Goal: Task Accomplishment & Management: Manage account settings

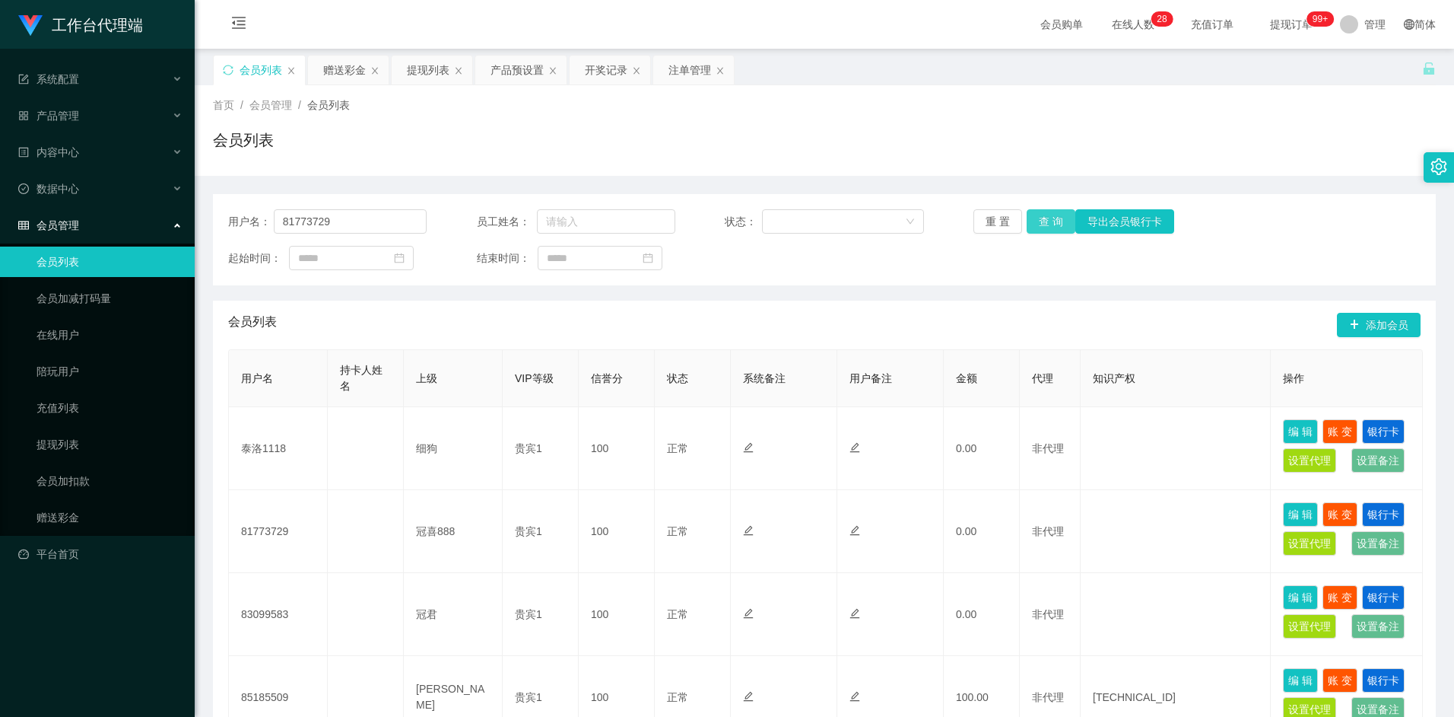
type input "81773729"
click at [1052, 218] on button "查 询" at bounding box center [1051, 221] width 49 height 24
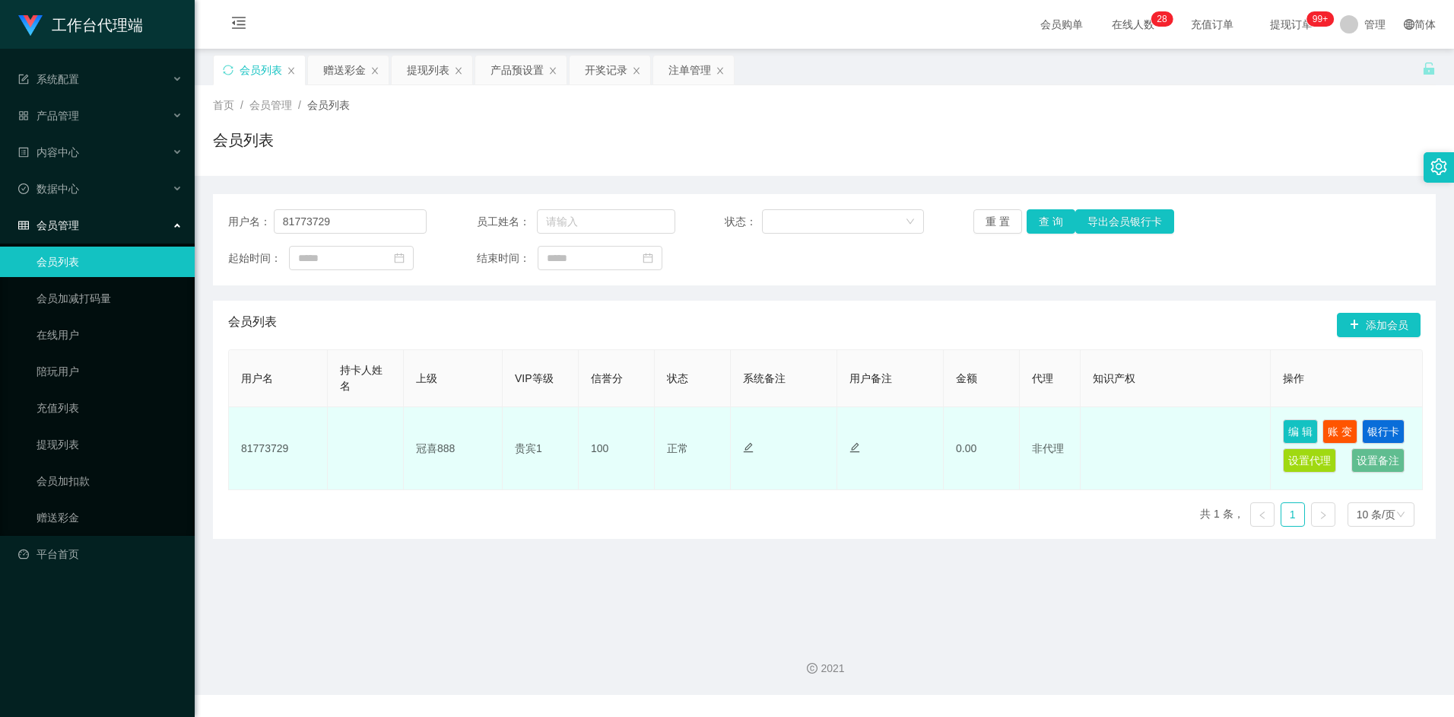
click at [432, 450] on td "冠喜888" at bounding box center [453, 448] width 99 height 83
drag, startPoint x: 432, startPoint y: 445, endPoint x: 421, endPoint y: 450, distance: 12.3
click at [421, 450] on td "冠喜888" at bounding box center [453, 448] width 99 height 83
drag, startPoint x: 421, startPoint y: 450, endPoint x: 431, endPoint y: 449, distance: 9.9
click at [428, 449] on td "冠喜888" at bounding box center [453, 448] width 99 height 83
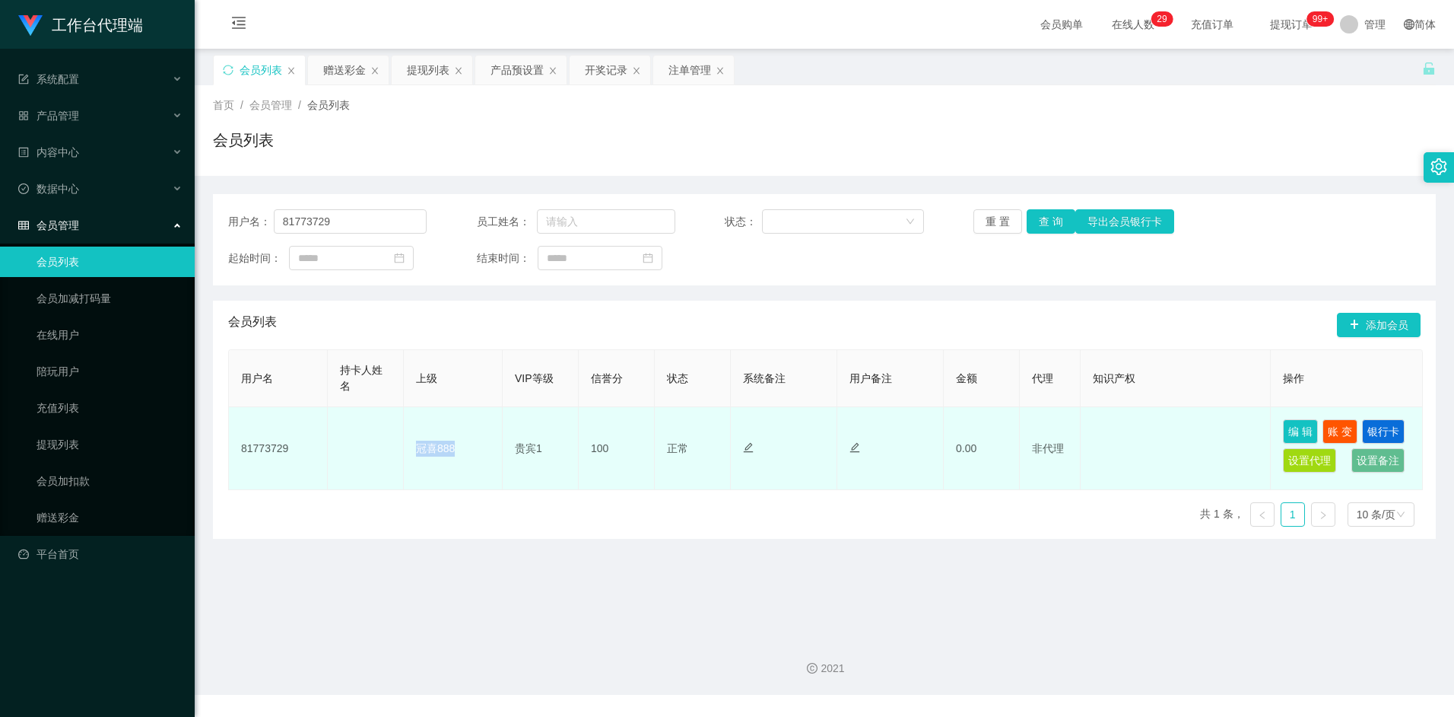
drag, startPoint x: 418, startPoint y: 450, endPoint x: 458, endPoint y: 447, distance: 39.6
click at [458, 447] on td "冠喜888" at bounding box center [453, 448] width 99 height 83
drag, startPoint x: 458, startPoint y: 447, endPoint x: 442, endPoint y: 449, distance: 16.0
click at [443, 448] on td "冠喜888" at bounding box center [453, 448] width 99 height 83
drag, startPoint x: 418, startPoint y: 445, endPoint x: 459, endPoint y: 449, distance: 40.5
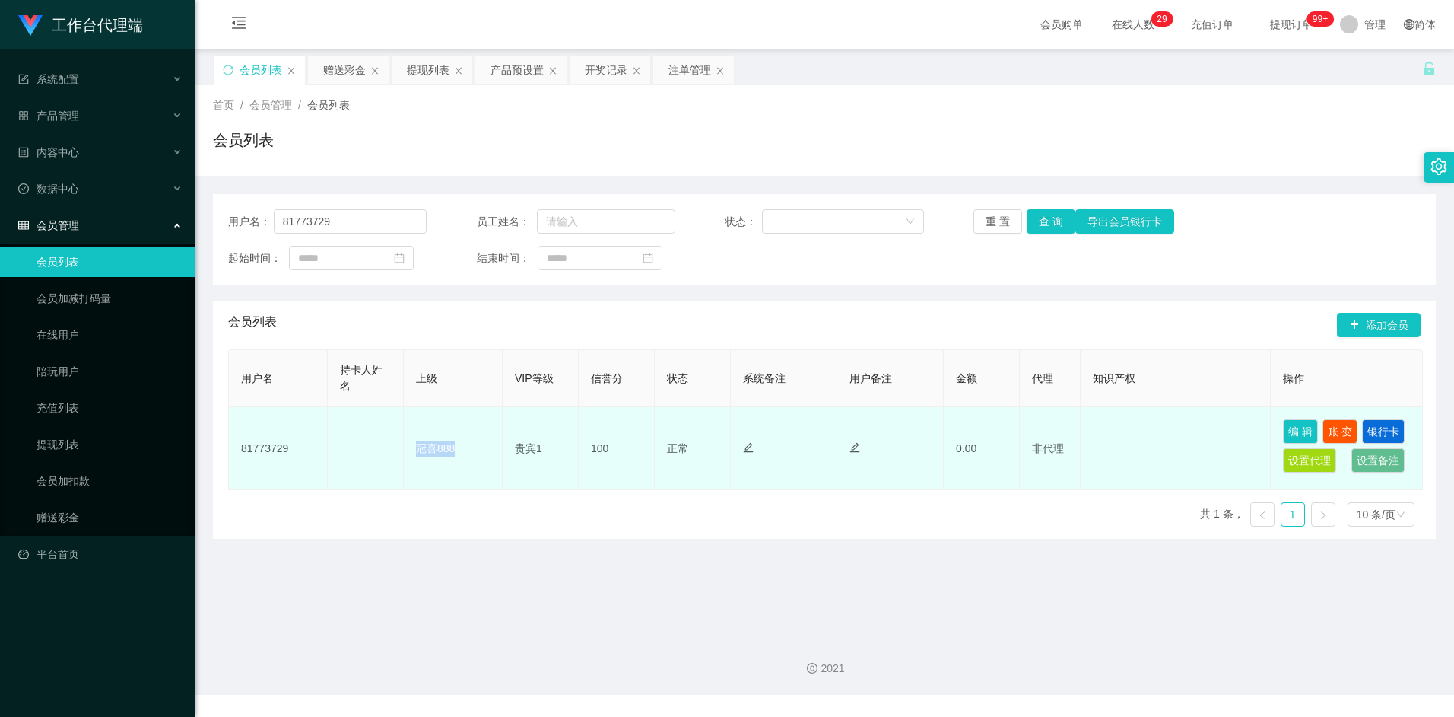
click at [459, 449] on td "冠喜888" at bounding box center [453, 448] width 99 height 83
drag, startPoint x: 459, startPoint y: 449, endPoint x: 428, endPoint y: 449, distance: 30.4
click at [428, 449] on td "冠喜888" at bounding box center [453, 448] width 99 height 83
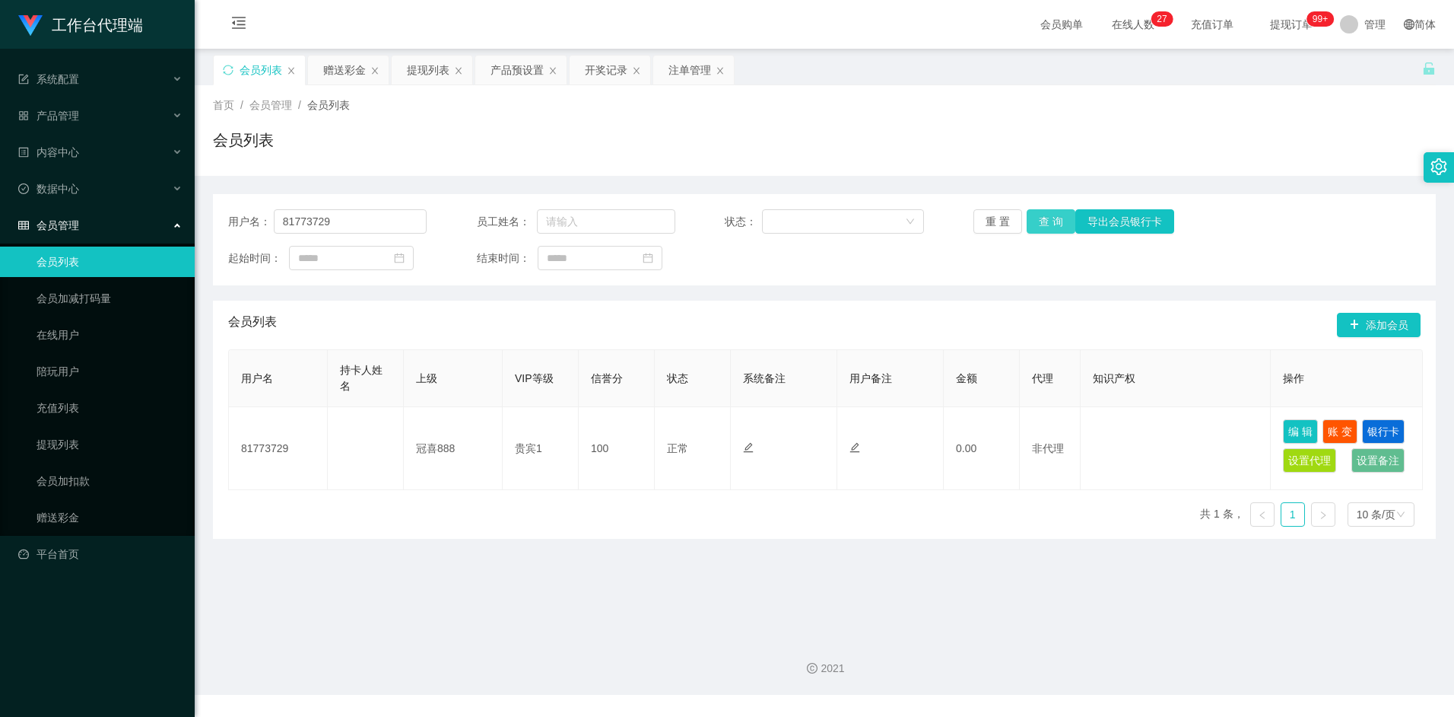
click at [1053, 224] on button "查 询" at bounding box center [1051, 221] width 49 height 24
click at [346, 65] on div "赠送彩金" at bounding box center [344, 70] width 43 height 29
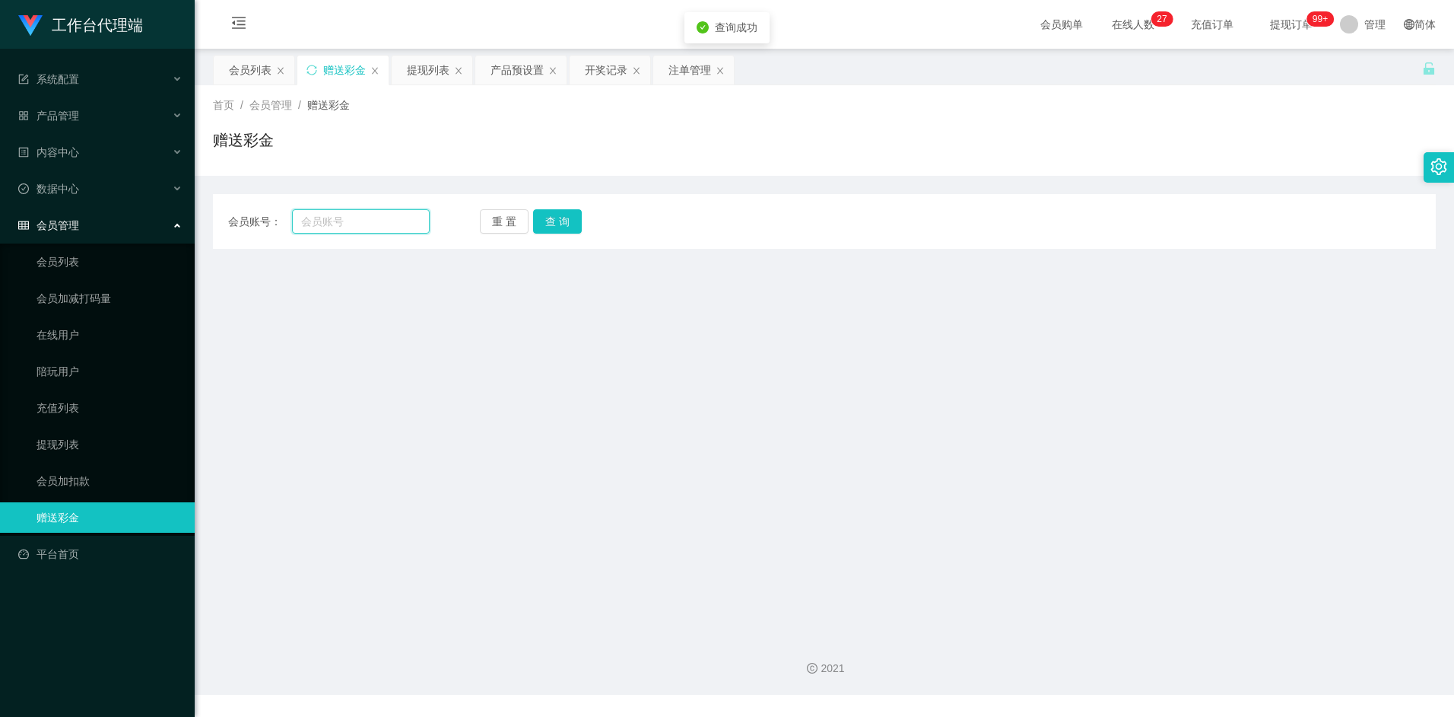
click at [329, 221] on input "text" at bounding box center [360, 221] width 137 height 24
paste input "81773729"
type input "81773729"
click at [558, 232] on button "查 询" at bounding box center [557, 221] width 49 height 24
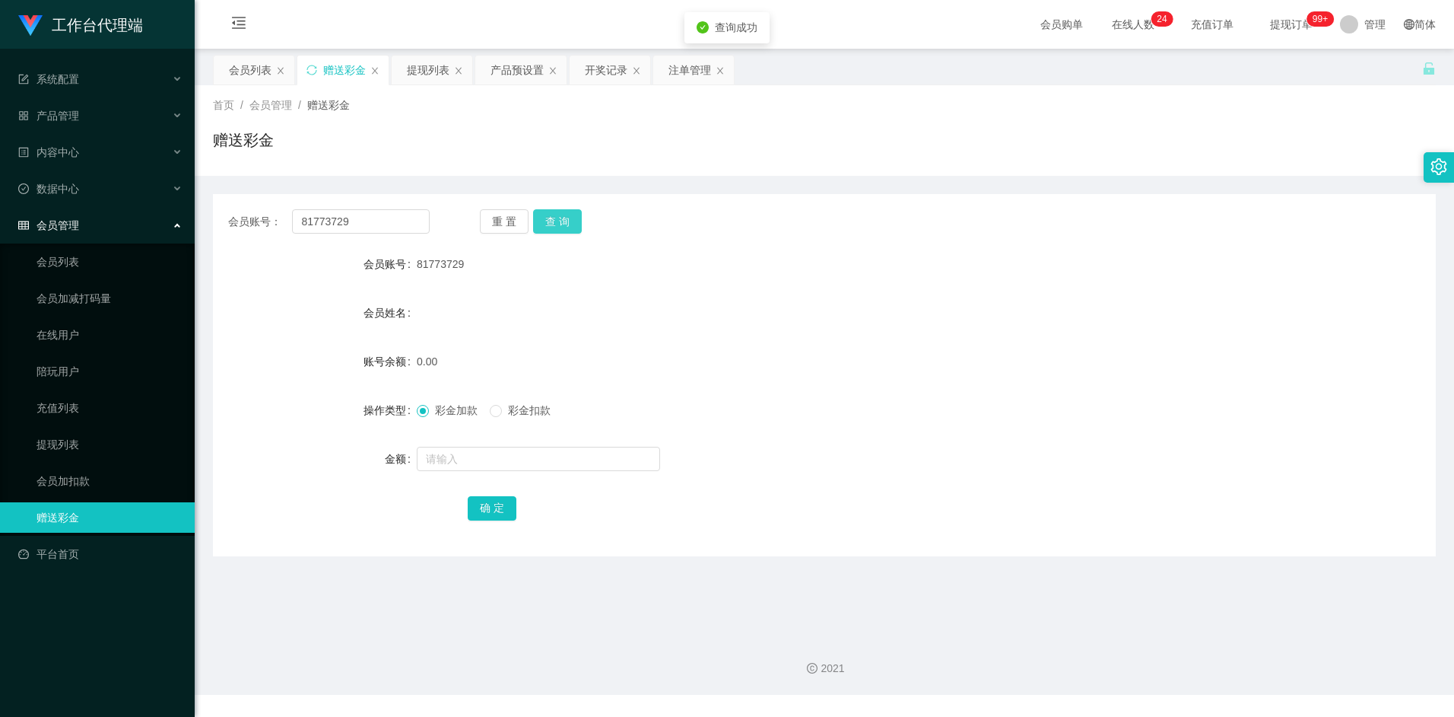
click at [554, 222] on button "查 询" at bounding box center [557, 221] width 49 height 24
click at [448, 463] on input "text" at bounding box center [538, 459] width 243 height 24
type input "100"
click at [502, 512] on button "确 定" at bounding box center [492, 508] width 49 height 24
click at [640, 364] on div "100.00" at bounding box center [774, 361] width 714 height 30
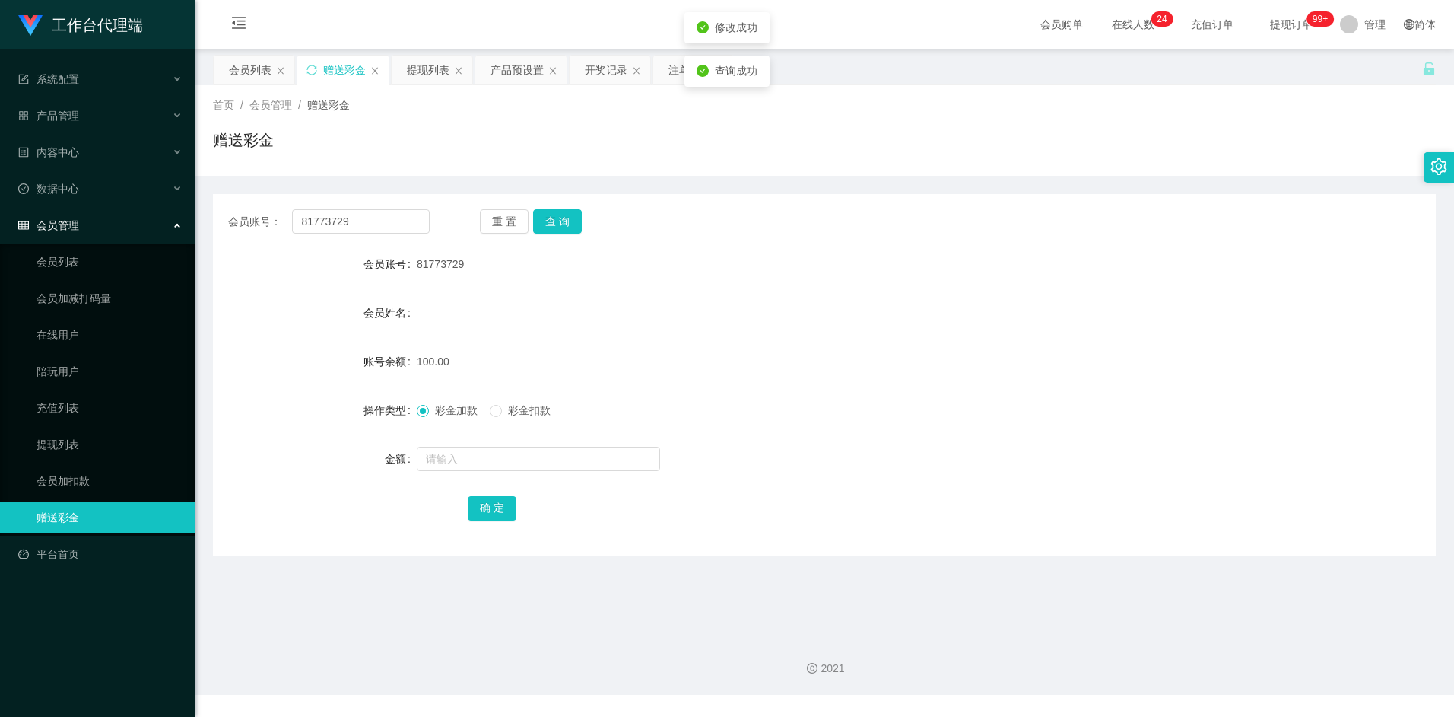
click at [434, 262] on span "81773729" at bounding box center [440, 264] width 47 height 12
copy span "81773729"
click at [704, 389] on form "会员账号 81773729 会员姓名 账号余额 100.00 操作类型 彩金加款 彩金扣款 金额 确 定" at bounding box center [824, 386] width 1223 height 274
click at [403, 220] on input "81773729" at bounding box center [360, 221] width 137 height 24
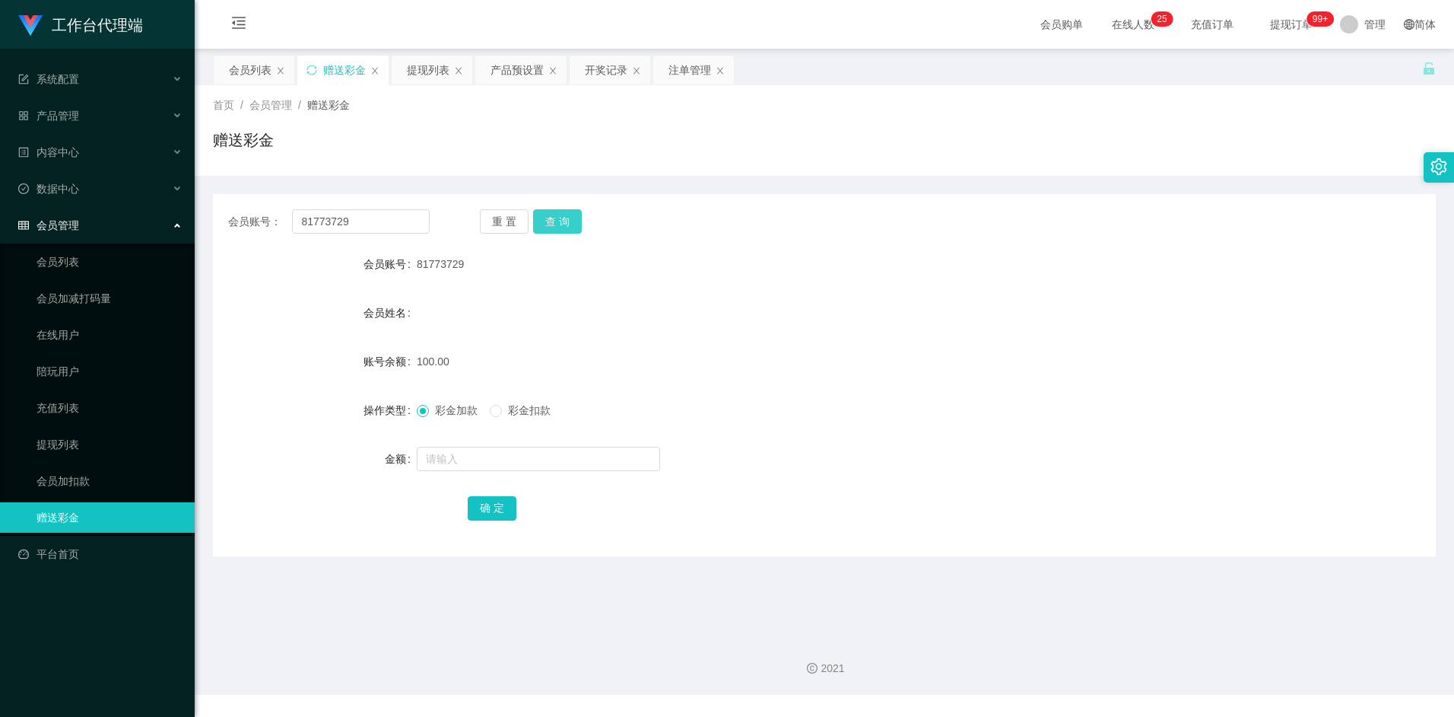
click at [559, 224] on button "查 询" at bounding box center [557, 221] width 49 height 24
click at [248, 70] on div "会员列表" at bounding box center [250, 70] width 43 height 29
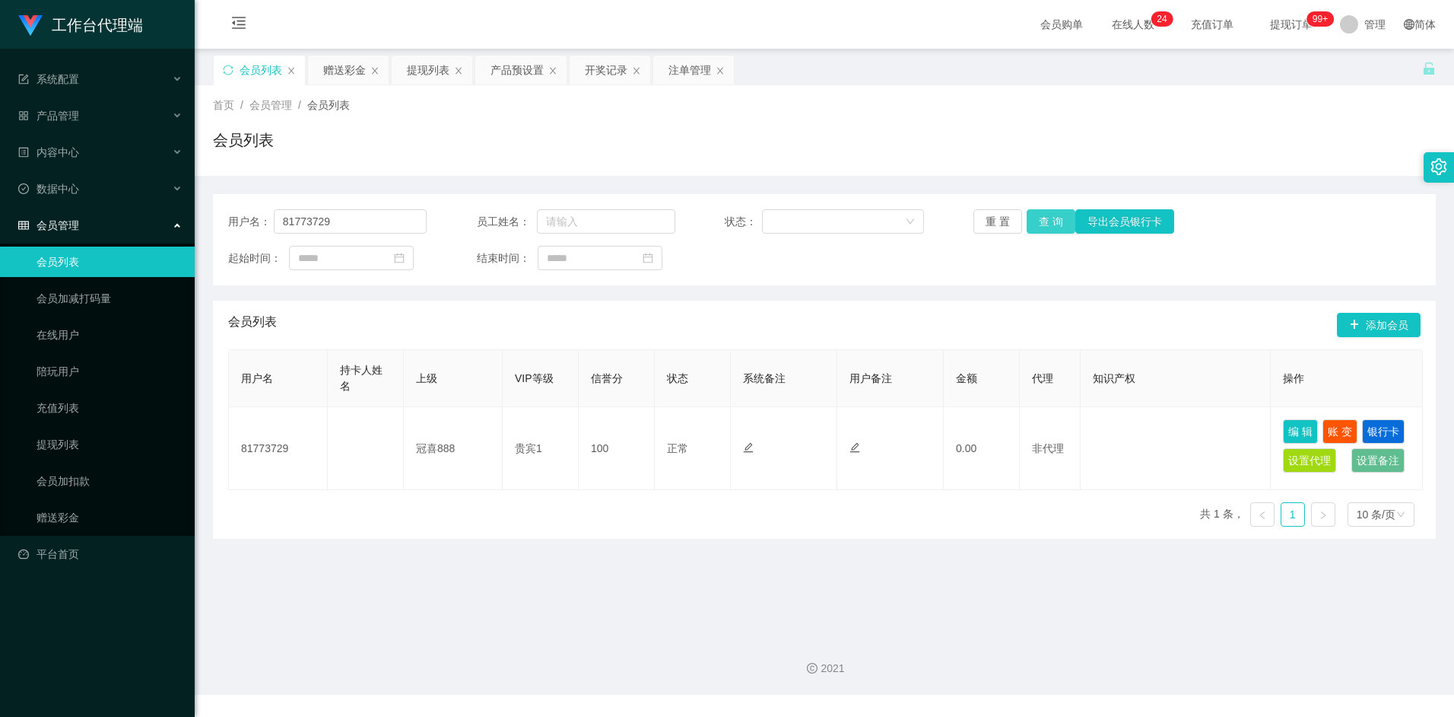
click at [1057, 222] on button "查 询" at bounding box center [1051, 221] width 49 height 24
click at [498, 65] on div "产品预设置" at bounding box center [517, 70] width 53 height 29
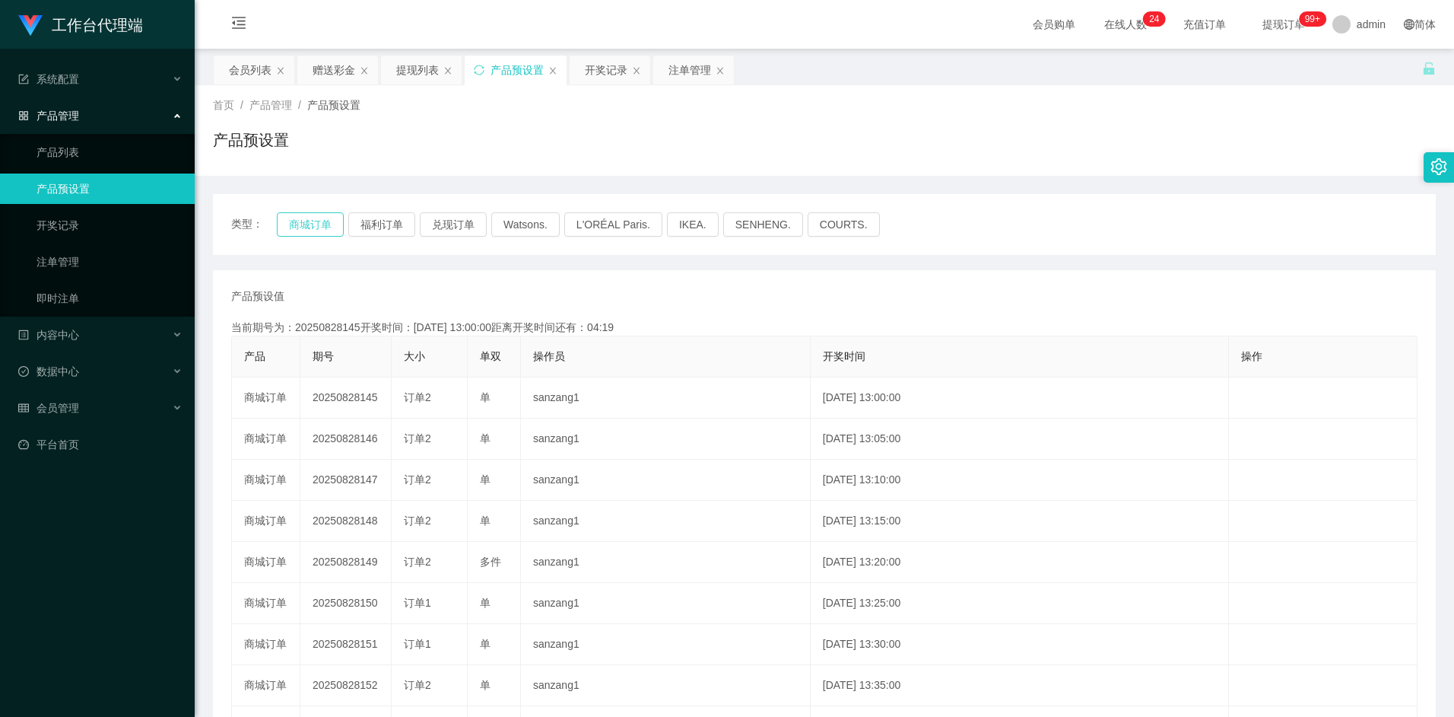
click at [322, 232] on button "商城订单" at bounding box center [310, 224] width 67 height 24
click at [829, 316] on div "产品预设值 添加期号 当前期号为：20250828145开奖时间：2025-08-28 13:00:00距离开奖时间还有：01:08 产品 期号 大小 单双 …" at bounding box center [824, 562] width 1187 height 548
click at [919, 308] on div "产品预设值 添加期号 当前期号为：20250828145开奖时间：2025-08-28 13:00:00距离开奖时间还有：01:05 产品 期号 大小 单双 …" at bounding box center [824, 562] width 1187 height 548
click at [980, 300] on div "产品预设值 添加期号" at bounding box center [824, 296] width 1187 height 16
click at [685, 69] on div "注单管理" at bounding box center [690, 70] width 43 height 29
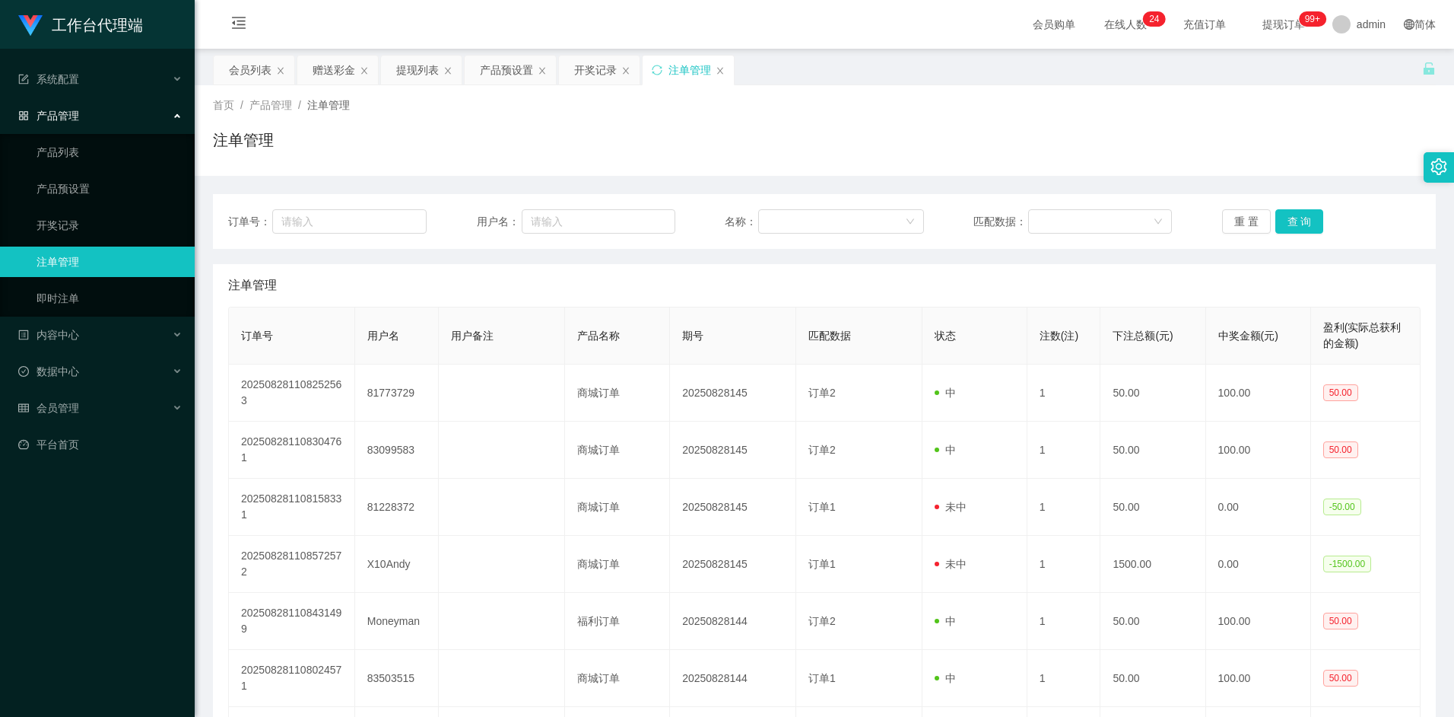
click at [946, 279] on div "注单管理" at bounding box center [824, 285] width 1193 height 43
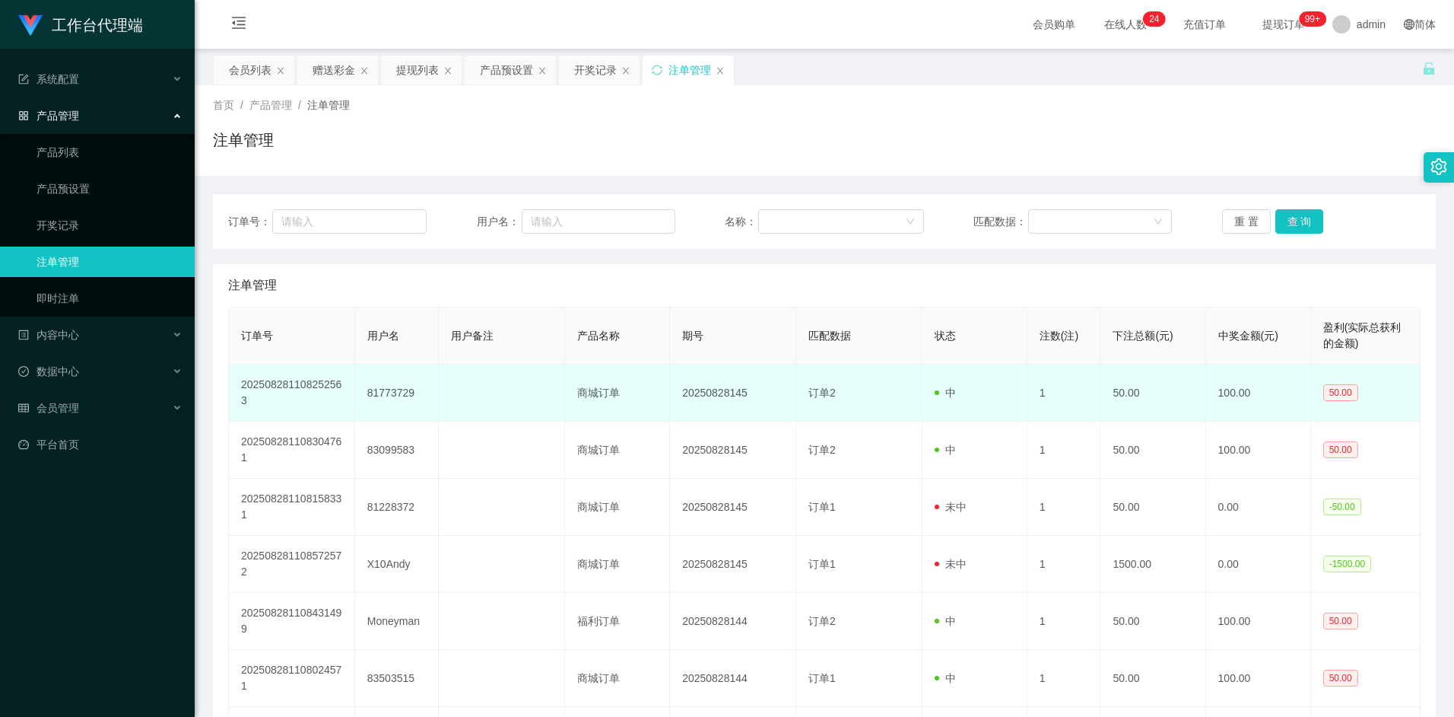
click at [393, 394] on td "81773729" at bounding box center [397, 392] width 84 height 57
copy td "81773729"
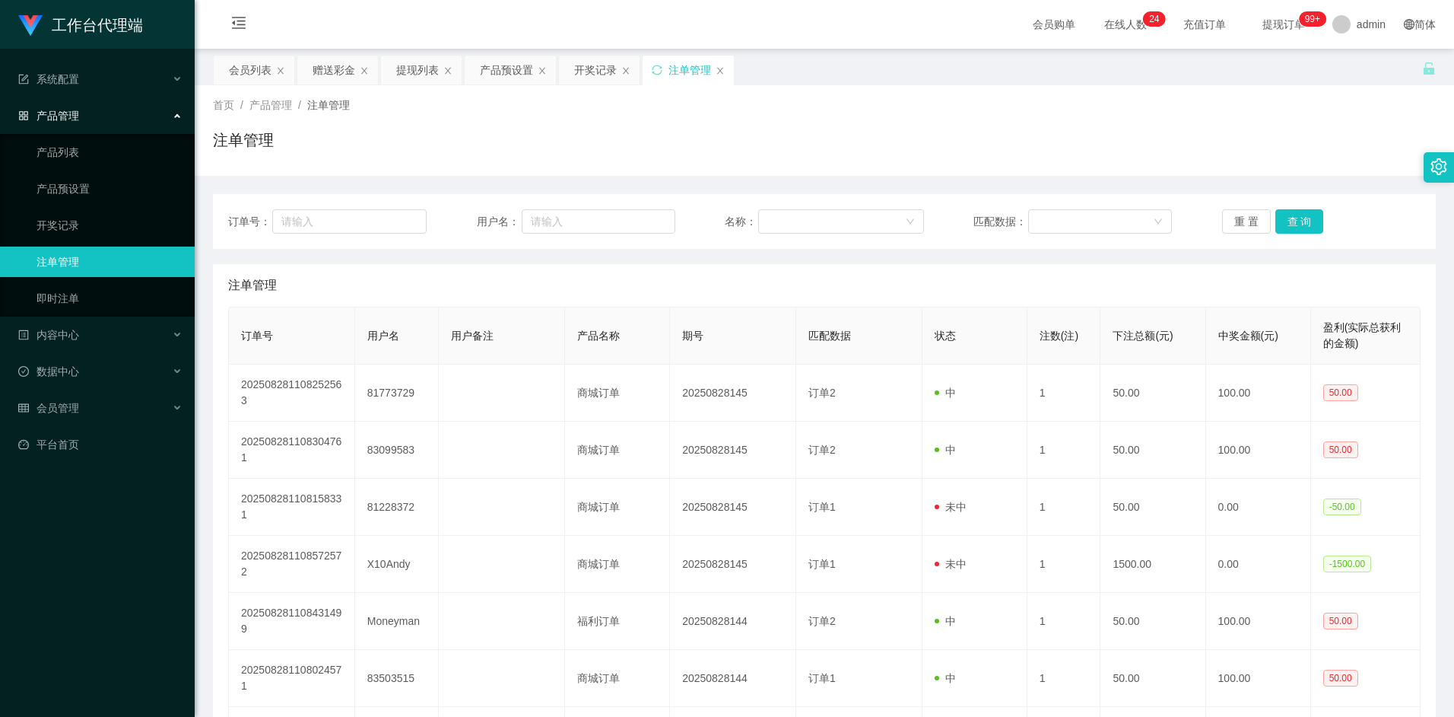
click at [621, 269] on div "注单管理" at bounding box center [824, 285] width 1193 height 43
click at [253, 72] on div "会员列表" at bounding box center [250, 70] width 43 height 29
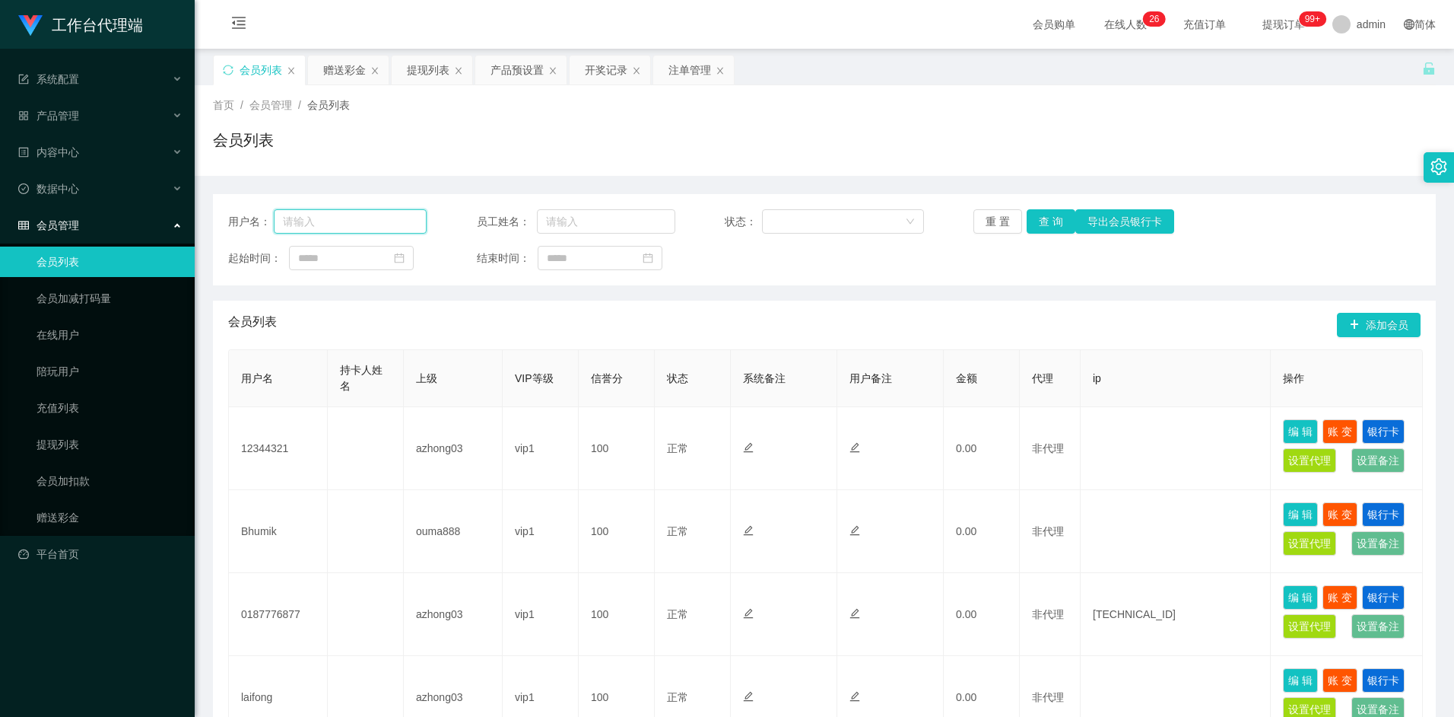
click at [370, 220] on input "text" at bounding box center [351, 221] width 154 height 24
paste input "81773729"
type input "81773729"
click at [1047, 219] on button "查 询" at bounding box center [1051, 221] width 49 height 24
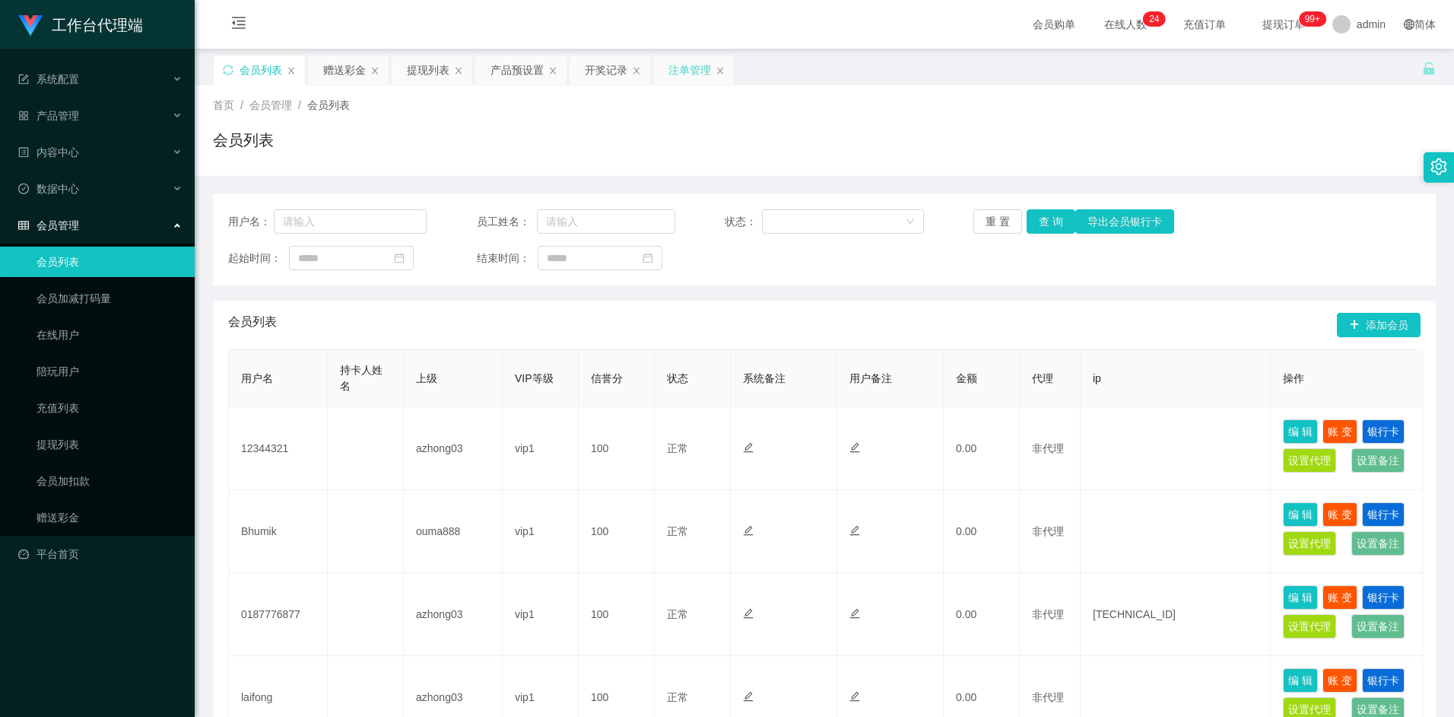
drag, startPoint x: 678, startPoint y: 74, endPoint x: 669, endPoint y: 86, distance: 15.2
click at [678, 74] on div "注单管理" at bounding box center [690, 70] width 43 height 29
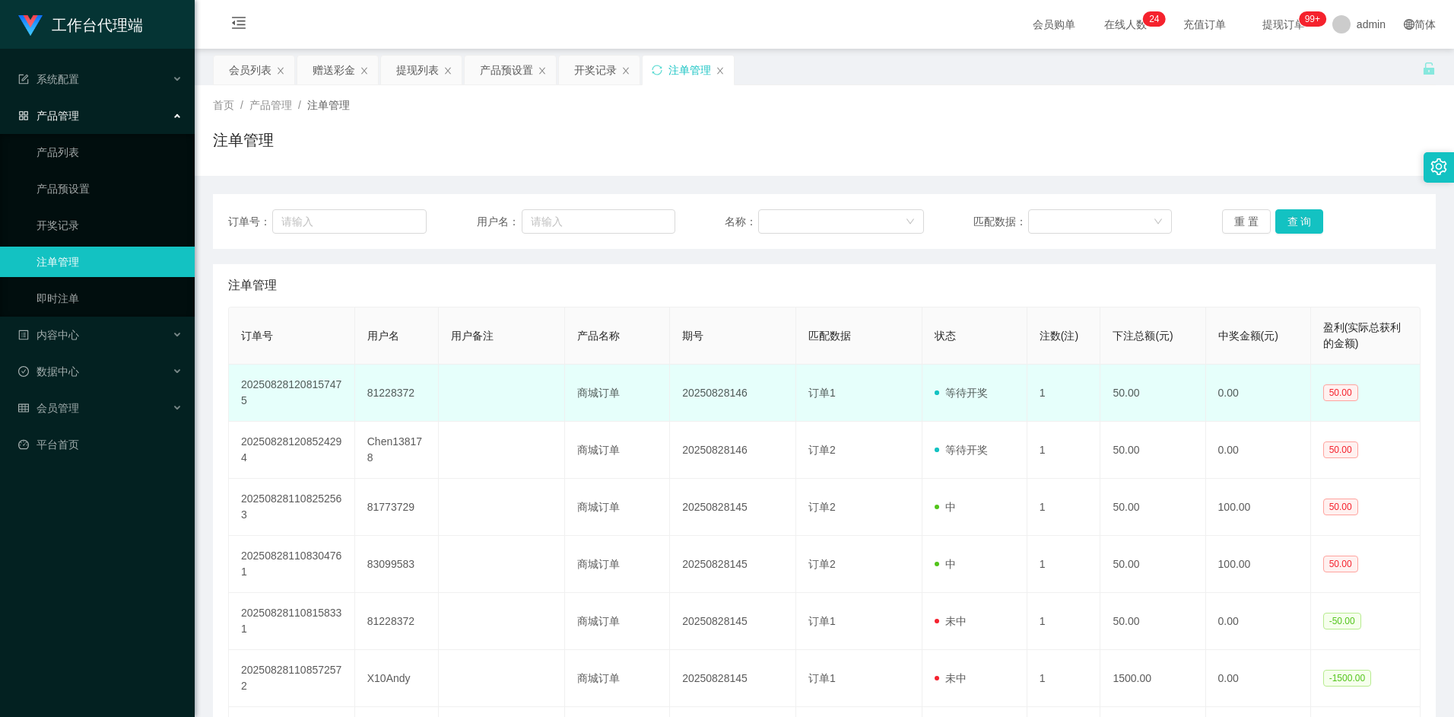
click at [388, 395] on td "81228372" at bounding box center [397, 392] width 84 height 57
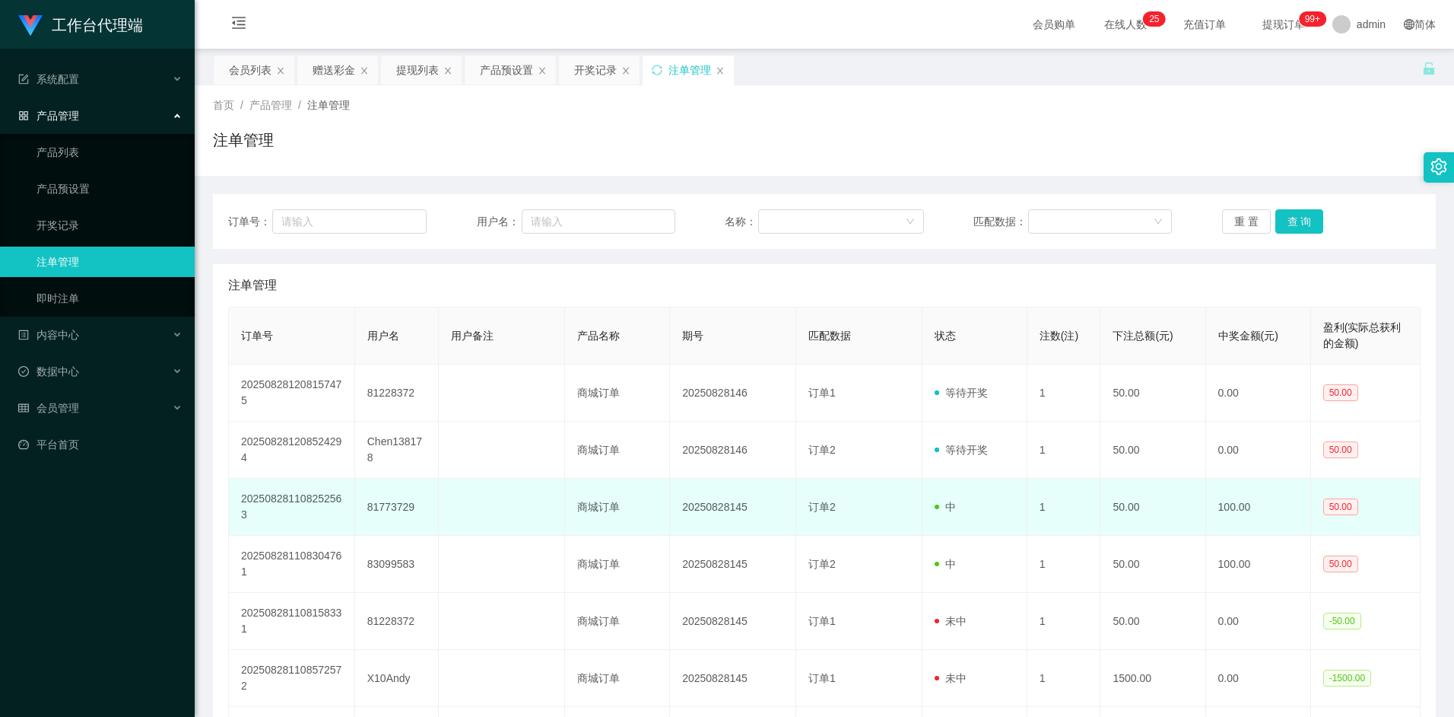
click at [394, 510] on td "81773729" at bounding box center [397, 506] width 84 height 57
copy td "81773729"
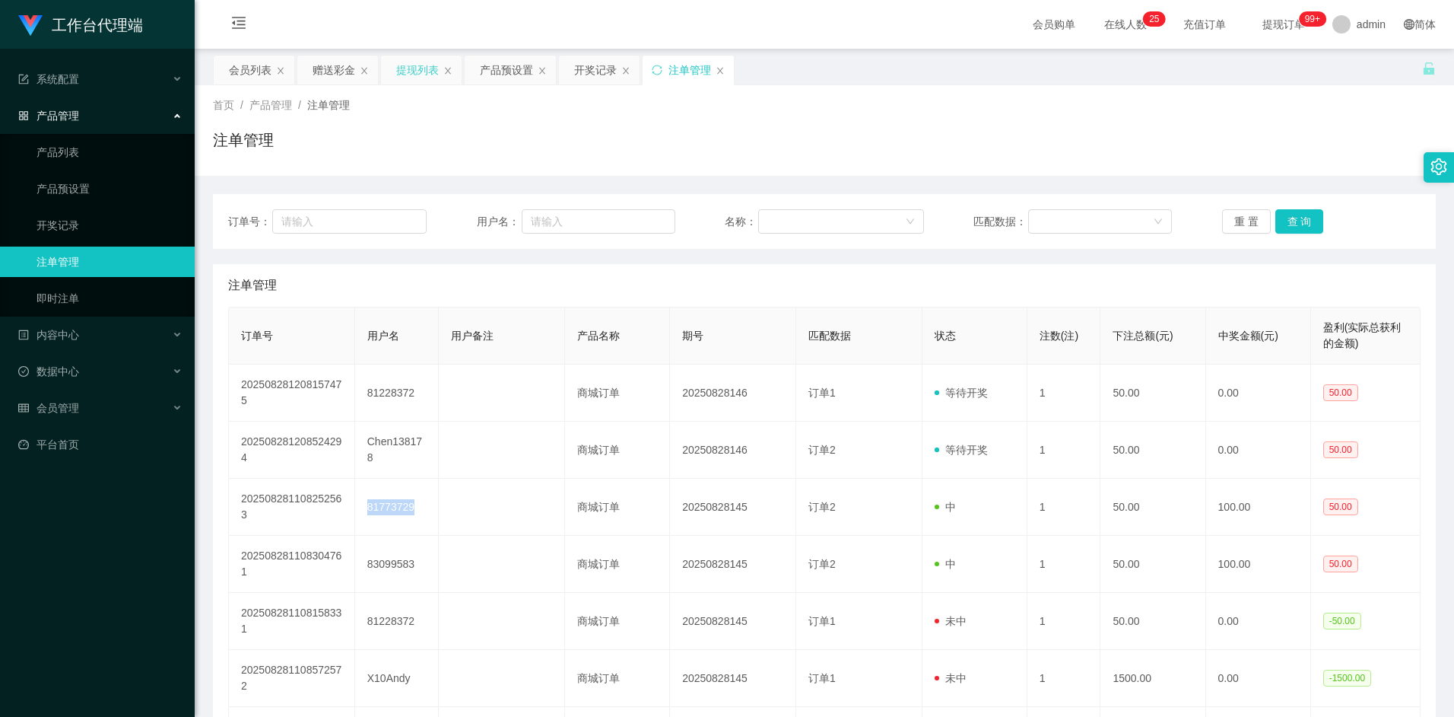
click at [406, 70] on div "提现列表" at bounding box center [417, 70] width 43 height 29
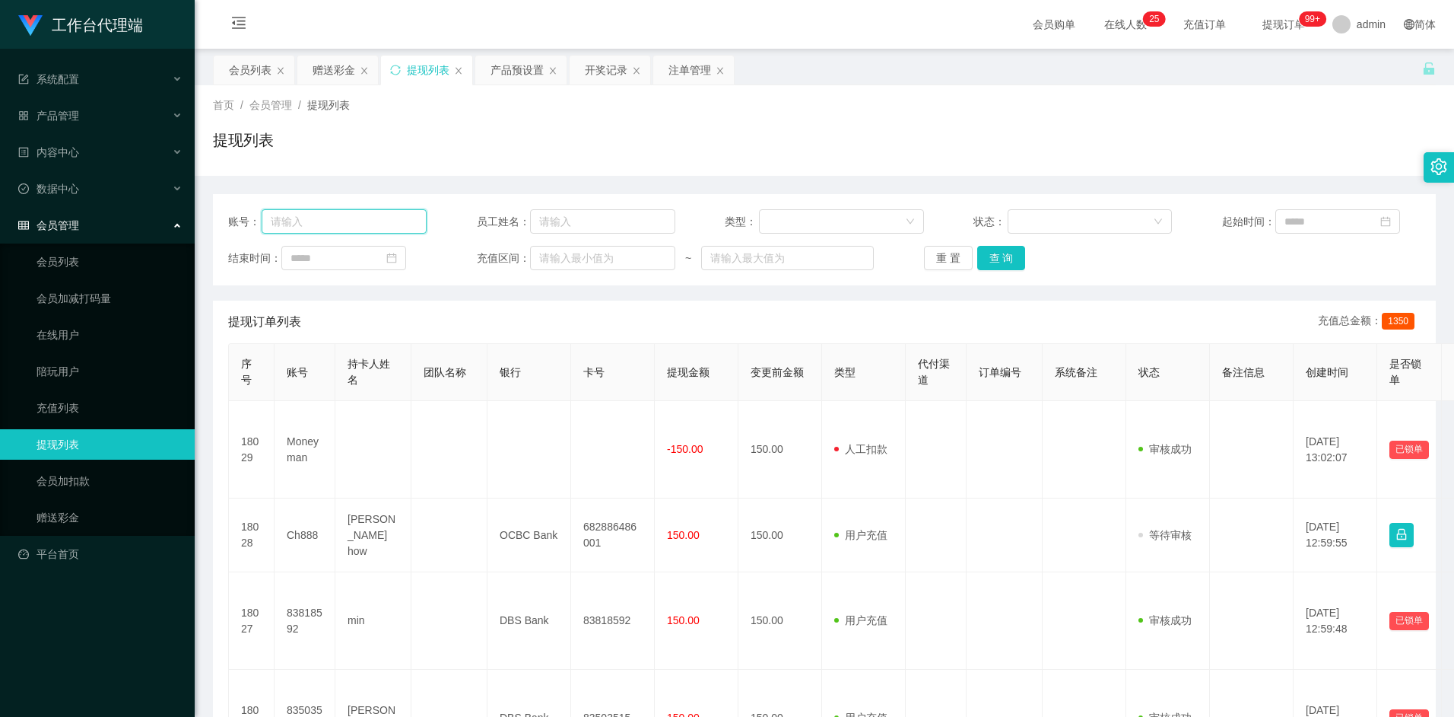
click at [340, 224] on input "text" at bounding box center [344, 221] width 165 height 24
paste input "81773729"
type input "81773729"
click at [1013, 257] on button "查 询" at bounding box center [1002, 258] width 49 height 24
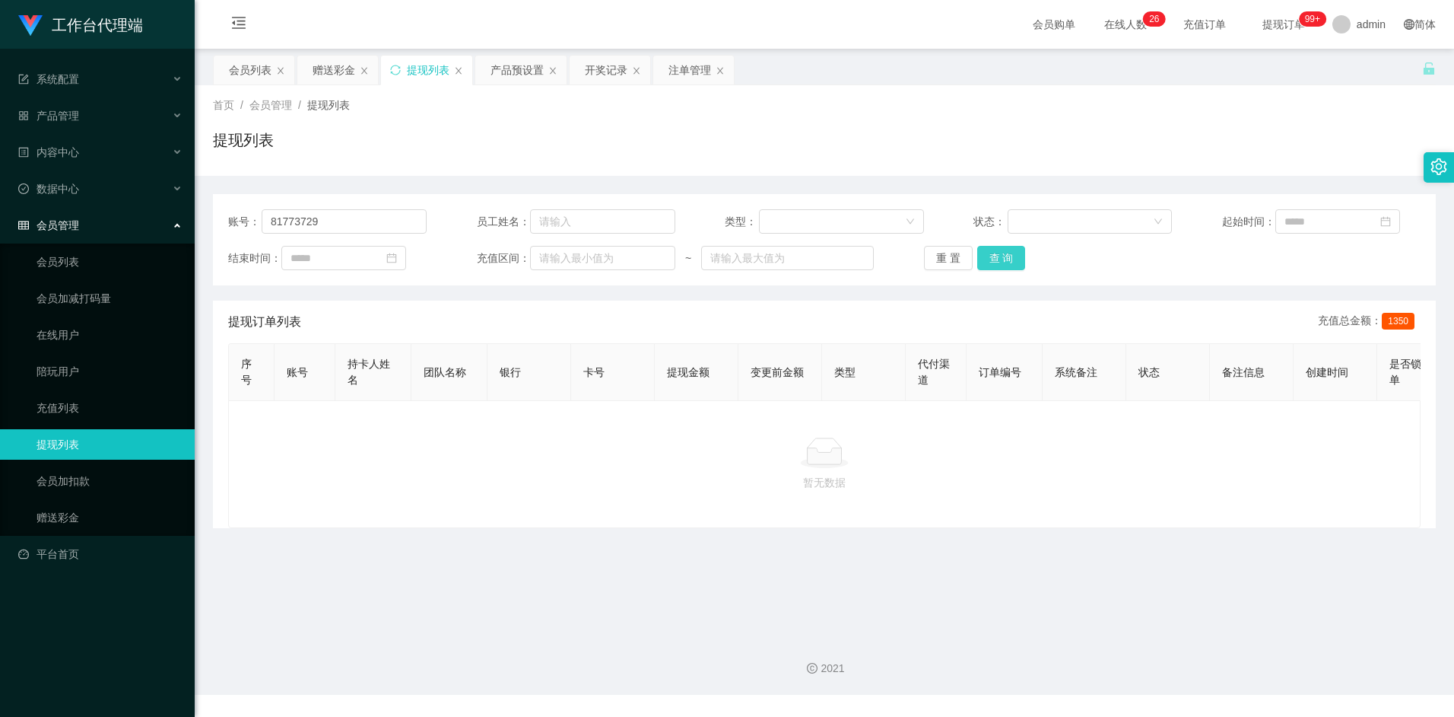
click at [1004, 261] on button "查 询" at bounding box center [1002, 258] width 49 height 24
click at [997, 256] on button "查 询" at bounding box center [1002, 258] width 49 height 24
click at [768, 572] on main "关闭左侧 关闭右侧 关闭其它 刷新页面 会员列表 赠送彩金 提现列表 产品预设置 开奖记录 注单管理 首页 / 会员管理 / 提现列表 / 提现列表 账号： …" at bounding box center [825, 336] width 1260 height 575
click at [1014, 256] on button "查 询" at bounding box center [1002, 258] width 49 height 24
click at [258, 72] on div "会员列表" at bounding box center [250, 70] width 43 height 29
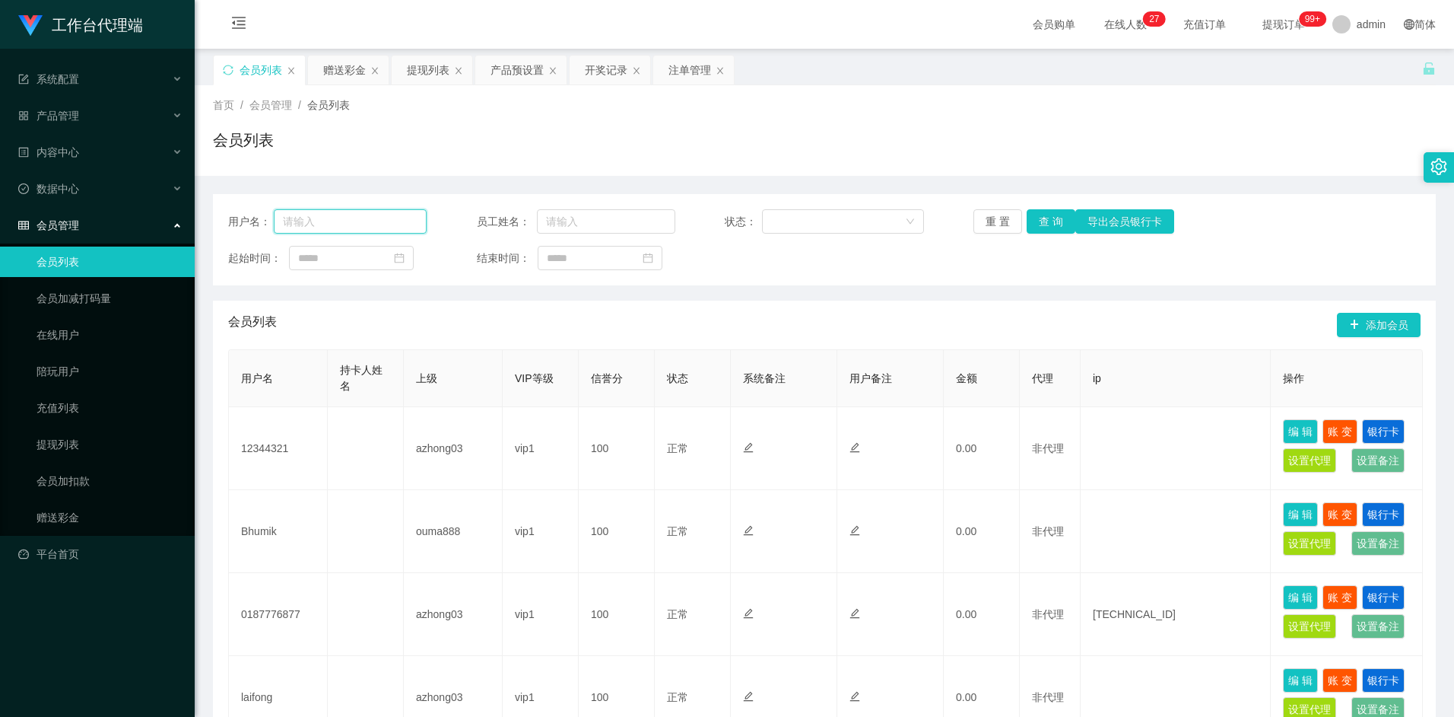
click at [348, 221] on input "text" at bounding box center [351, 221] width 154 height 24
paste input "Bhumik"
type input "Bhumik"
click at [1055, 224] on button "查 询" at bounding box center [1051, 221] width 49 height 24
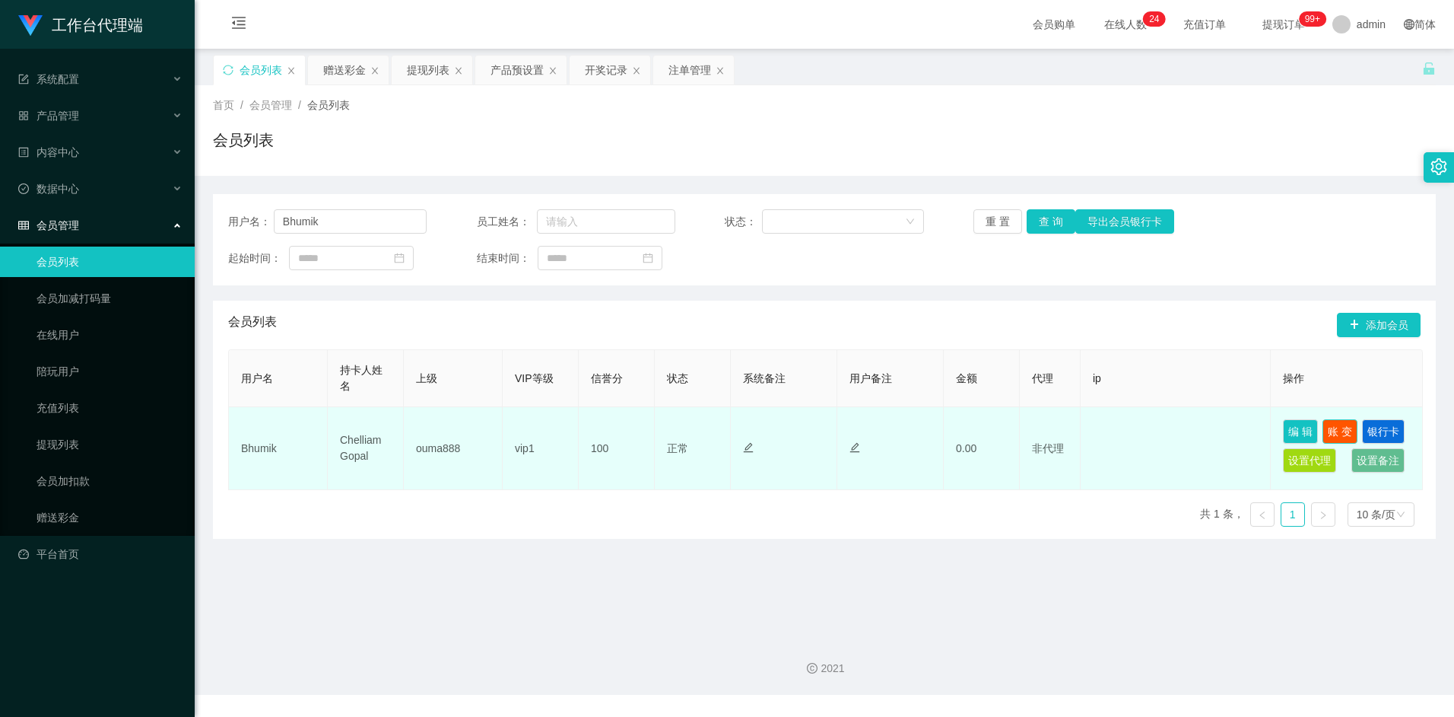
click at [1338, 432] on button "账 变" at bounding box center [1340, 431] width 35 height 24
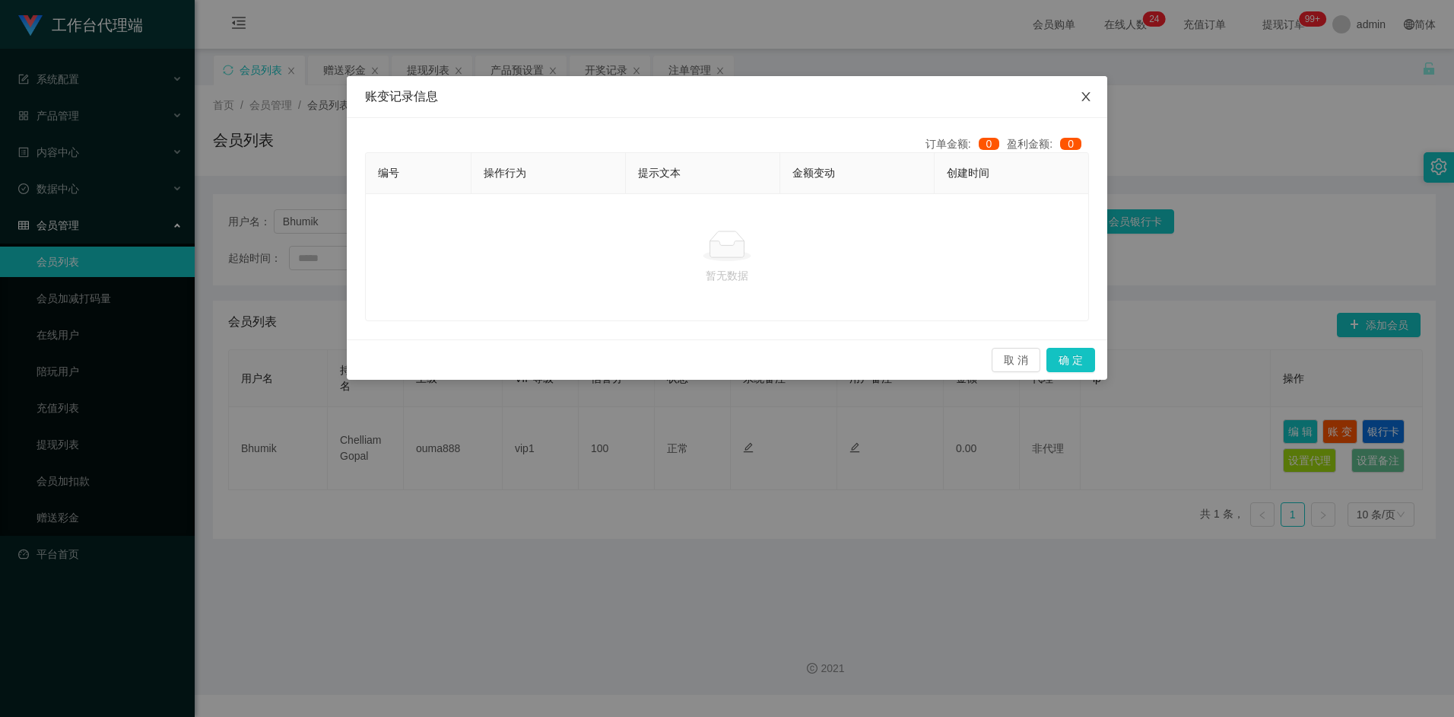
click at [1085, 100] on icon "图标: close" at bounding box center [1086, 96] width 8 height 9
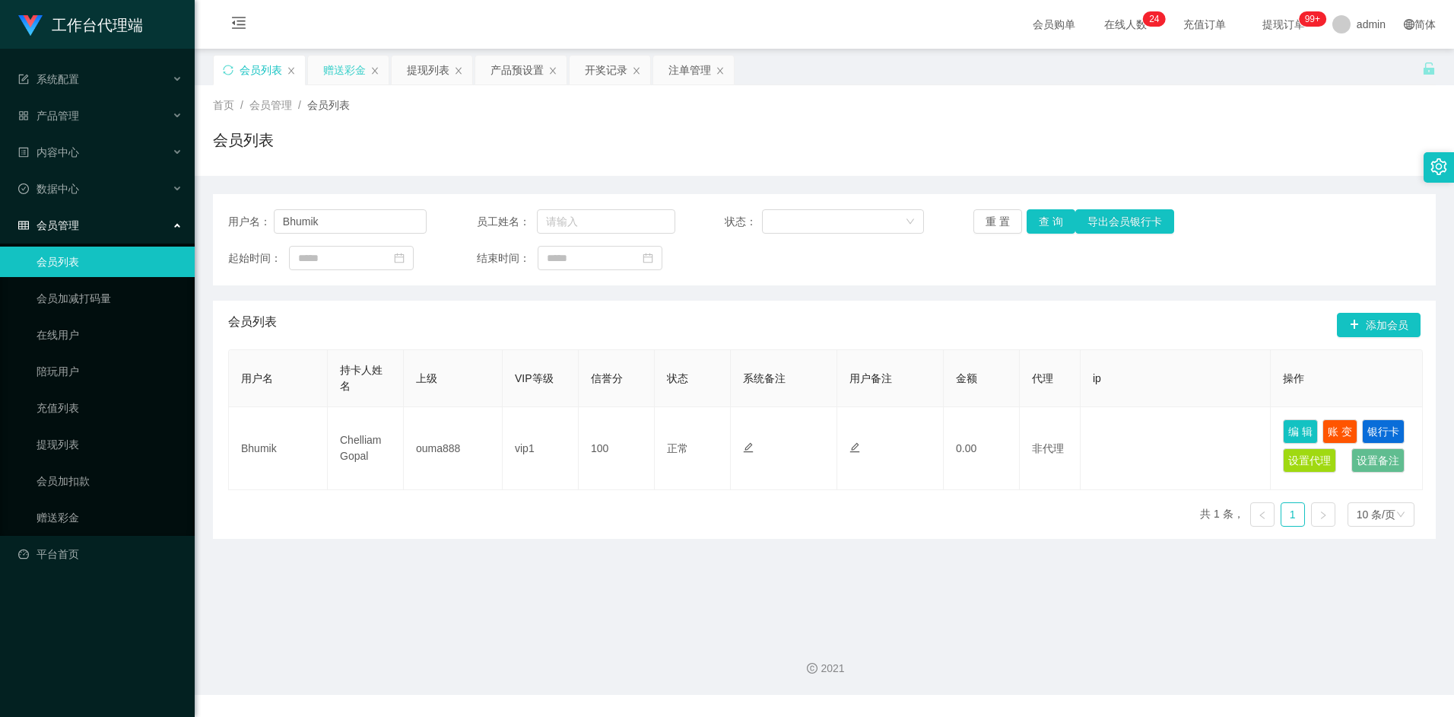
click at [335, 65] on div "赠送彩金" at bounding box center [344, 70] width 43 height 29
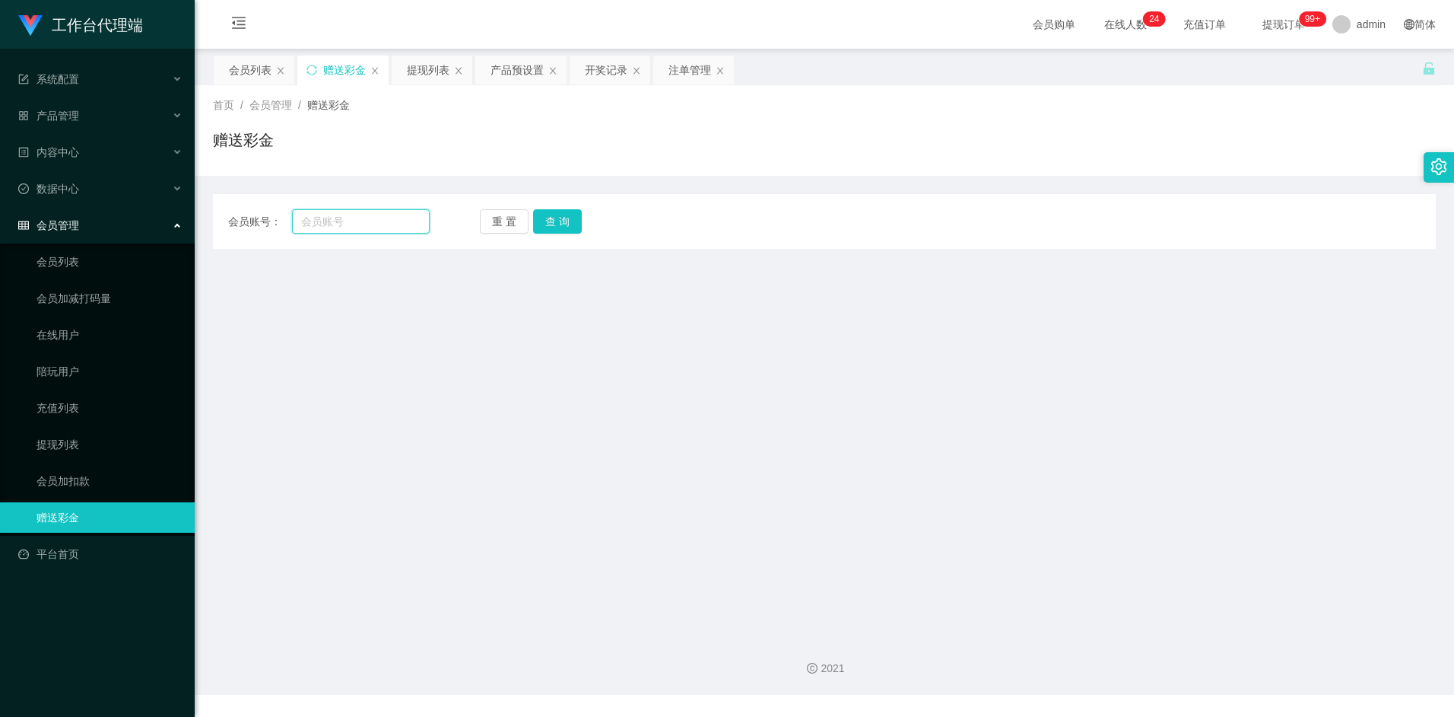
click at [359, 222] on input "text" at bounding box center [360, 221] width 137 height 24
paste input "Bhumik"
type input "Bhumik"
click at [573, 215] on button "查 询" at bounding box center [557, 221] width 49 height 24
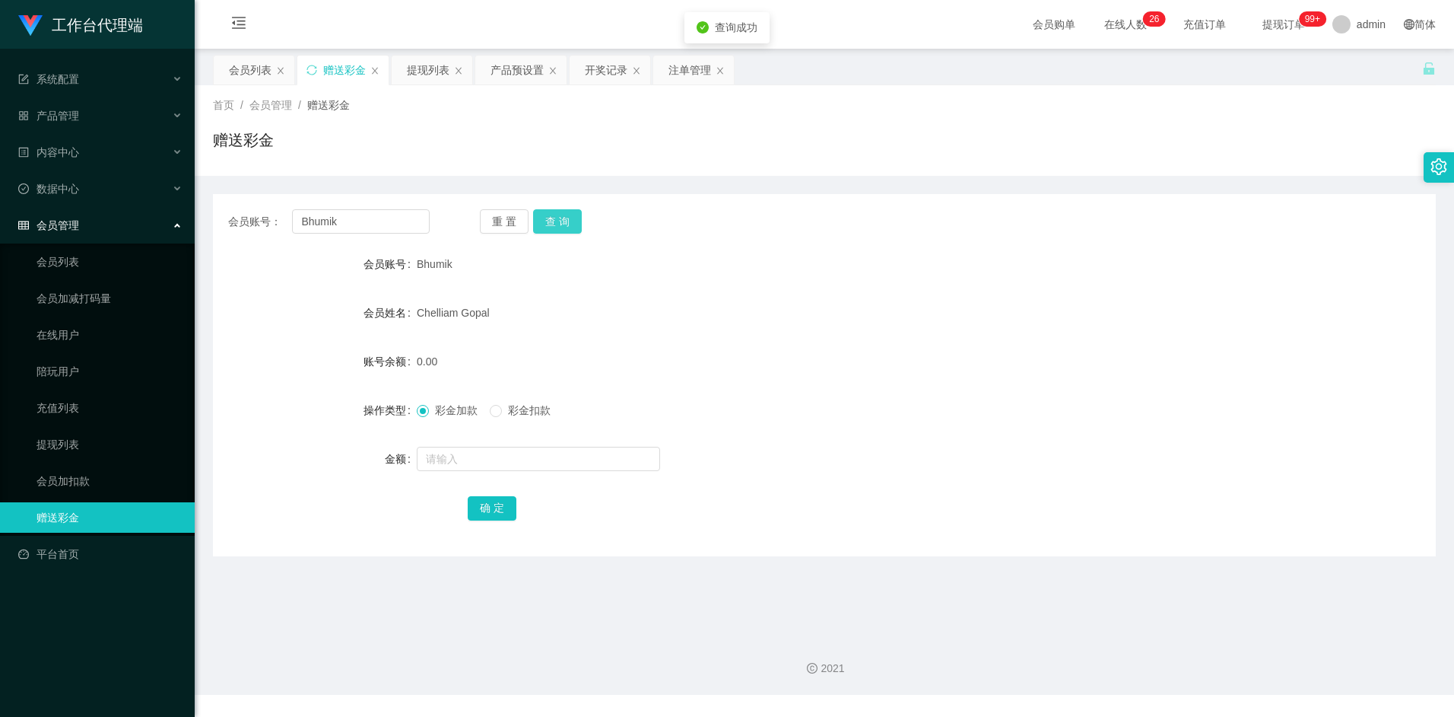
click at [564, 223] on button "查 询" at bounding box center [557, 221] width 49 height 24
click at [564, 223] on div "重 置 查 询" at bounding box center [581, 221] width 202 height 24
click at [564, 223] on button "查 询" at bounding box center [557, 221] width 49 height 24
click at [585, 326] on div "Chelliam Gopal" at bounding box center [774, 312] width 714 height 30
click at [482, 454] on input "text" at bounding box center [538, 459] width 243 height 24
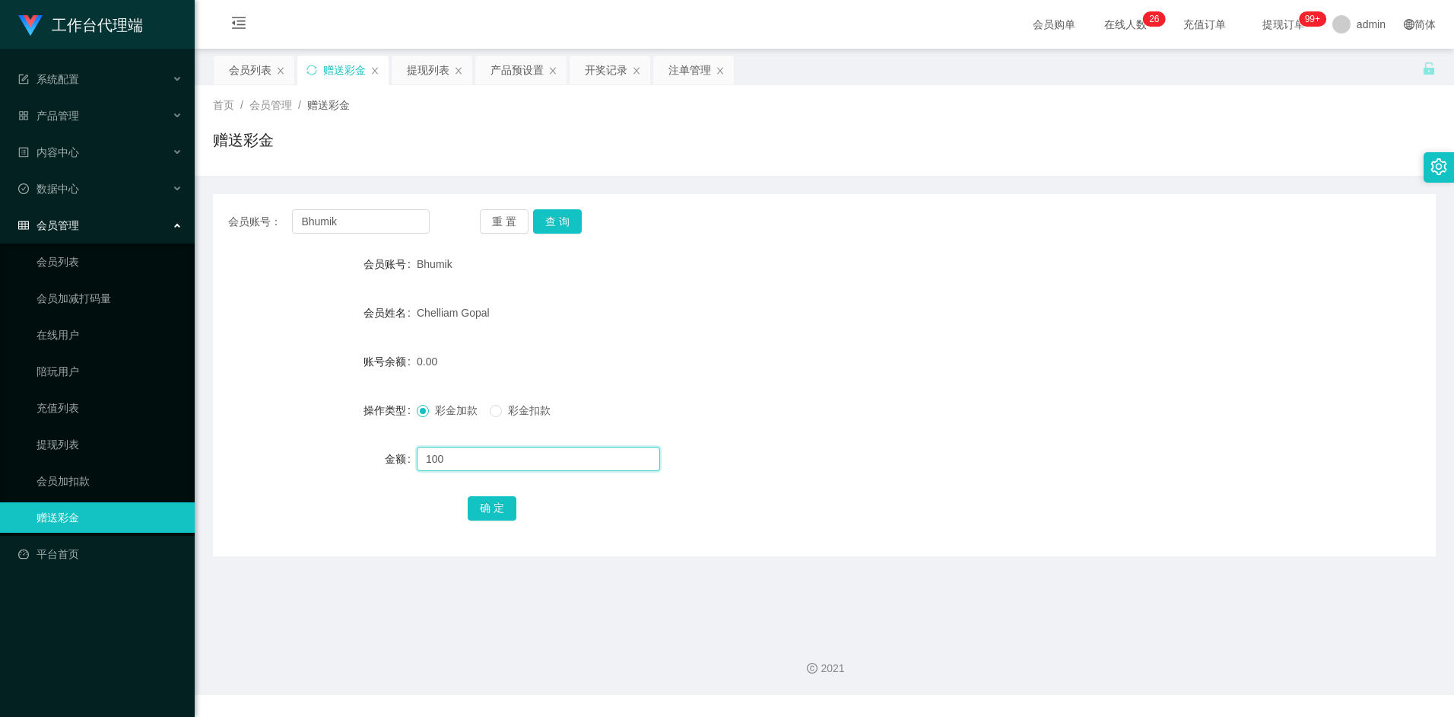
type input "100"
click at [488, 501] on button "确 定" at bounding box center [492, 508] width 49 height 24
click at [778, 330] on form "会员账号 Bhumik 会员姓名 Chelliam Gopal 账号余额 100.00 操作类型 彩金加款 彩金扣款 金额 确 定" at bounding box center [824, 386] width 1223 height 274
click at [451, 364] on div "100.00" at bounding box center [774, 361] width 714 height 30
click at [431, 72] on div "提现列表" at bounding box center [428, 70] width 43 height 29
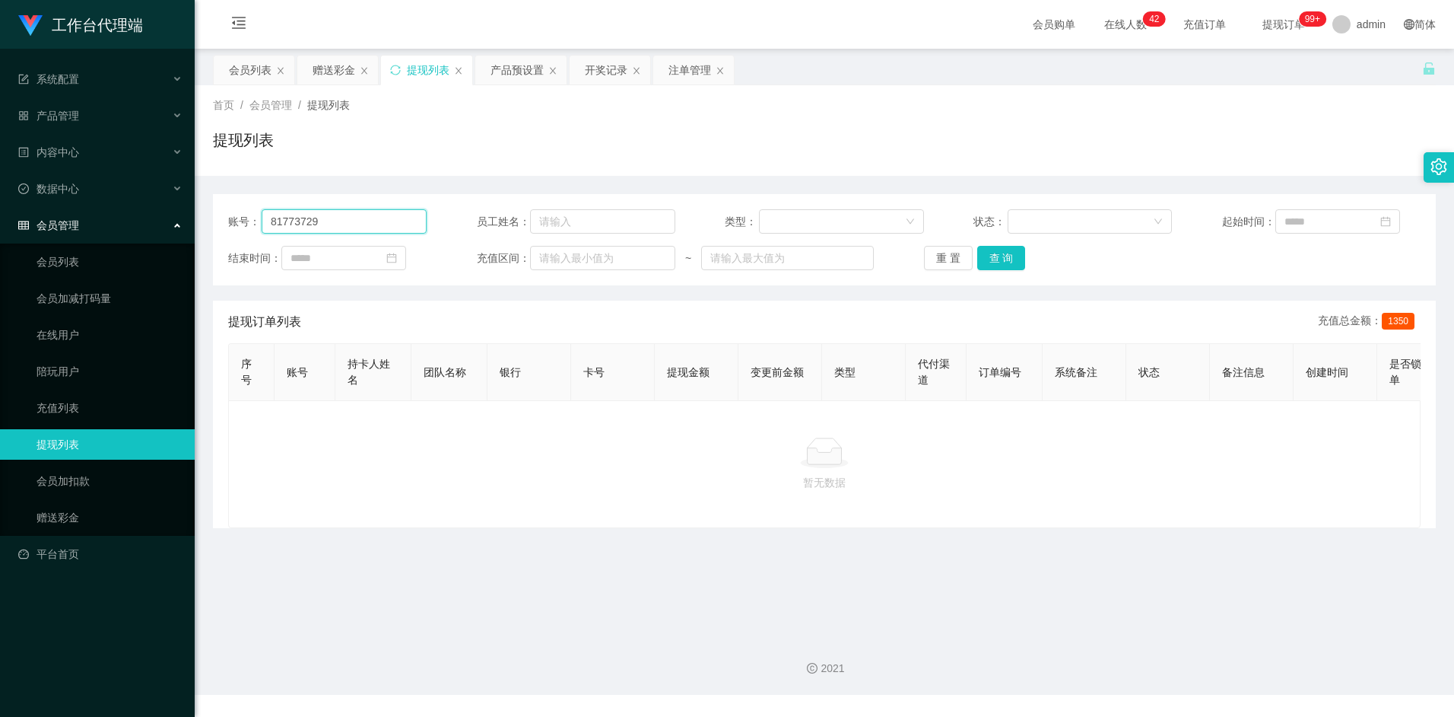
click at [335, 224] on input "81773729" at bounding box center [344, 221] width 165 height 24
paste input "81773729"
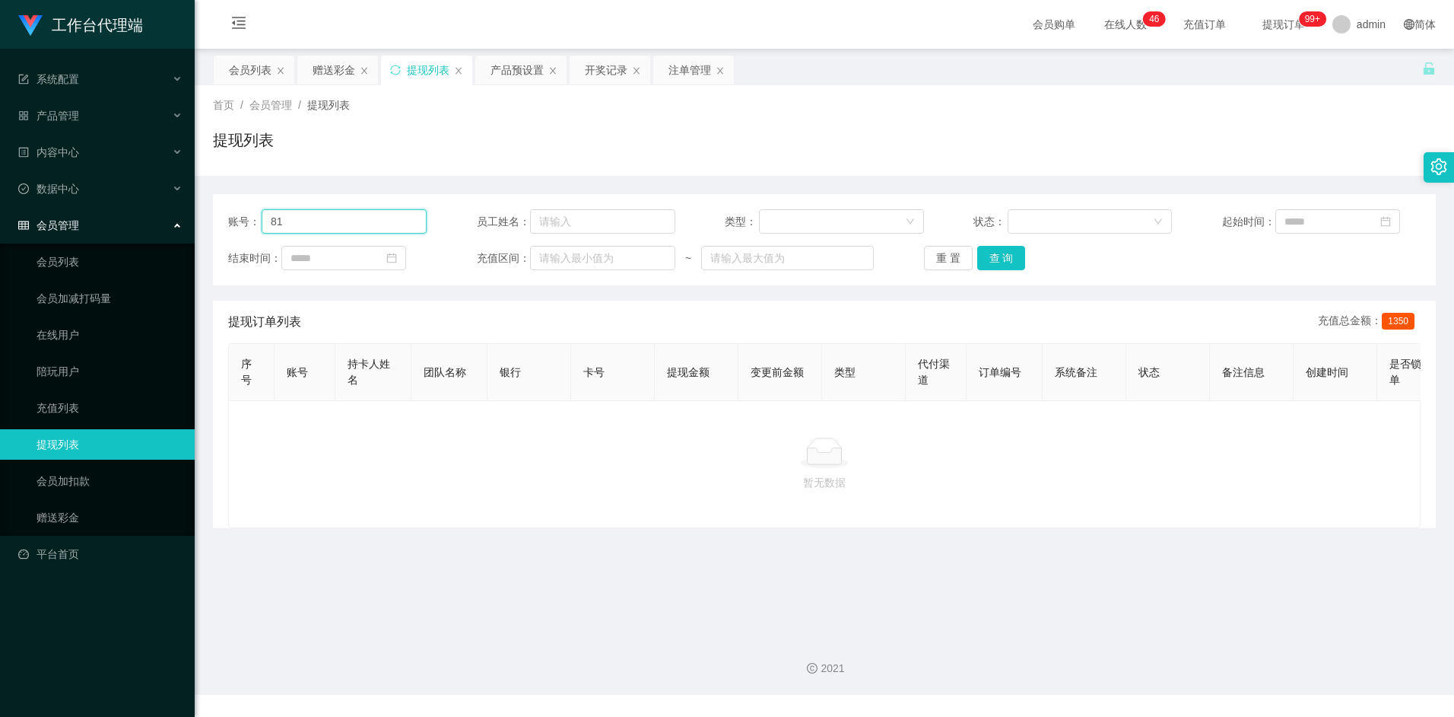
type input "8"
paste input "81773729"
type input "81773729"
click at [1006, 262] on button "查 询" at bounding box center [1002, 258] width 49 height 24
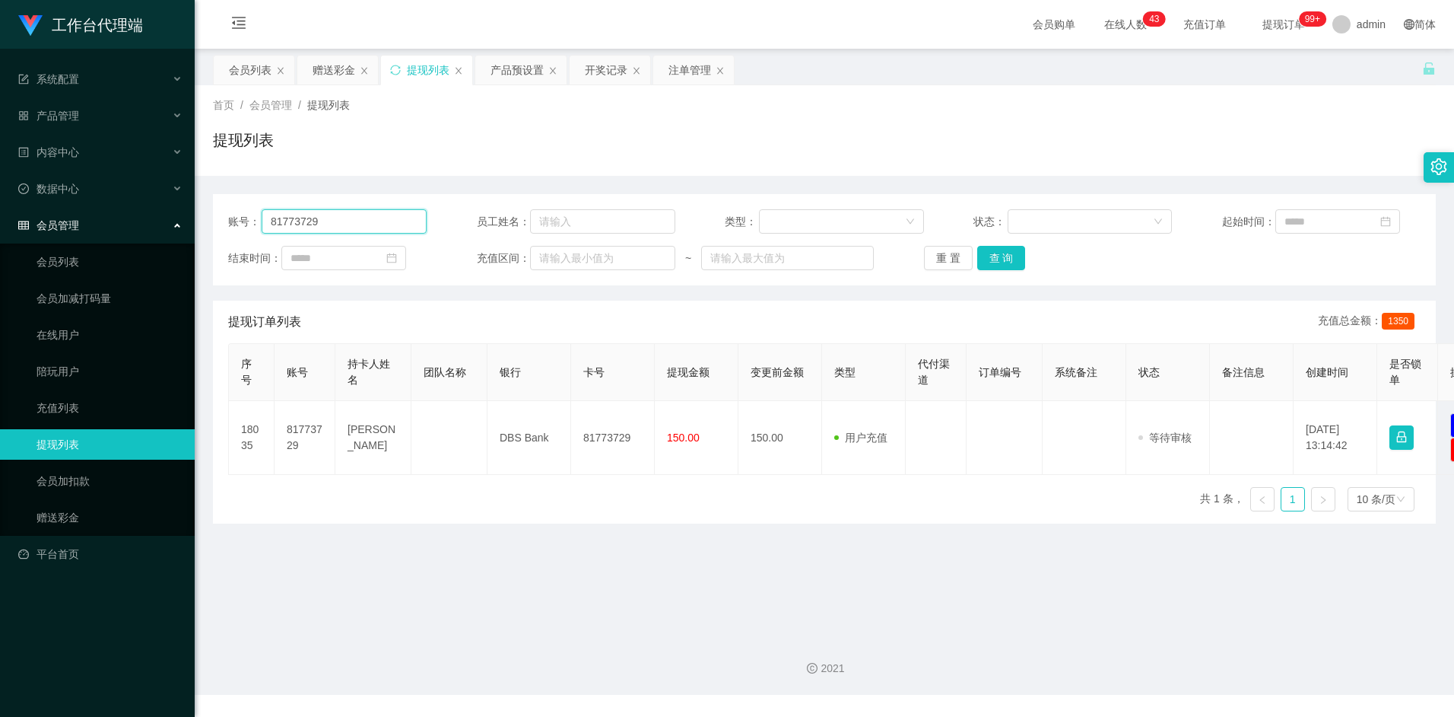
click at [337, 229] on input "81773729" at bounding box center [344, 221] width 165 height 24
click at [335, 227] on input "81773729" at bounding box center [344, 221] width 165 height 24
click at [407, 157] on div "提现列表" at bounding box center [824, 146] width 1223 height 35
click at [1007, 259] on button "查 询" at bounding box center [1002, 258] width 49 height 24
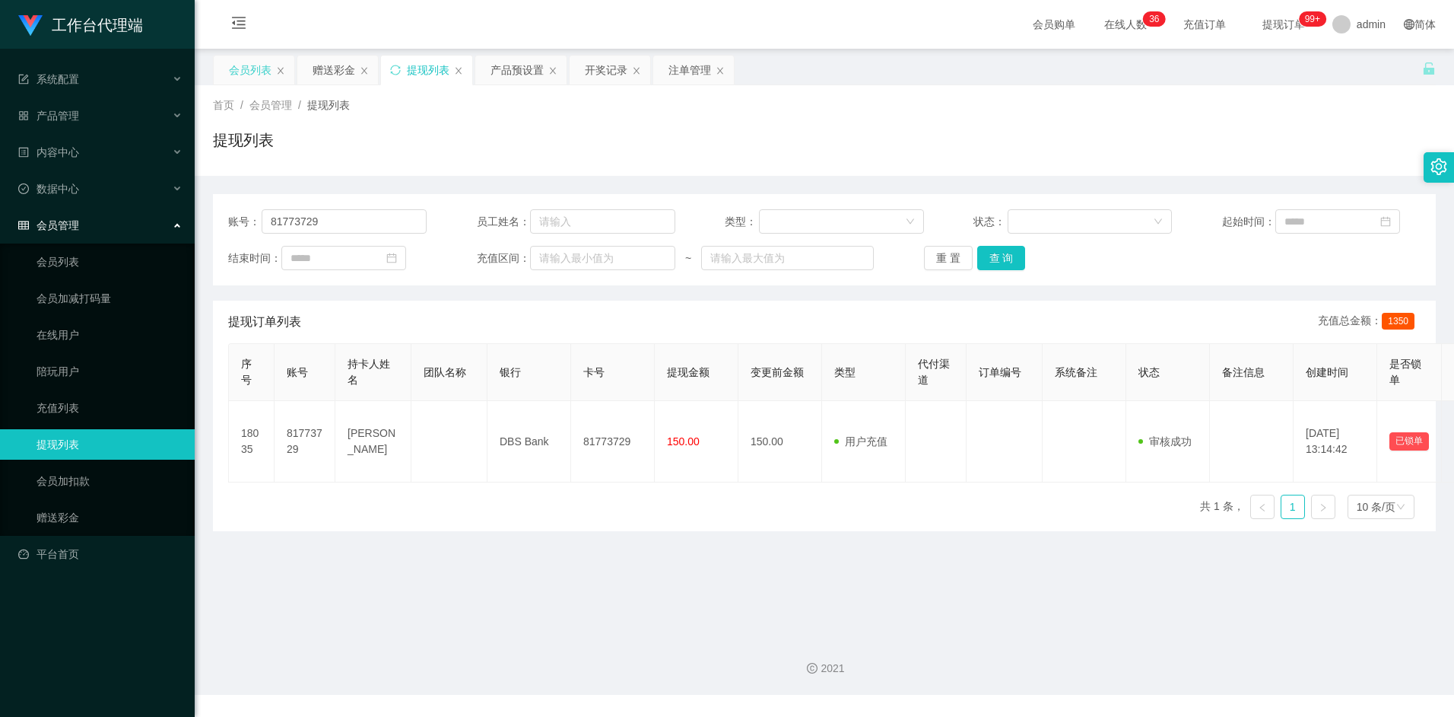
click at [250, 65] on div "会员列表" at bounding box center [250, 70] width 43 height 29
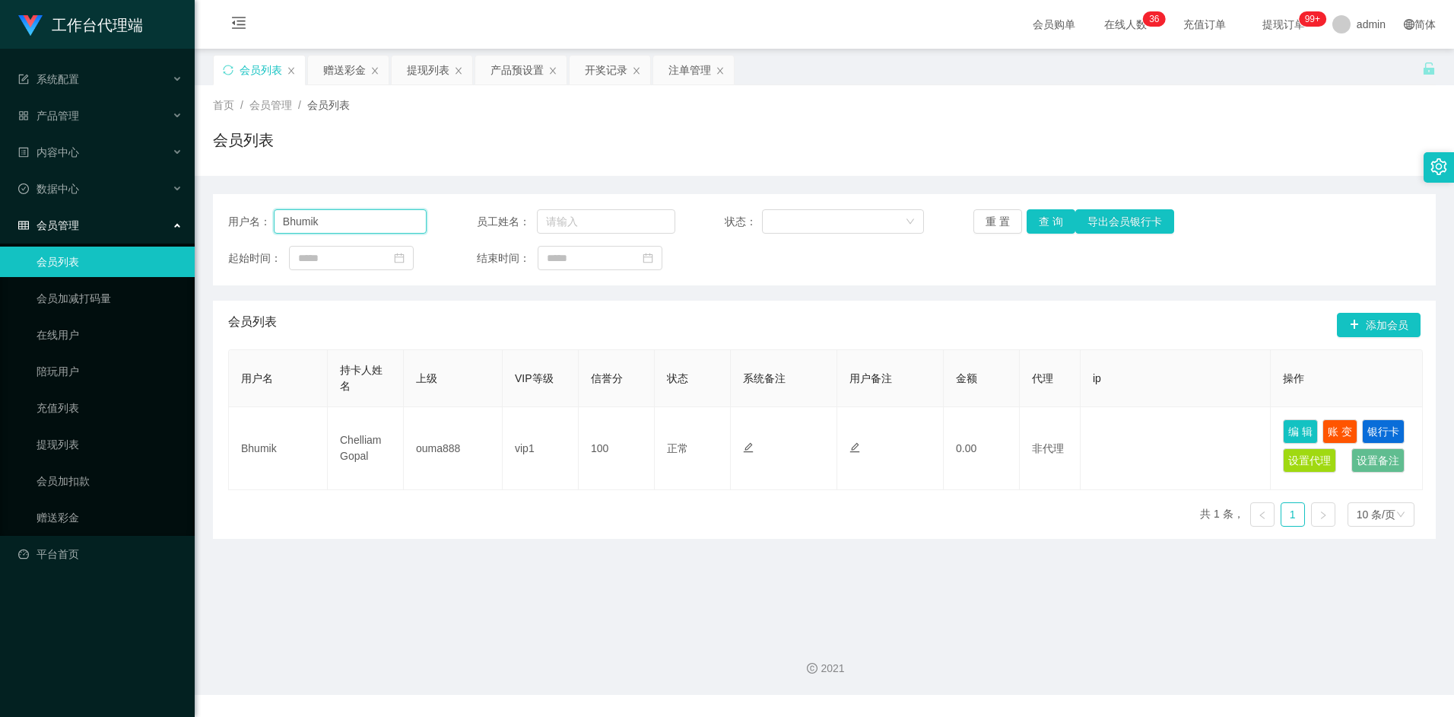
click at [342, 226] on input "Bhumik" at bounding box center [351, 221] width 154 height 24
click at [1054, 221] on button "查 询" at bounding box center [1051, 221] width 49 height 24
click at [1057, 223] on button "查 询" at bounding box center [1051, 221] width 49 height 24
click at [505, 68] on div "产品预设置" at bounding box center [517, 70] width 53 height 29
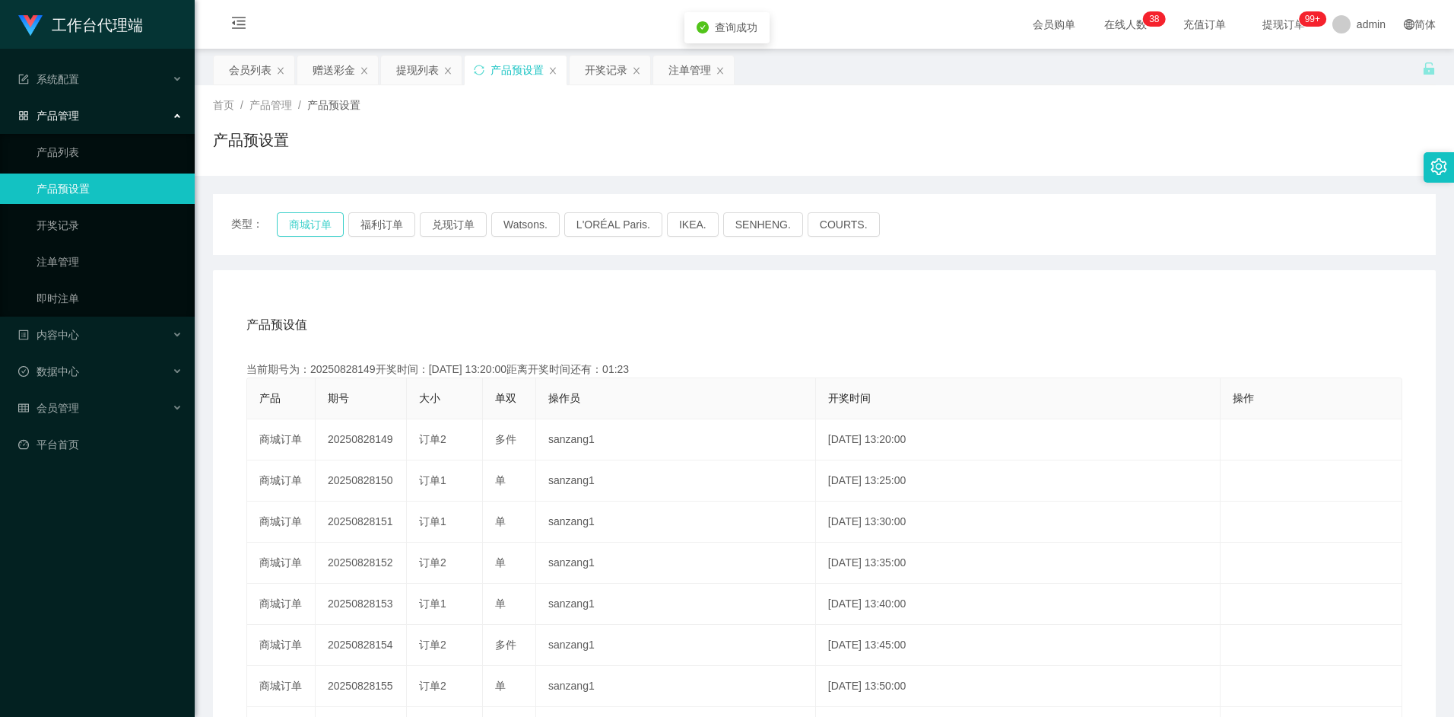
click at [314, 218] on button "商城订单" at bounding box center [310, 224] width 67 height 24
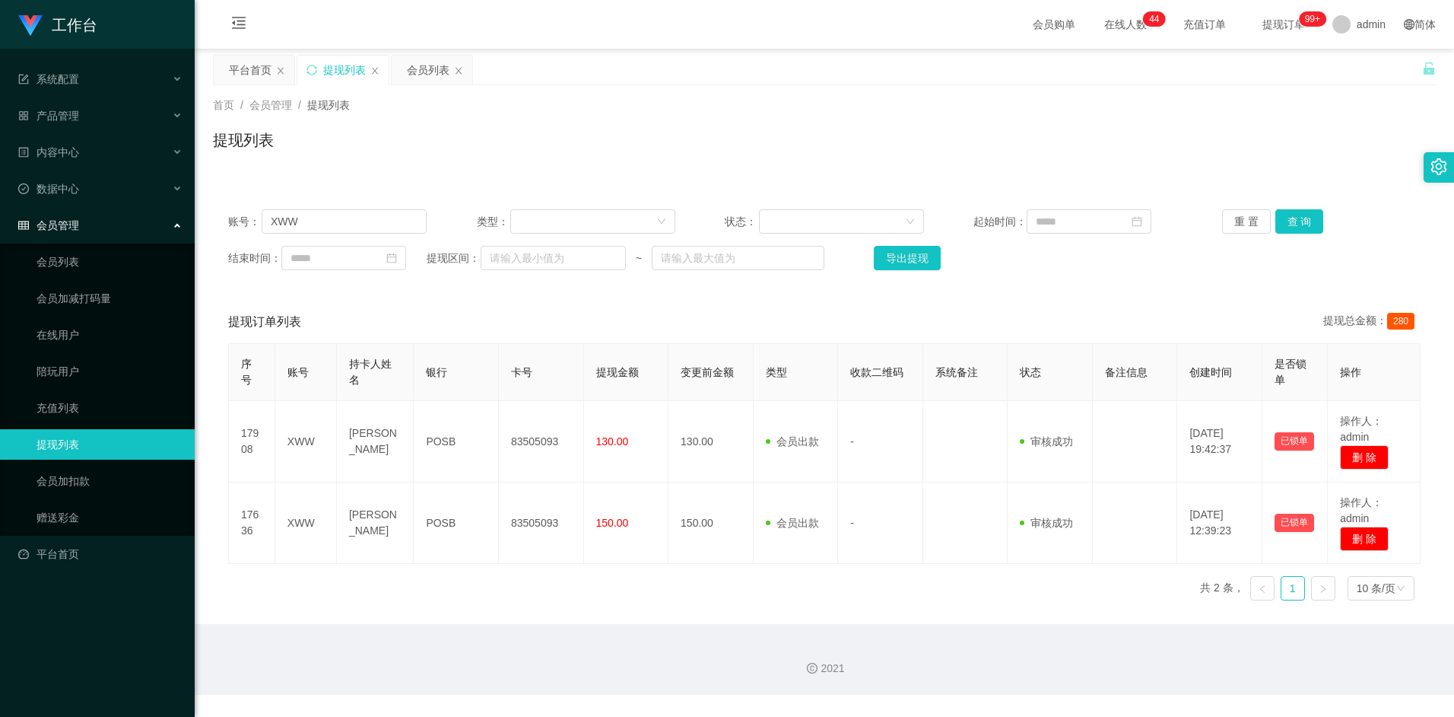
click at [307, 224] on input "XWW" at bounding box center [344, 221] width 165 height 24
click at [311, 225] on input "XWW" at bounding box center [344, 221] width 165 height 24
type input "X"
click at [329, 228] on input "text" at bounding box center [344, 221] width 165 height 24
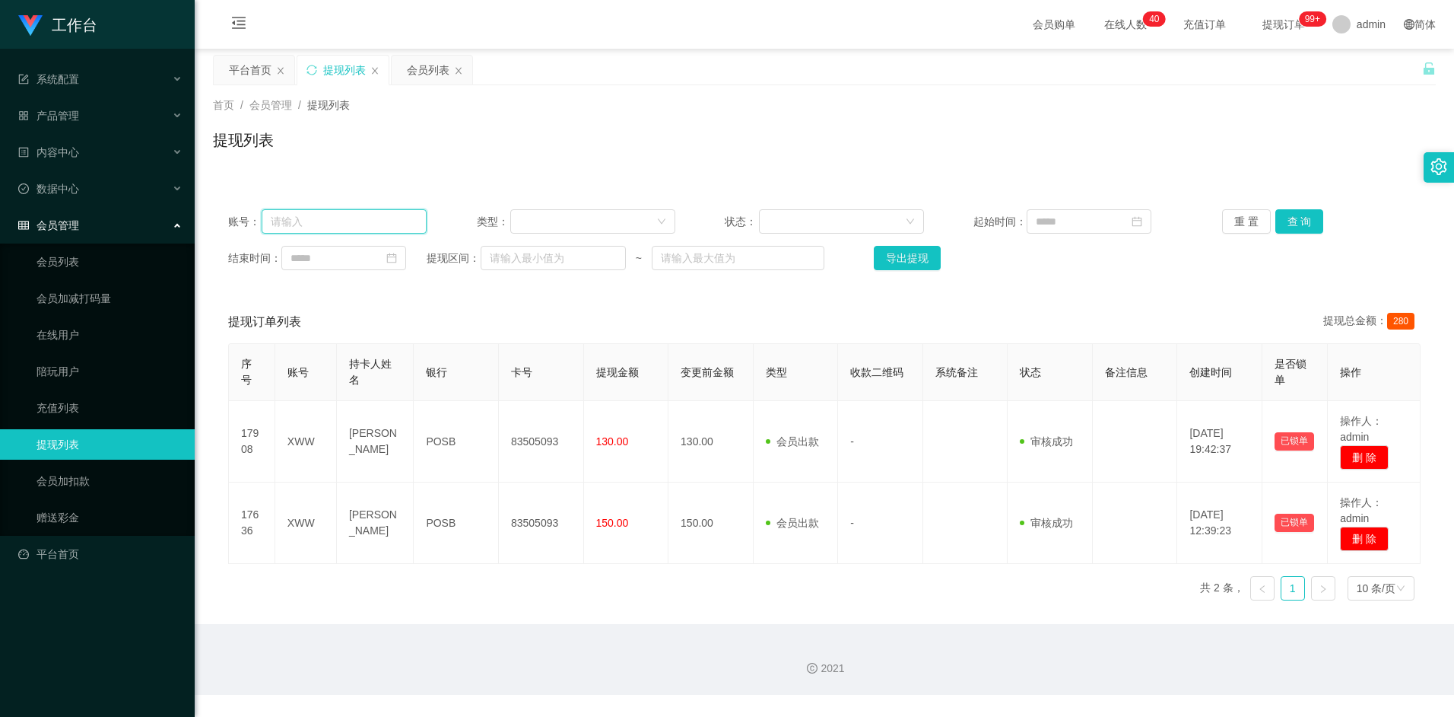
paste input "81773729"
click at [1313, 220] on button "查 询" at bounding box center [1300, 221] width 49 height 24
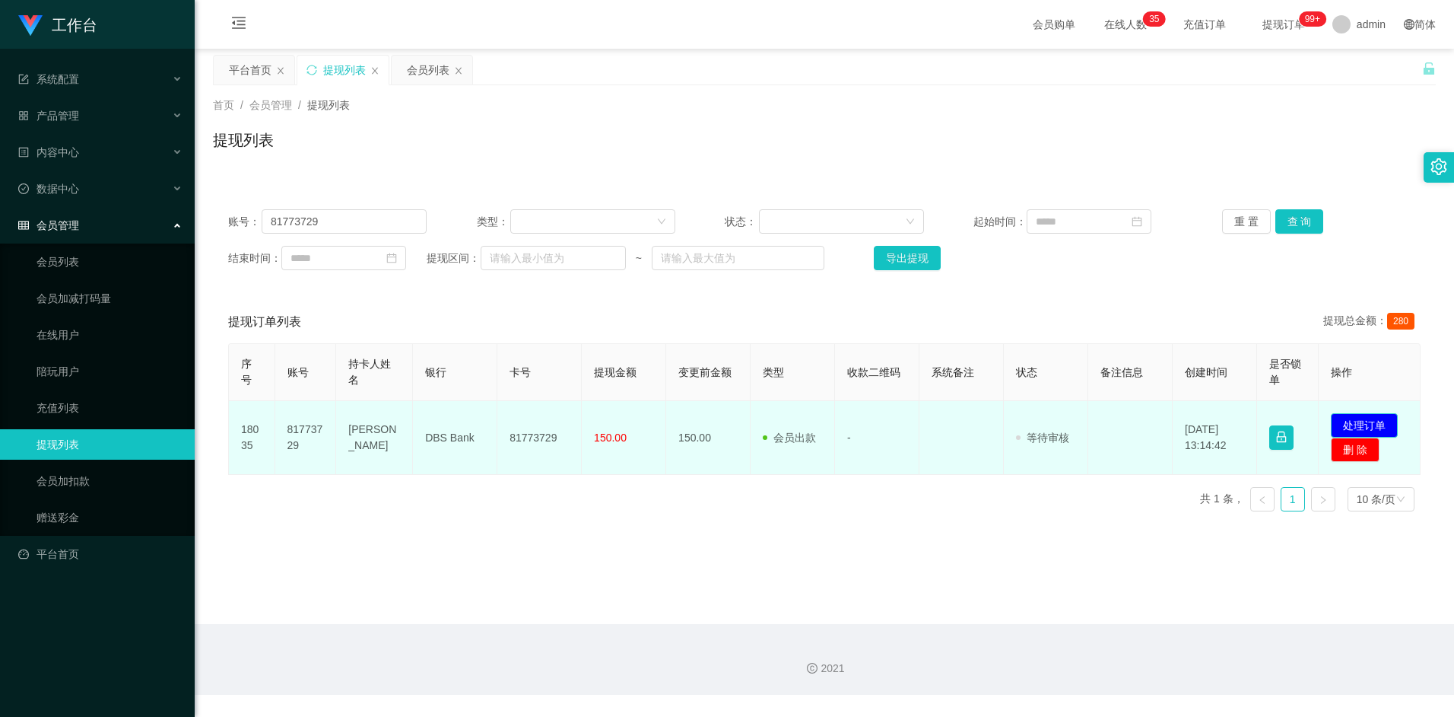
click at [1366, 420] on button "处理订单" at bounding box center [1364, 425] width 67 height 24
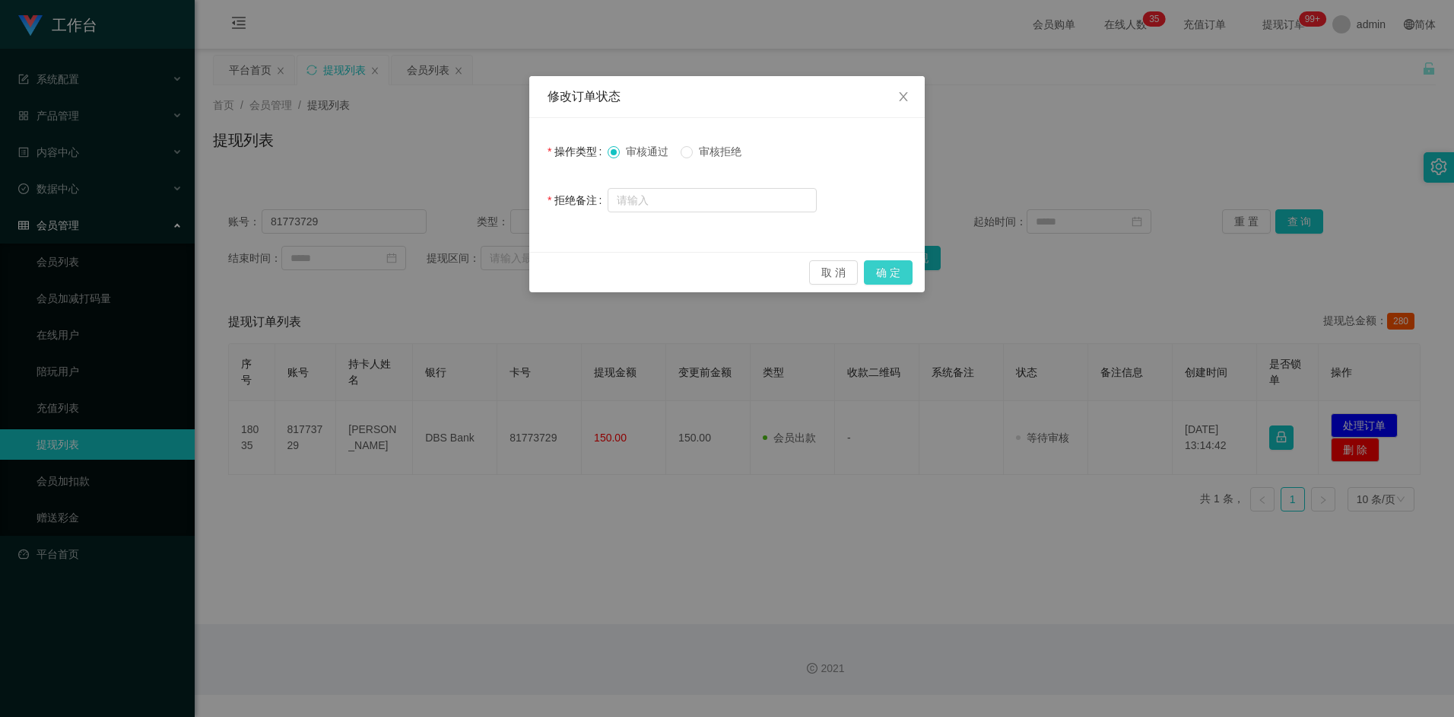
click at [893, 269] on button "确 定" at bounding box center [888, 272] width 49 height 24
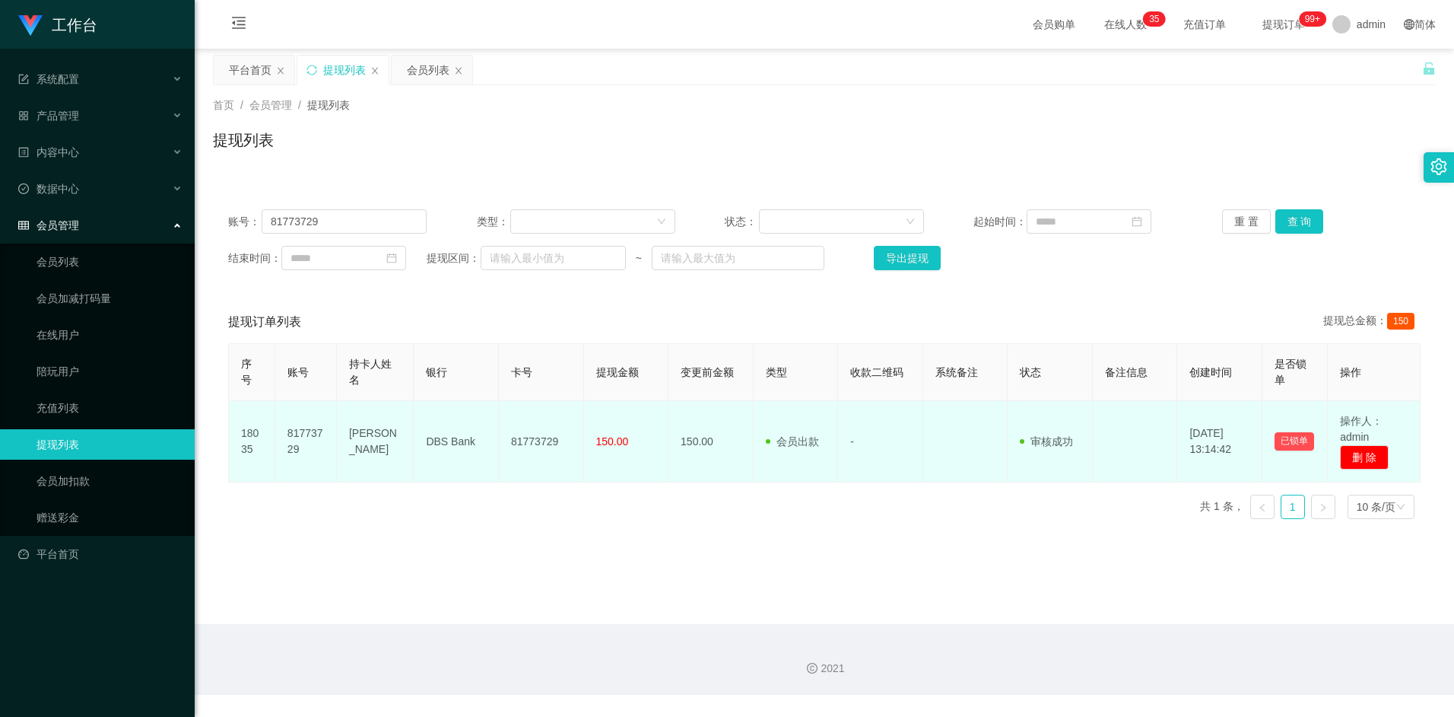
click at [354, 434] on td "Alamin hossain" at bounding box center [375, 441] width 77 height 81
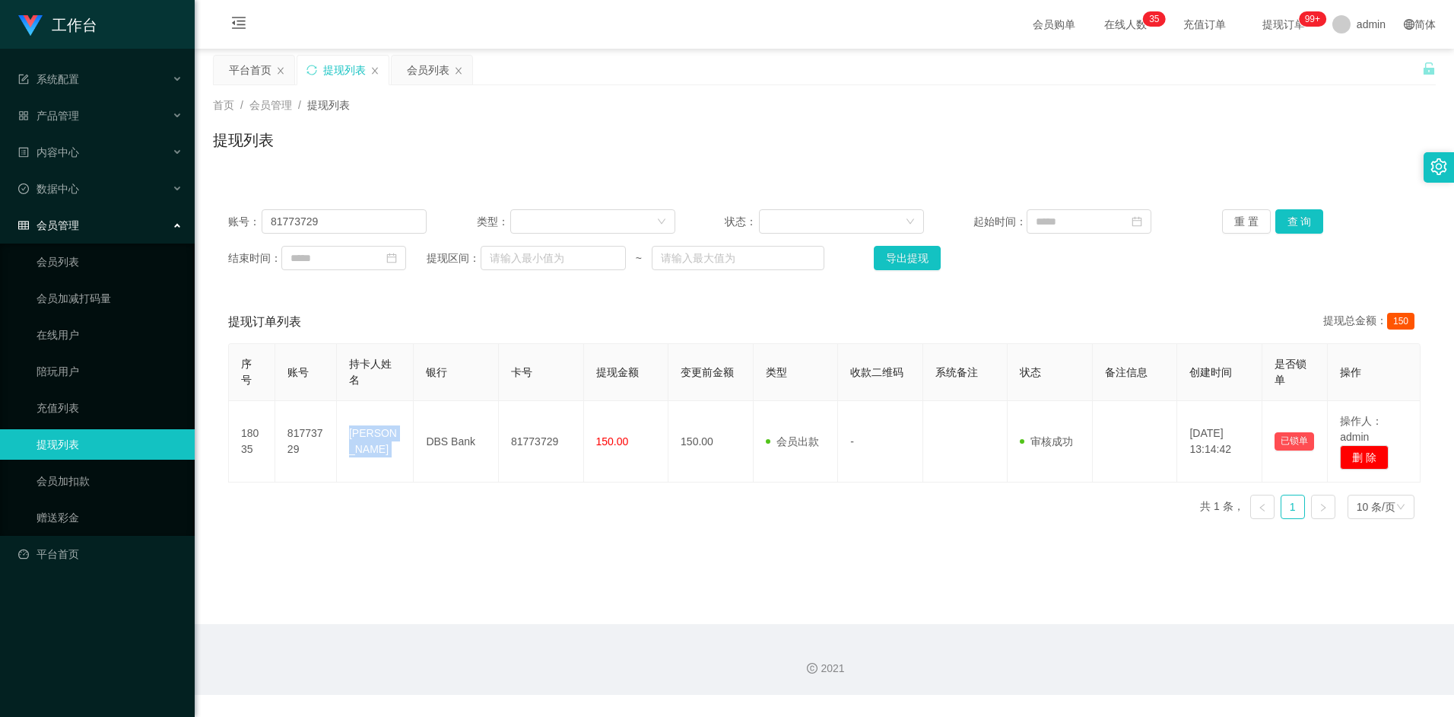
copy td "Alamin hossain"
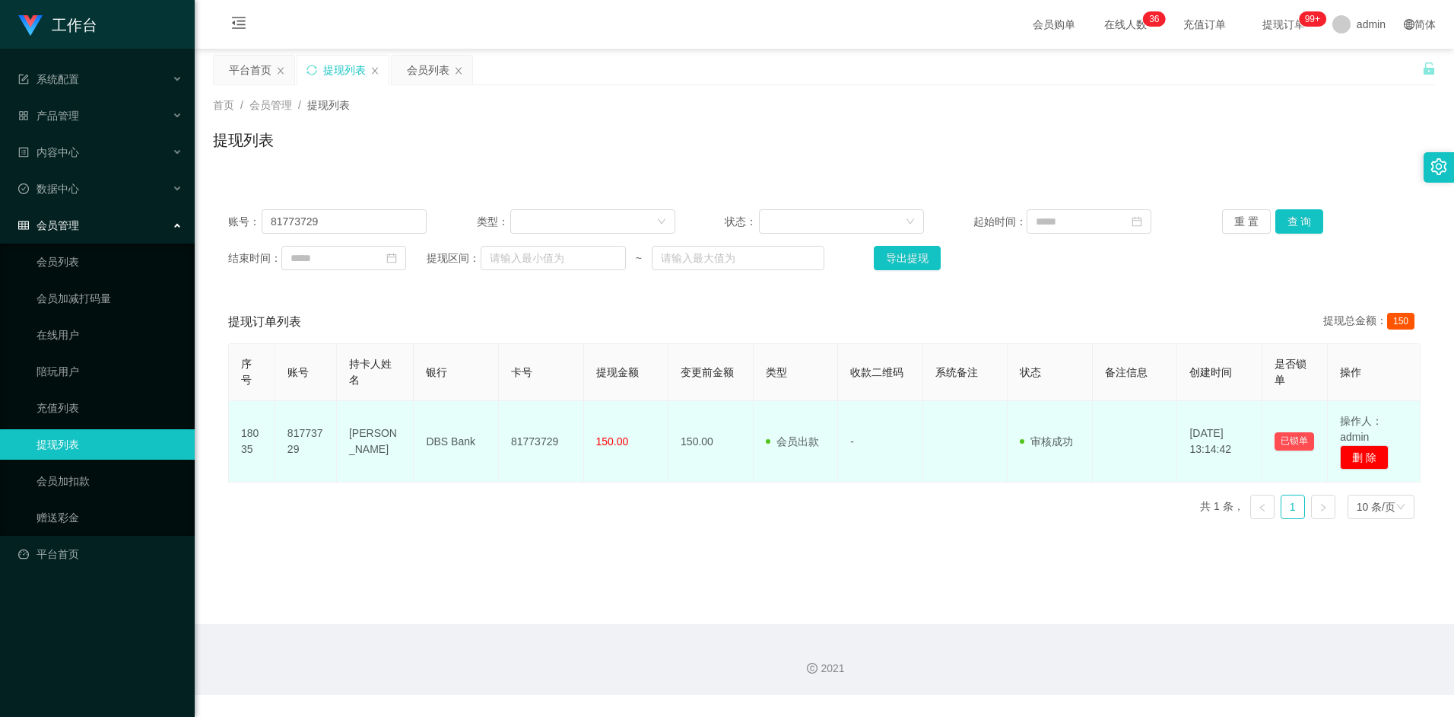
click at [446, 443] on td "DBS Bank" at bounding box center [456, 441] width 85 height 81
copy td "DBS Bank"
click at [549, 443] on td "81773729" at bounding box center [541, 441] width 85 height 81
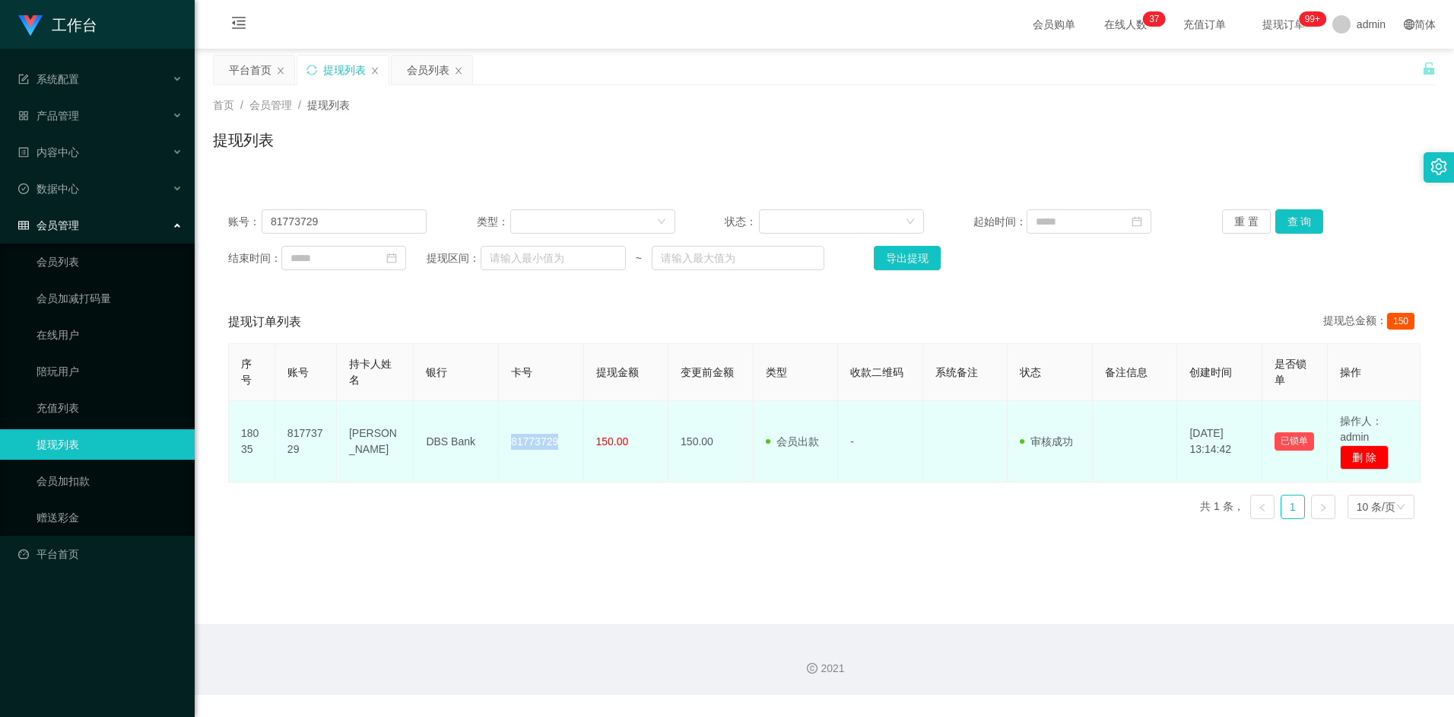
click at [549, 443] on td "81773729" at bounding box center [541, 441] width 85 height 81
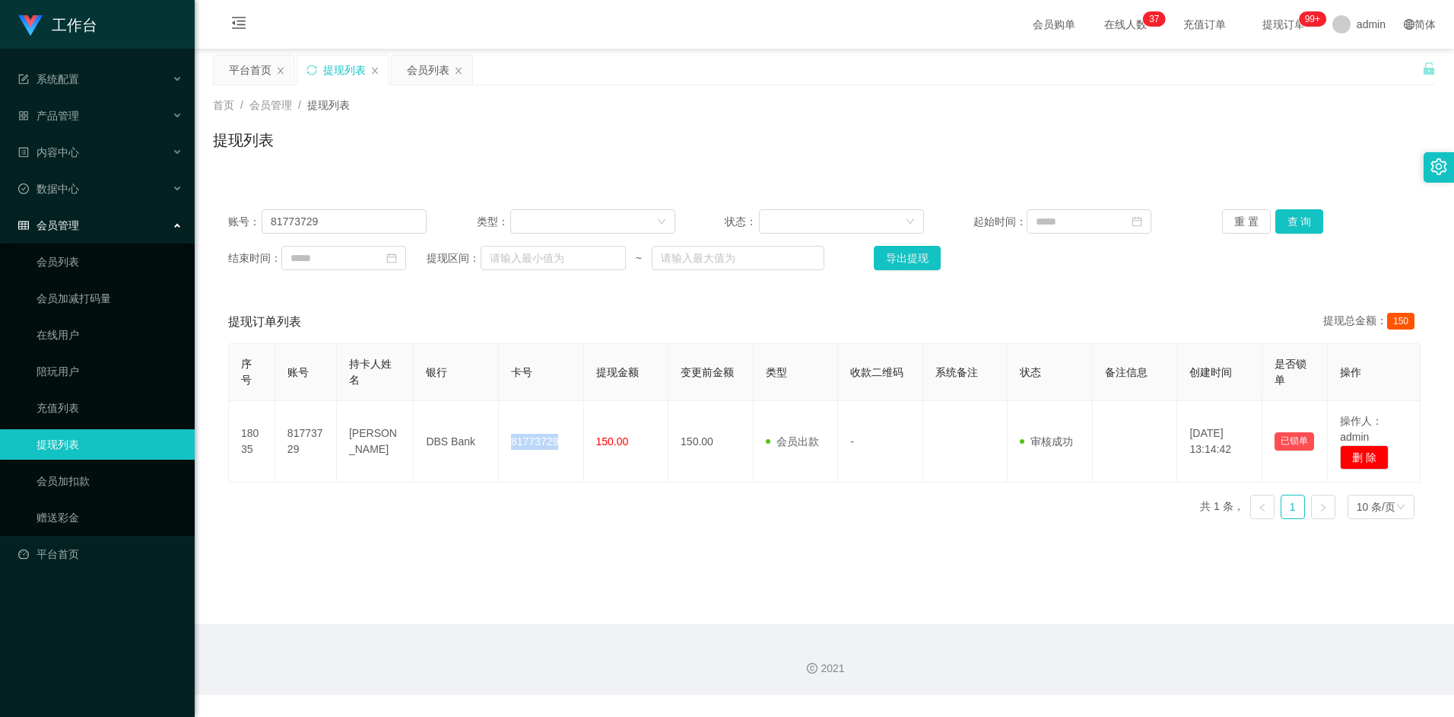
copy td "81773729"
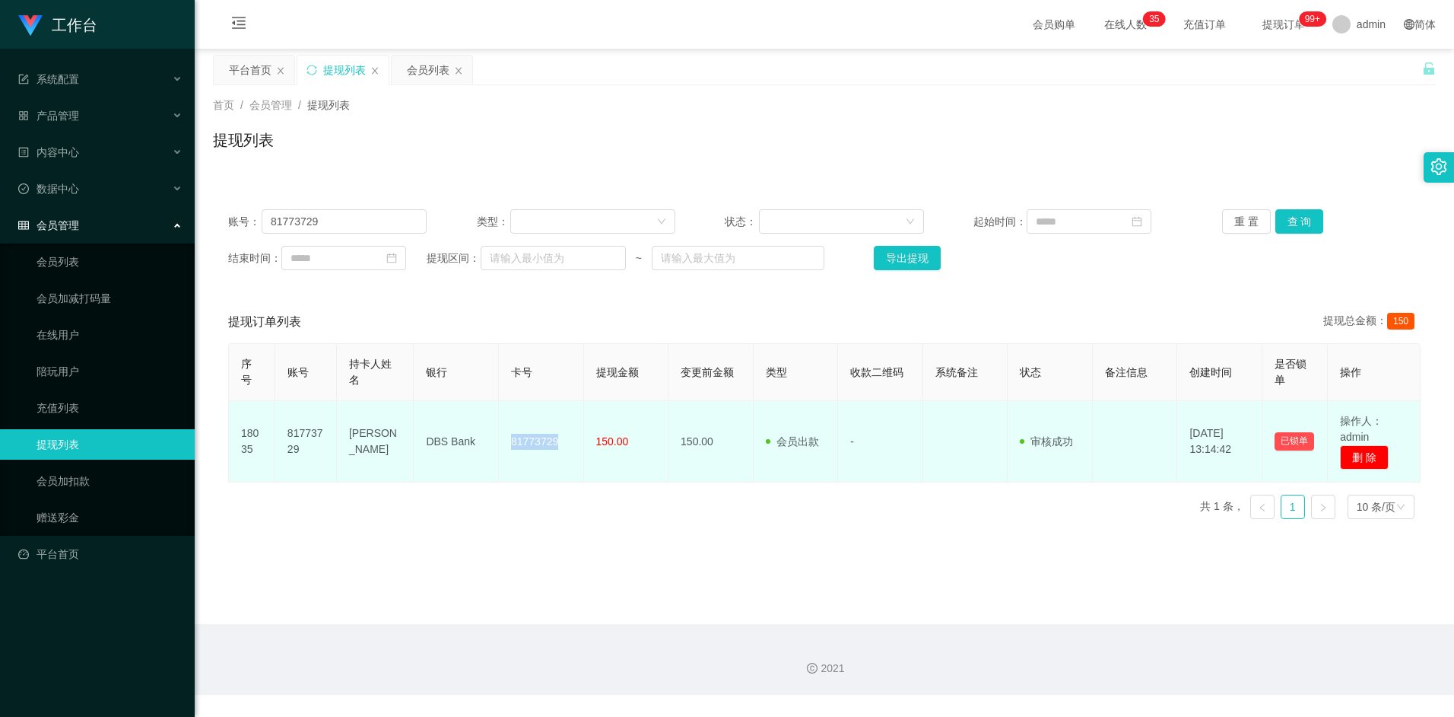
click at [545, 445] on td "81773729" at bounding box center [541, 441] width 85 height 81
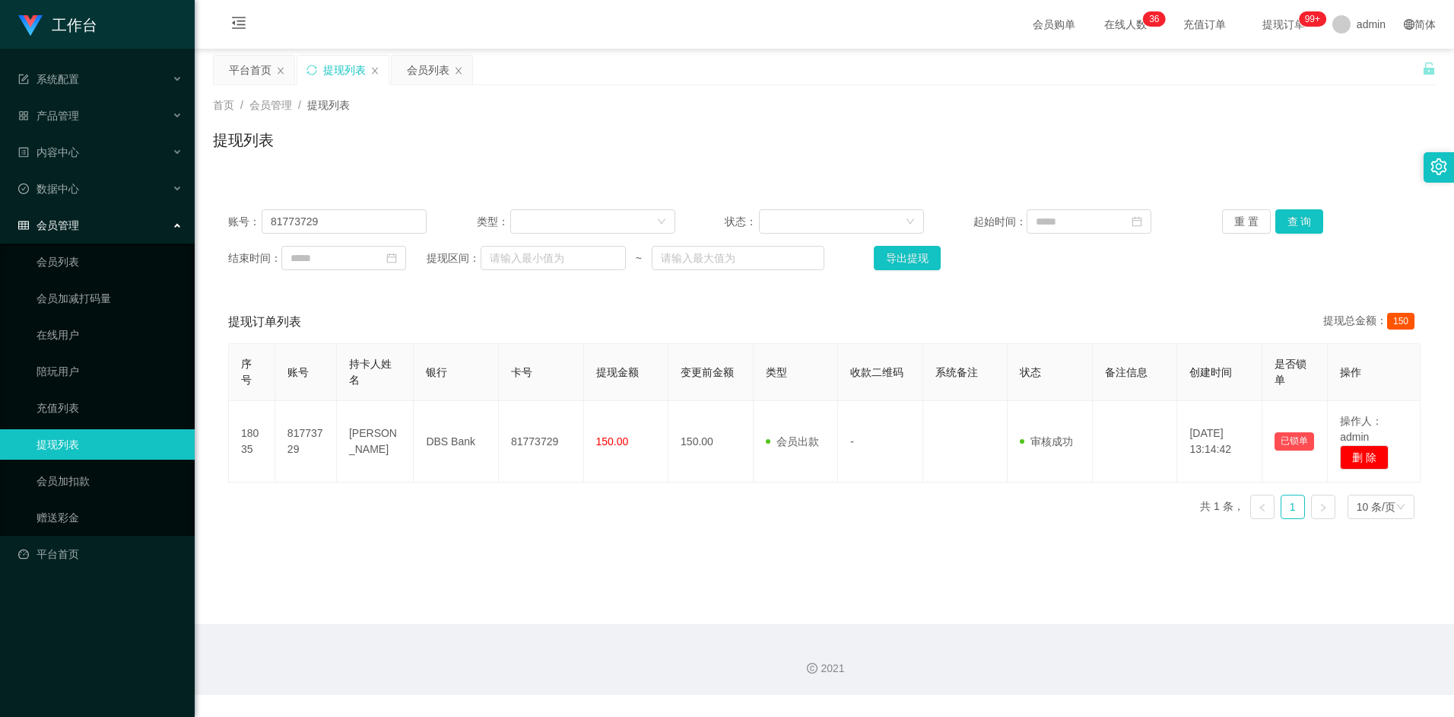
drag, startPoint x: 626, startPoint y: 542, endPoint x: 806, endPoint y: 511, distance: 182.8
click at [626, 542] on main "关闭左侧 关闭右侧 关闭其它 刷新页面 平台首页 提现列表 会员列表 首页 / 会员管理 / 提现列表 / 提现列表 账号： 81773729 类型： 状态：…" at bounding box center [825, 336] width 1260 height 575
click at [350, 218] on input "81773729" at bounding box center [344, 221] width 165 height 24
paste input "Bhumik"
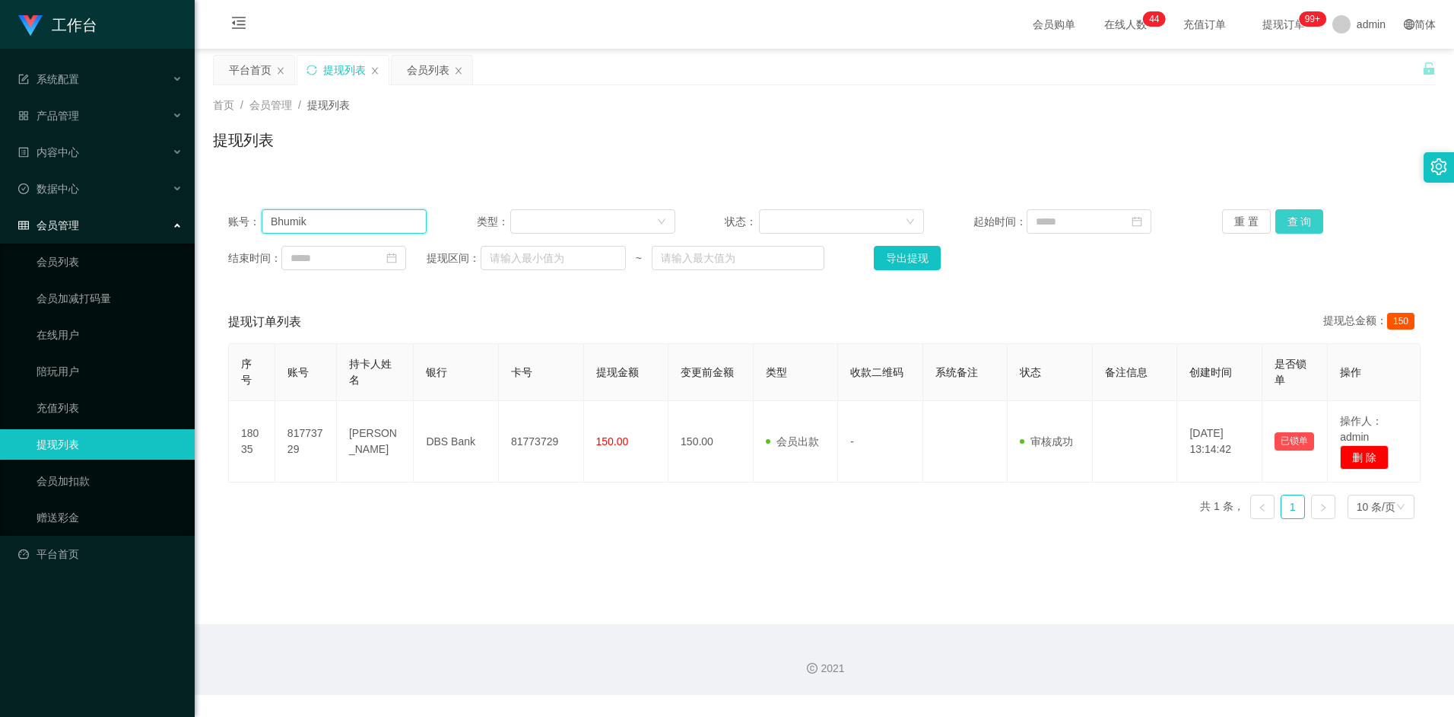
type input "Bhumik"
click at [1304, 211] on button "查 询" at bounding box center [1300, 221] width 49 height 24
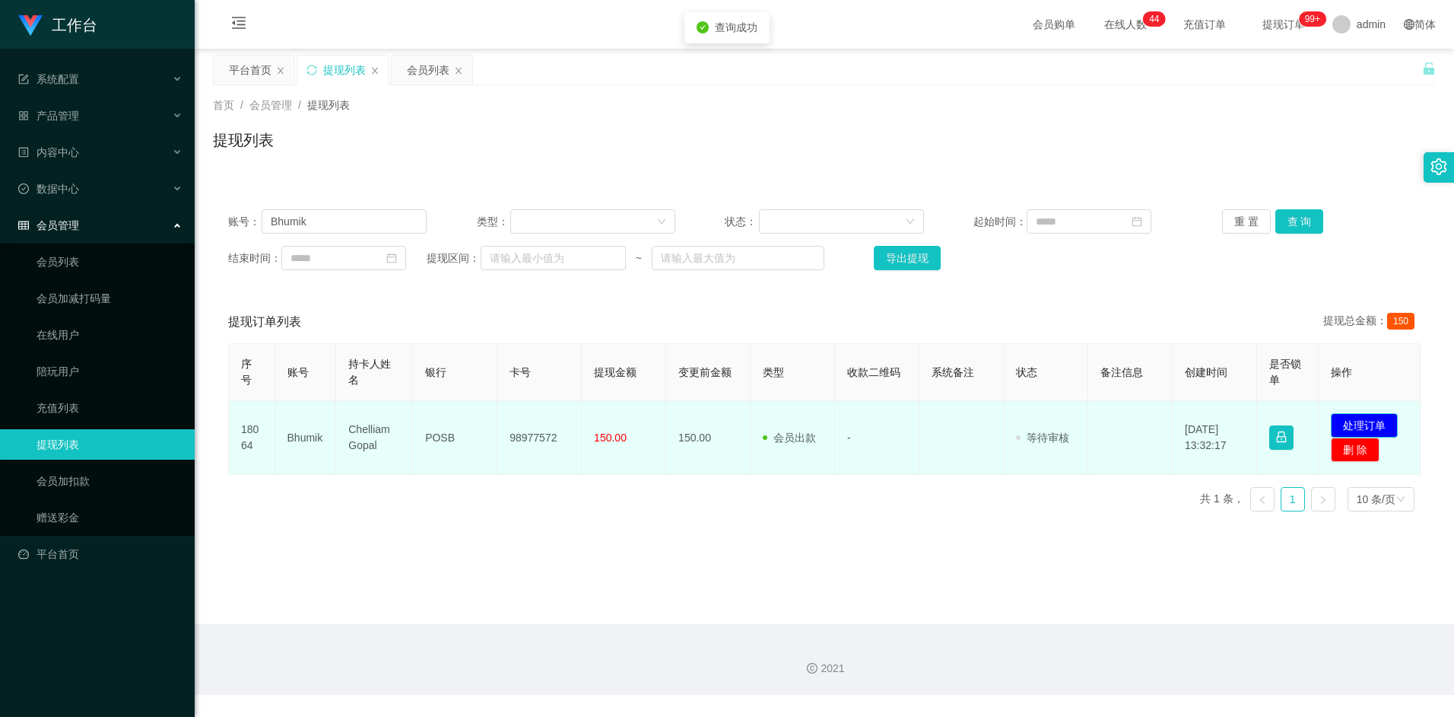
click at [1354, 419] on button "处理订单" at bounding box center [1364, 425] width 67 height 24
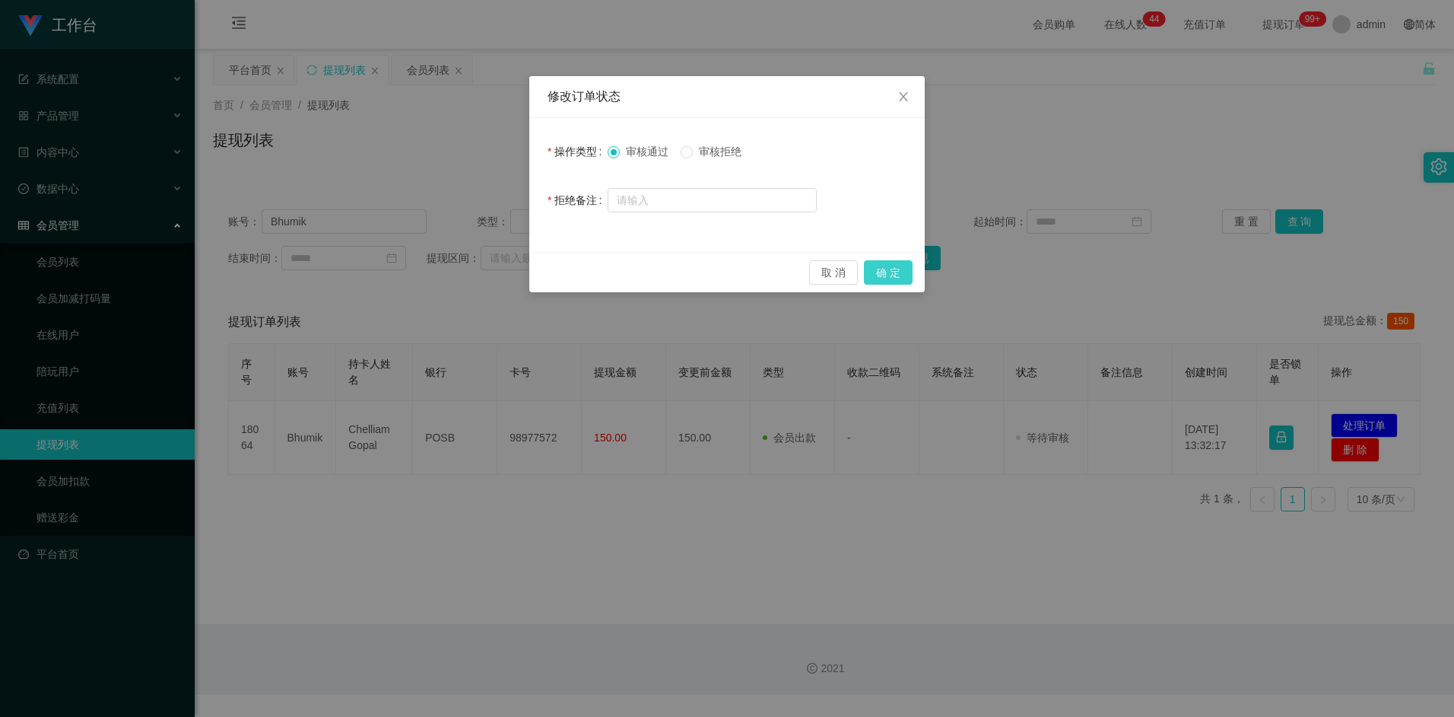
click at [888, 272] on button "确 定" at bounding box center [888, 272] width 49 height 24
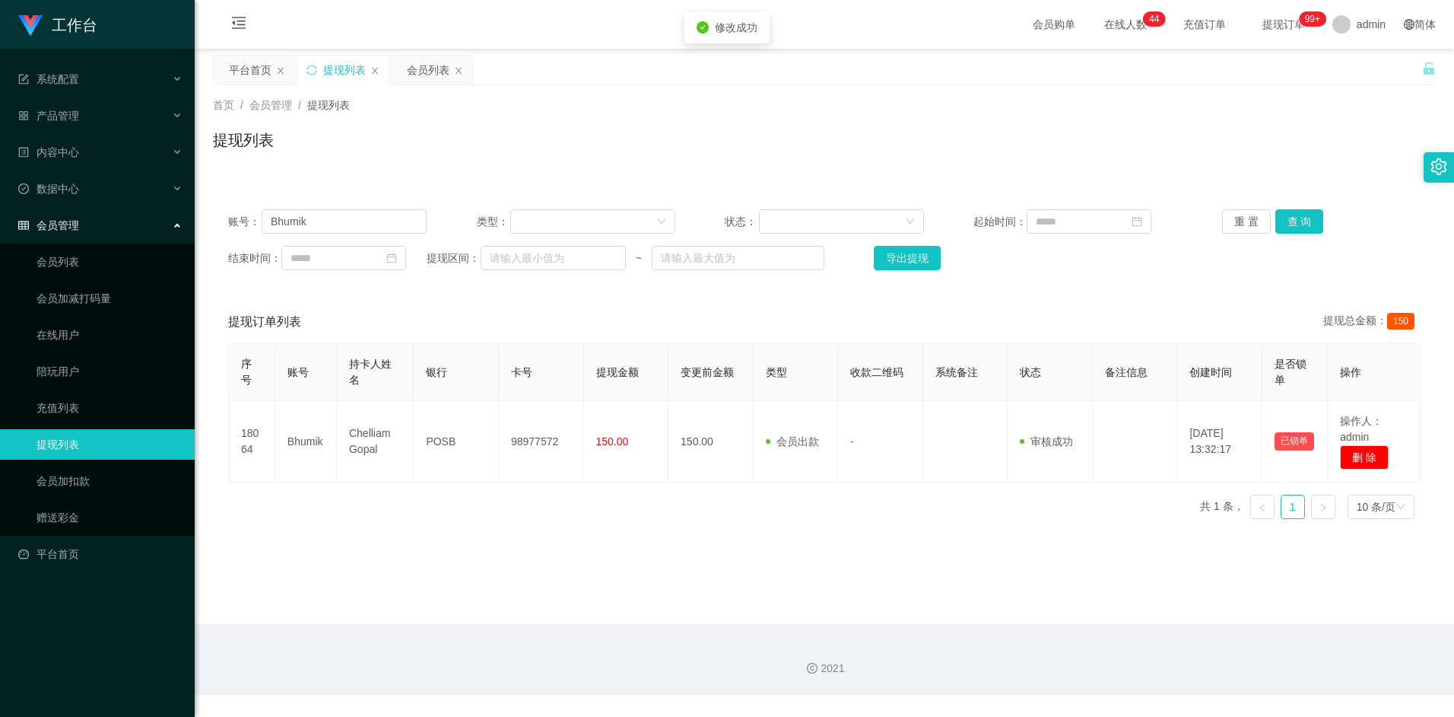
click at [1097, 319] on div "提现订单列表 提现总金额： 150" at bounding box center [824, 321] width 1193 height 43
click at [247, 70] on div "平台首页" at bounding box center [250, 70] width 43 height 29
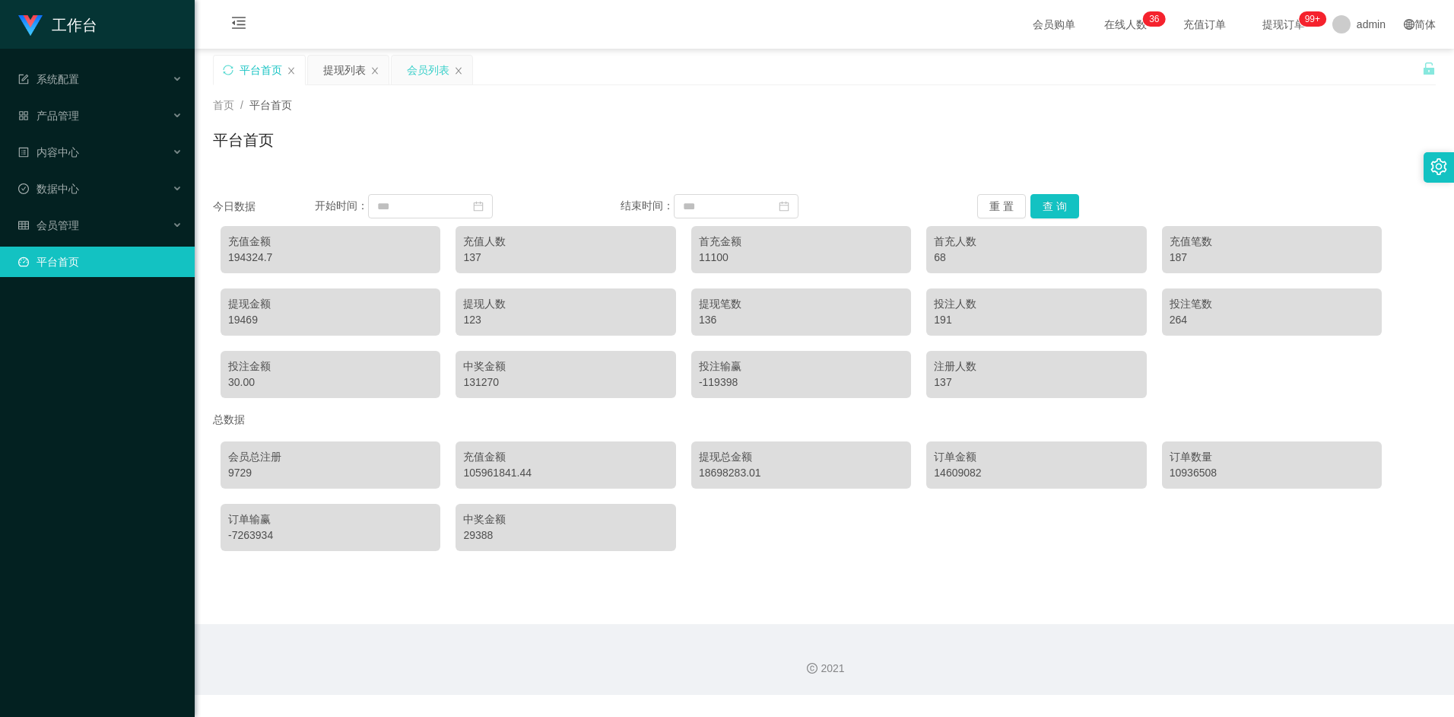
click at [410, 65] on div "会员列表" at bounding box center [428, 70] width 43 height 29
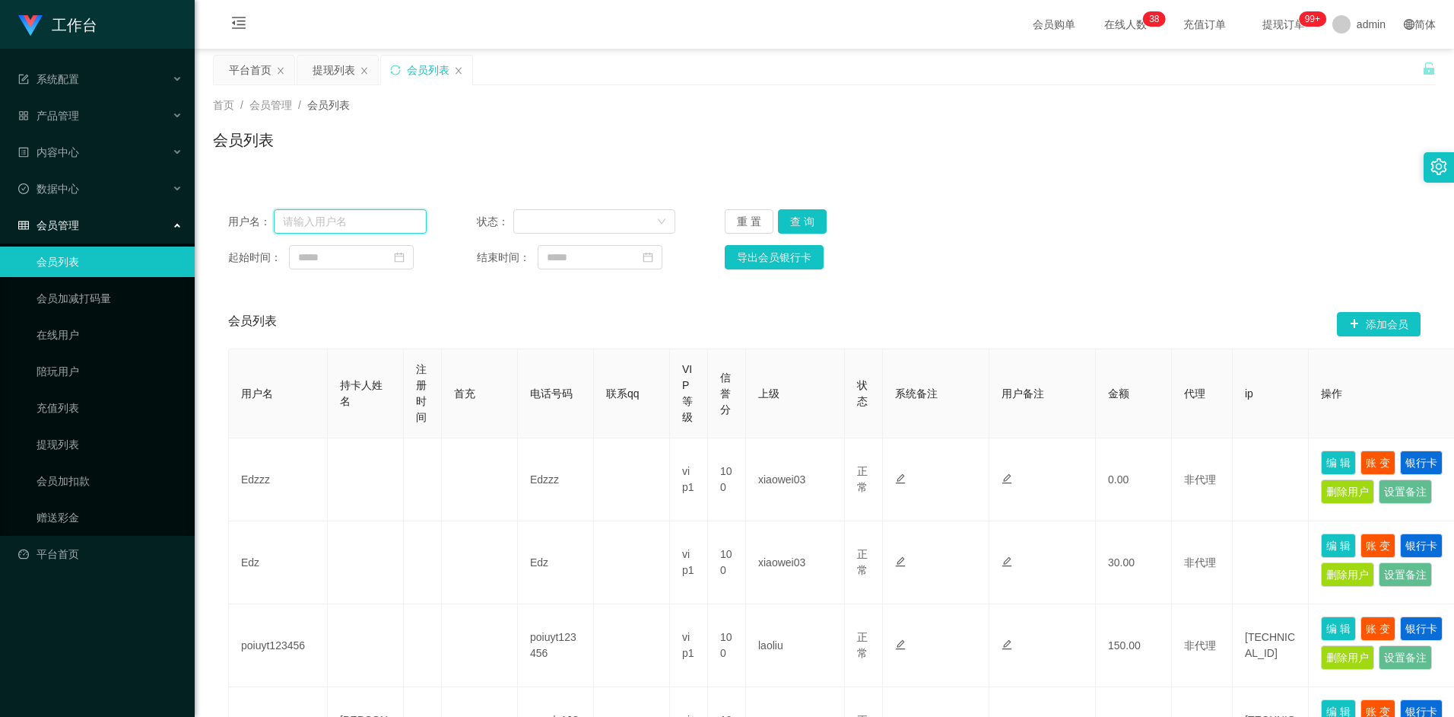
click at [349, 222] on input "text" at bounding box center [351, 221] width 154 height 24
paste input "zt7181262"
type input "zt7181262"
click at [812, 221] on button "查 询" at bounding box center [802, 221] width 49 height 24
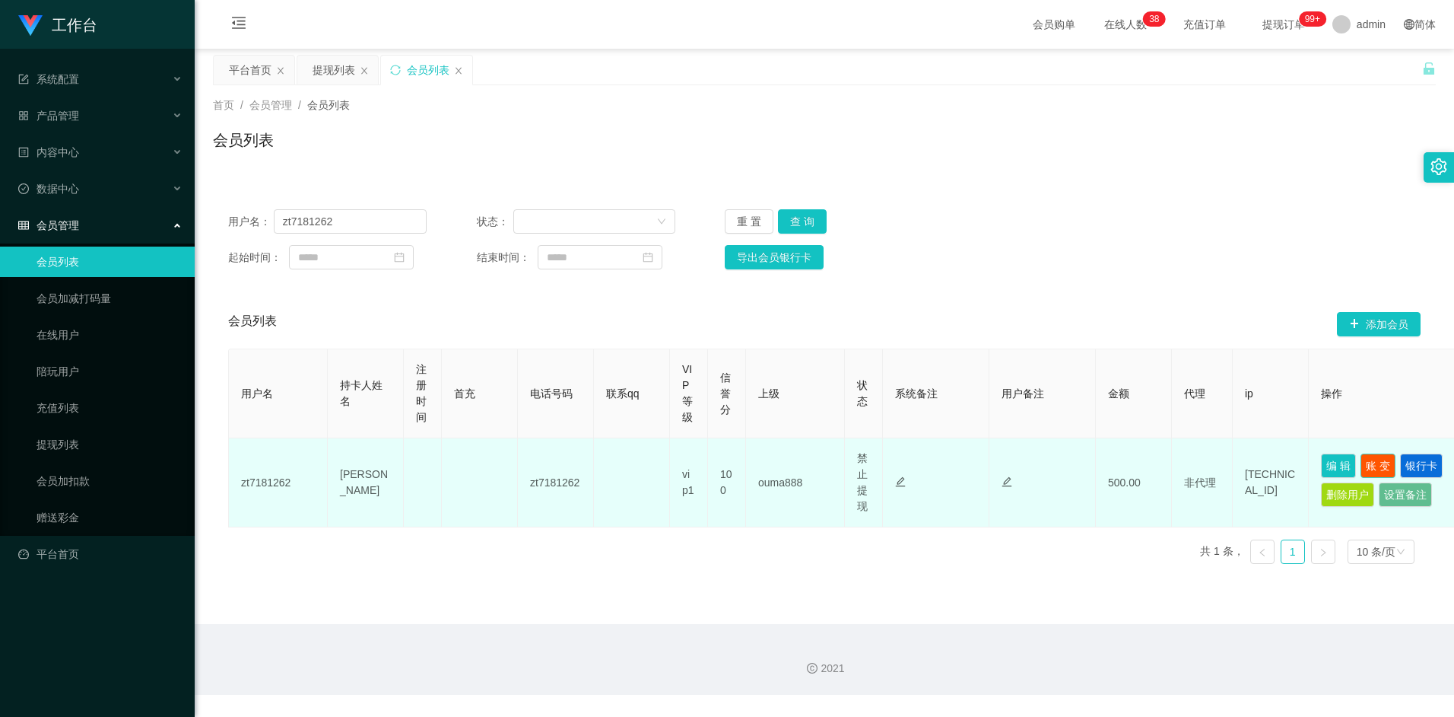
click at [1380, 463] on button "账 变" at bounding box center [1378, 465] width 35 height 24
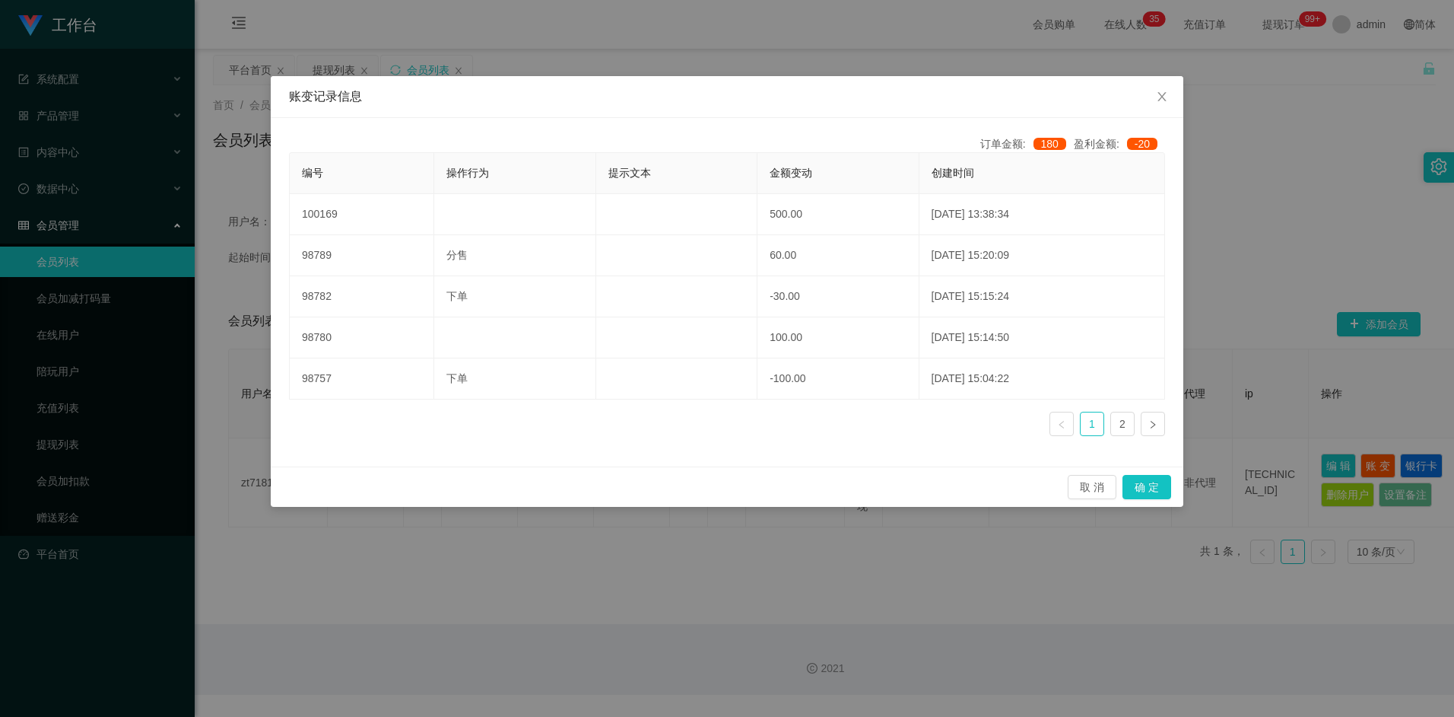
click at [1263, 192] on div "账变记录信息 订单金额: 180 盈利金额: -20 编号 操作行为 提示文本 金额变动 创建时间 100169 500.00 2025-08-28 13:3…" at bounding box center [727, 358] width 1454 height 717
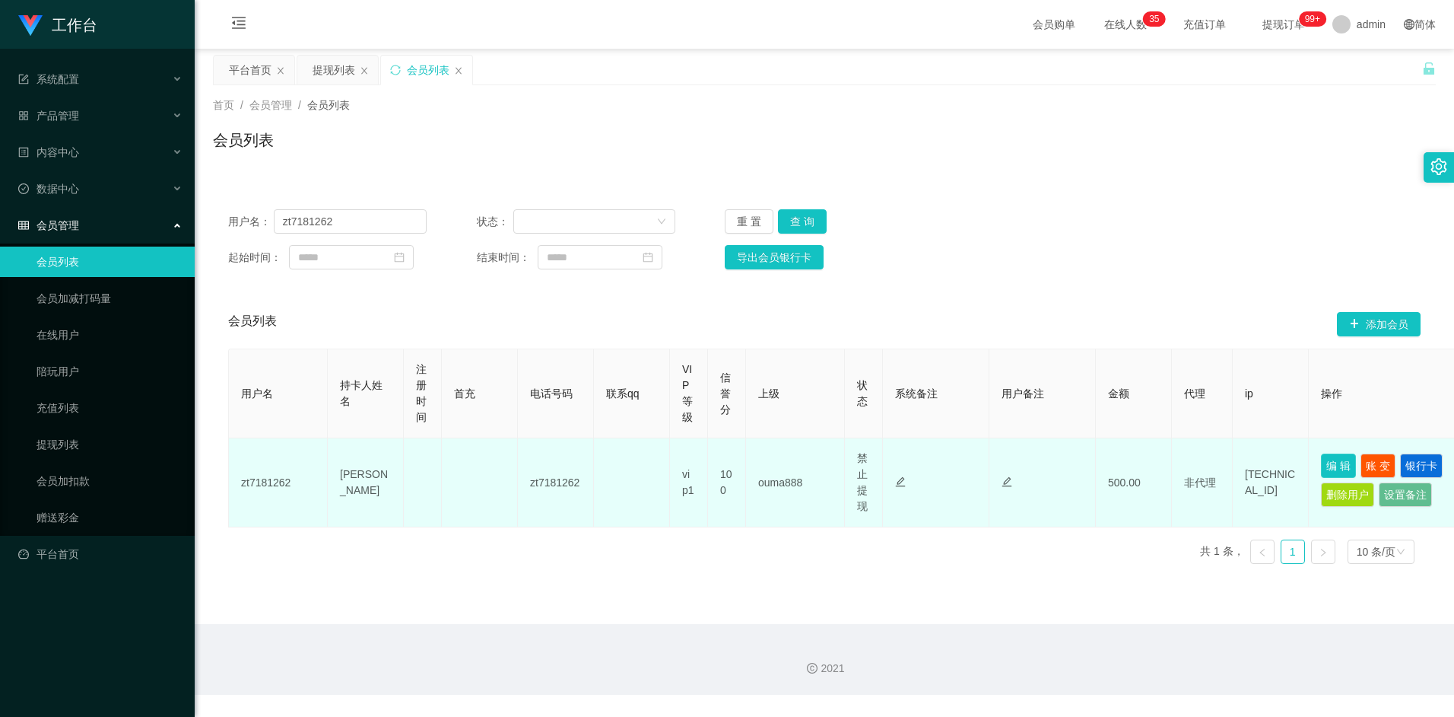
click at [1340, 469] on button "编 辑" at bounding box center [1338, 465] width 35 height 24
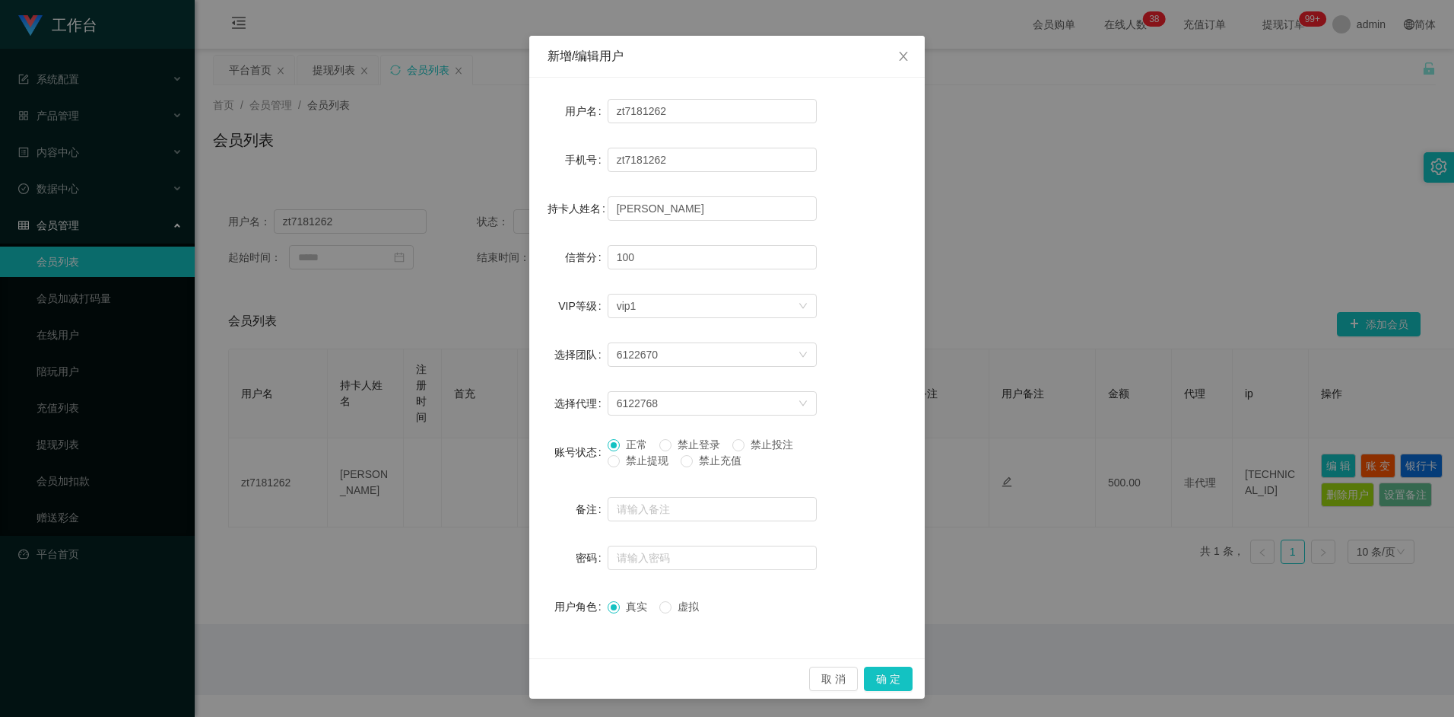
scroll to position [41, 0]
click at [1114, 250] on div "新增/编辑用户 用户名 zt7181262 手机号 zt7181262 持卡人姓名 ZHAO TING 信誉分 100 VIP等级 选择VIP等级 vip1 …" at bounding box center [727, 358] width 1454 height 717
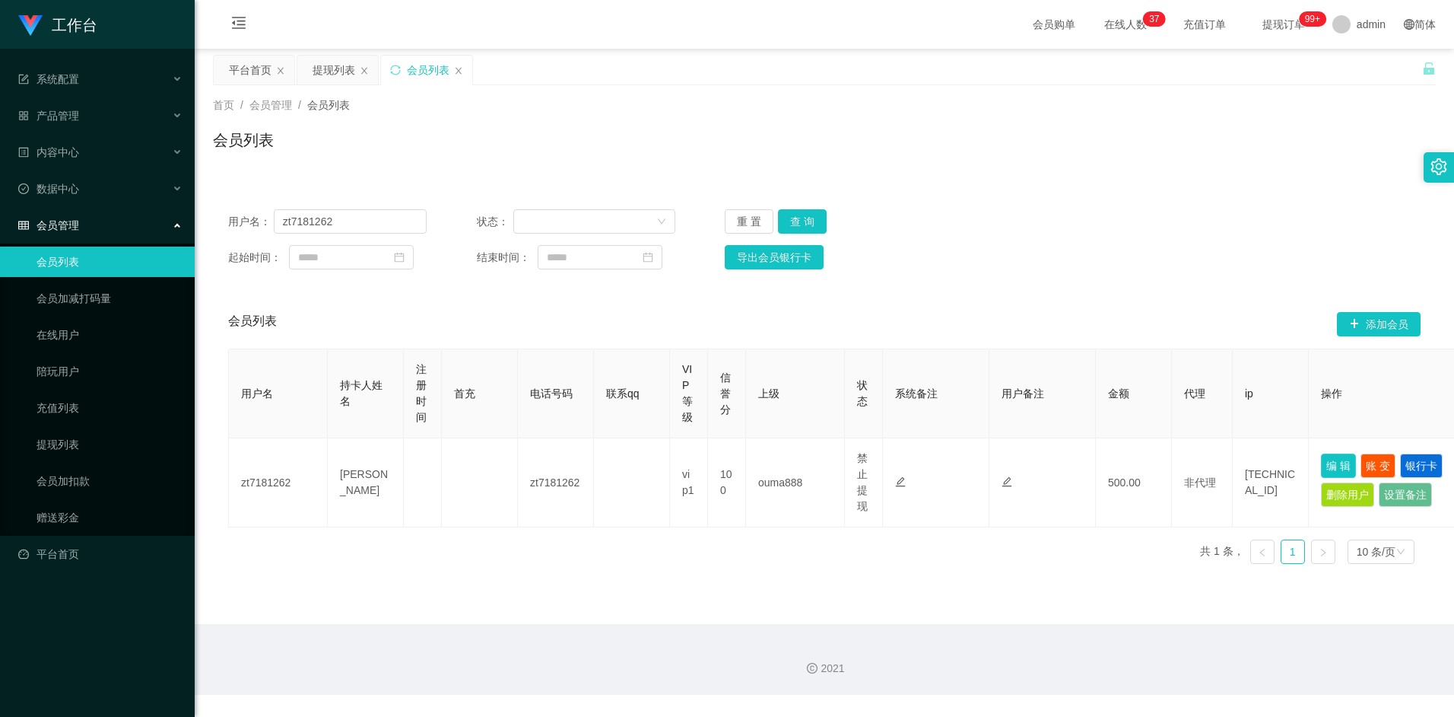
scroll to position [0, 0]
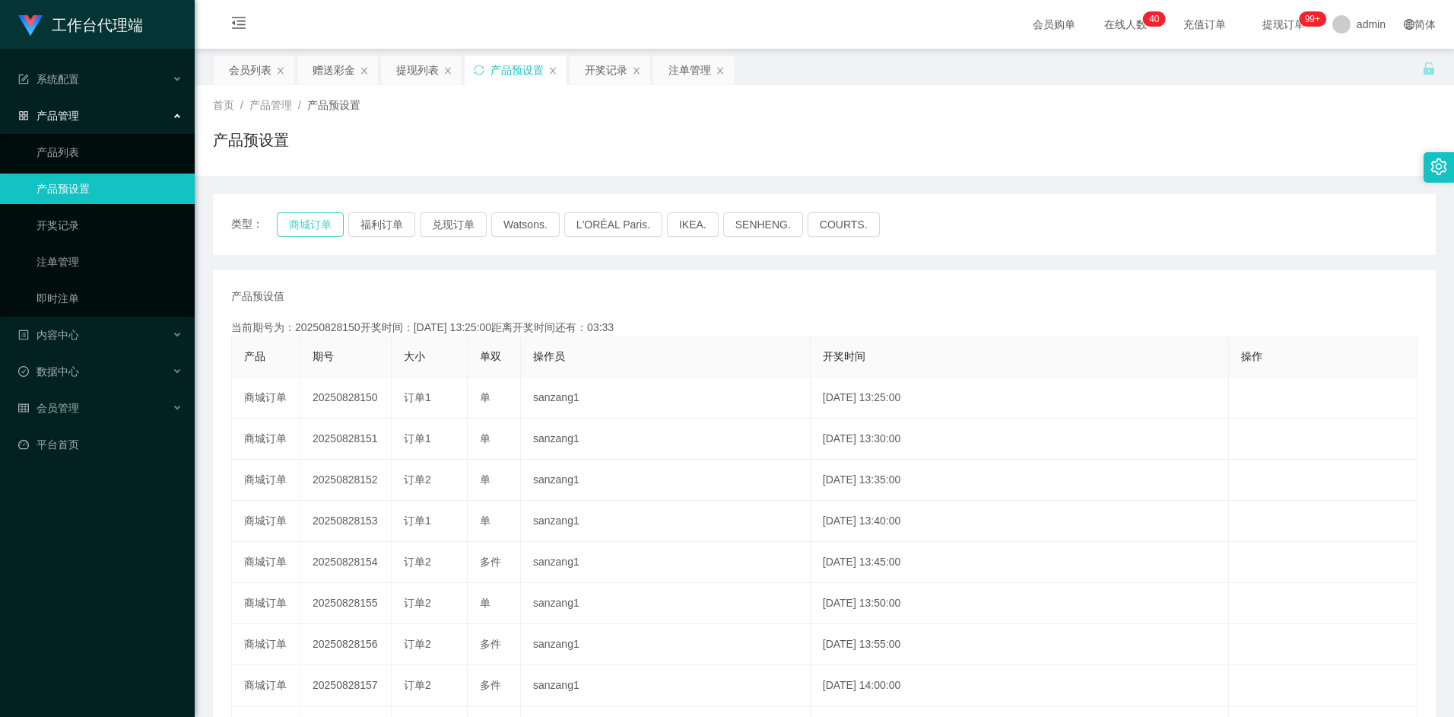
click at [320, 219] on button "商城订单" at bounding box center [310, 224] width 67 height 24
click at [696, 72] on div "注单管理" at bounding box center [690, 70] width 43 height 29
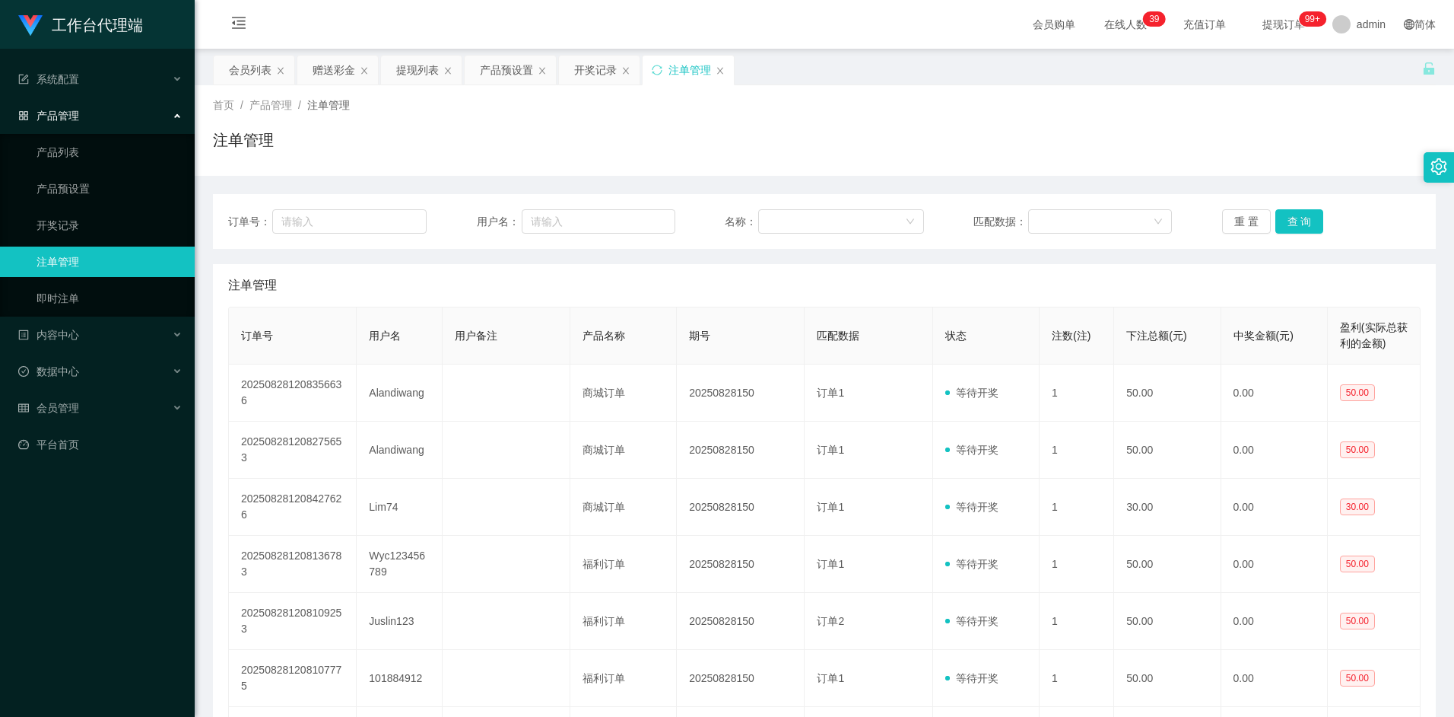
click at [1235, 96] on div "首页 / 产品管理 / 注单管理 / 注单管理" at bounding box center [825, 130] width 1260 height 91
click at [816, 176] on div "订单号： 用户名： 名称： 匹配数据： 重 置 查 询 注单管理 订单号 用户名 用户备注 产品名称 期号 匹配数据 状态 注数(注) 下注总额(元) 中奖金…" at bounding box center [824, 580] width 1223 height 808
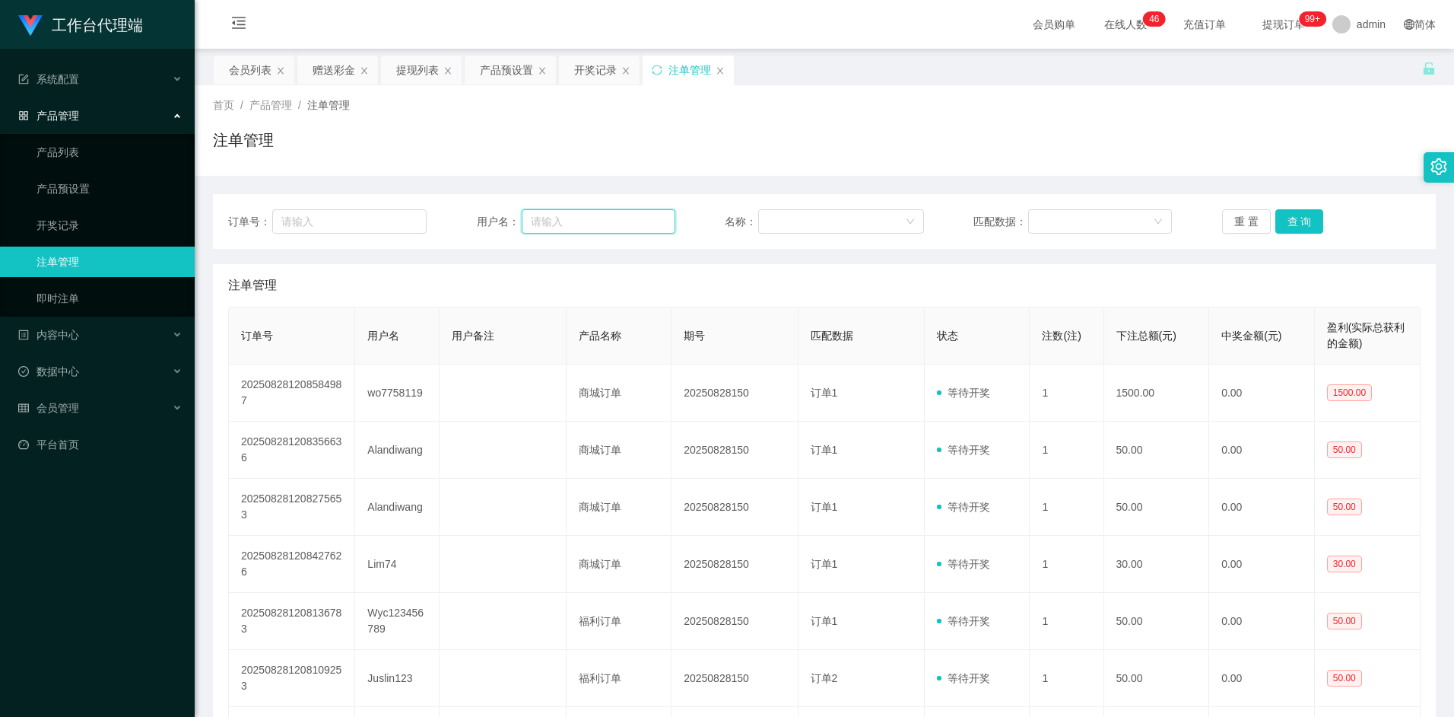
click at [610, 213] on input "text" at bounding box center [599, 221] width 154 height 24
paste input "Bhumik"
type input "Bhumik"
click at [1292, 226] on button "查 询" at bounding box center [1300, 221] width 49 height 24
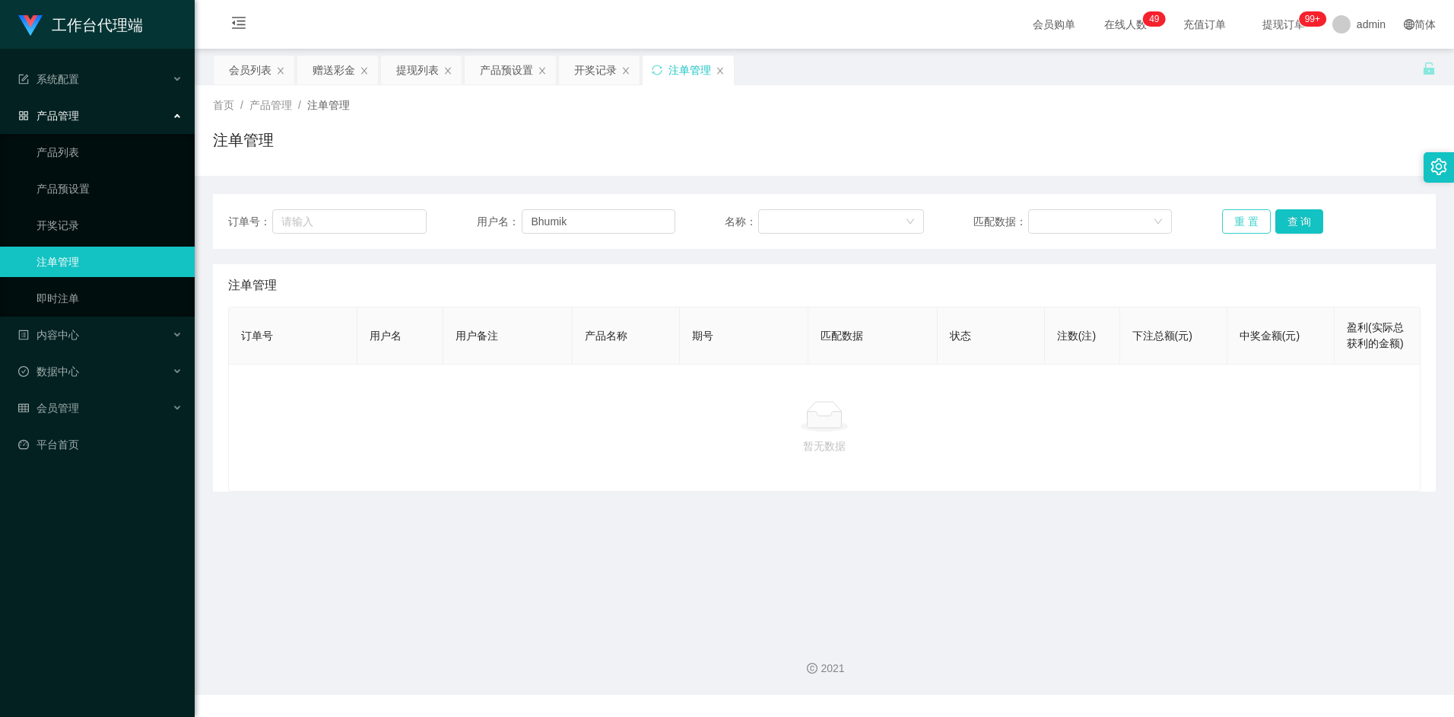
click at [1257, 227] on button "重 置" at bounding box center [1246, 221] width 49 height 24
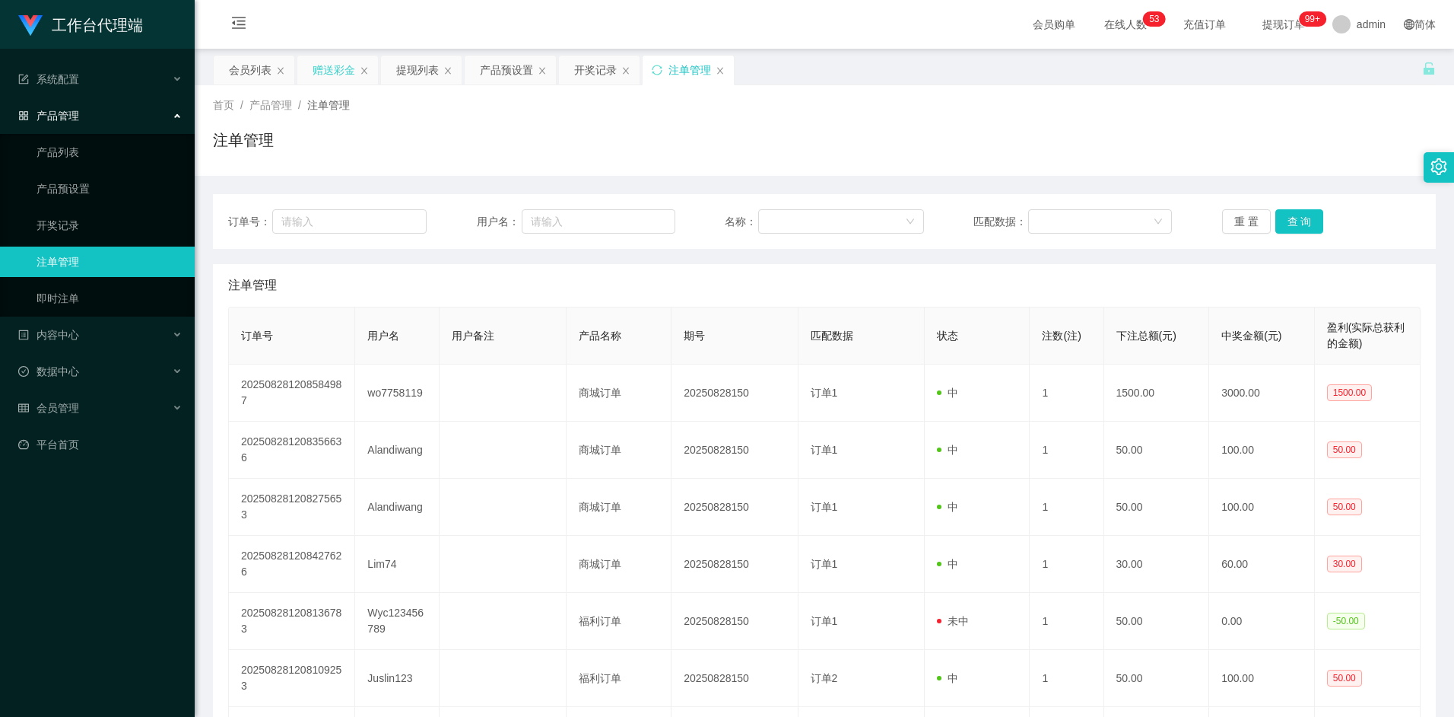
click at [332, 62] on div "赠送彩金" at bounding box center [334, 70] width 43 height 29
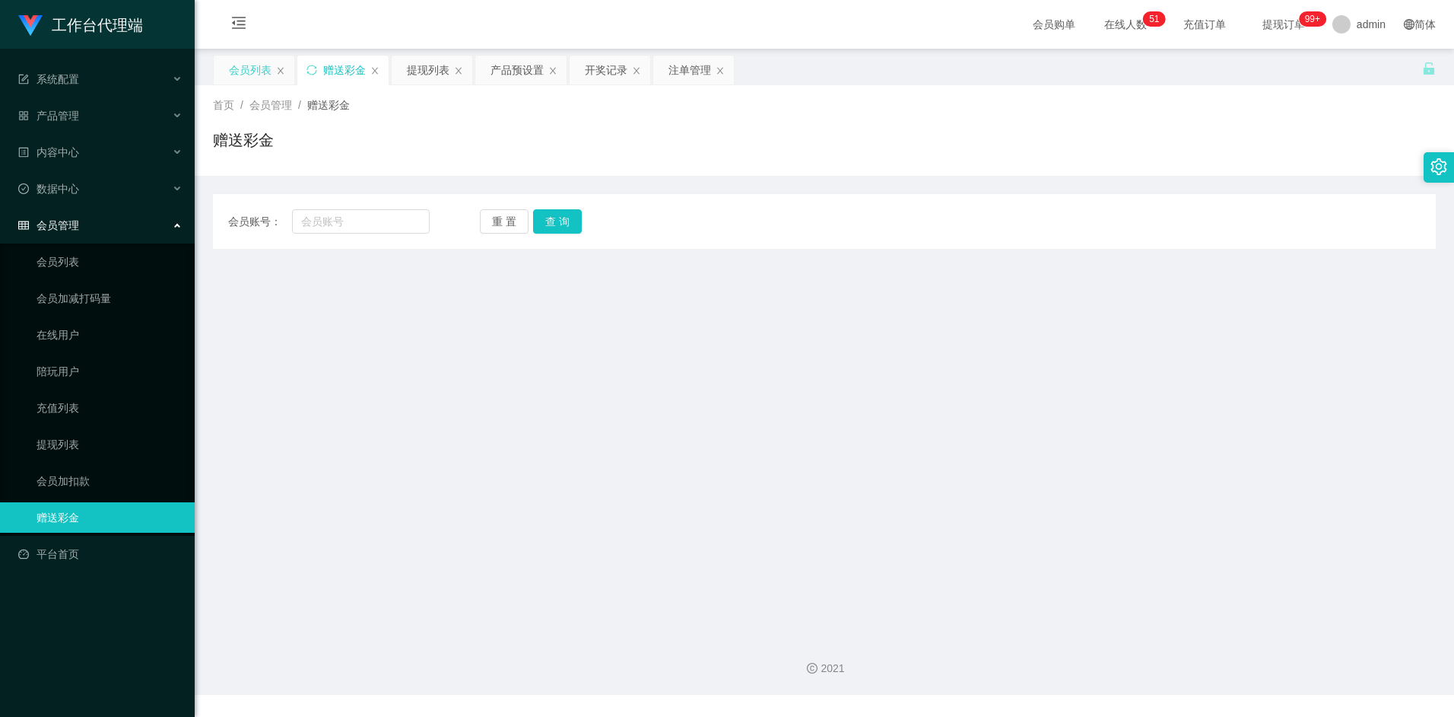
click at [234, 72] on div "会员列表" at bounding box center [250, 70] width 43 height 29
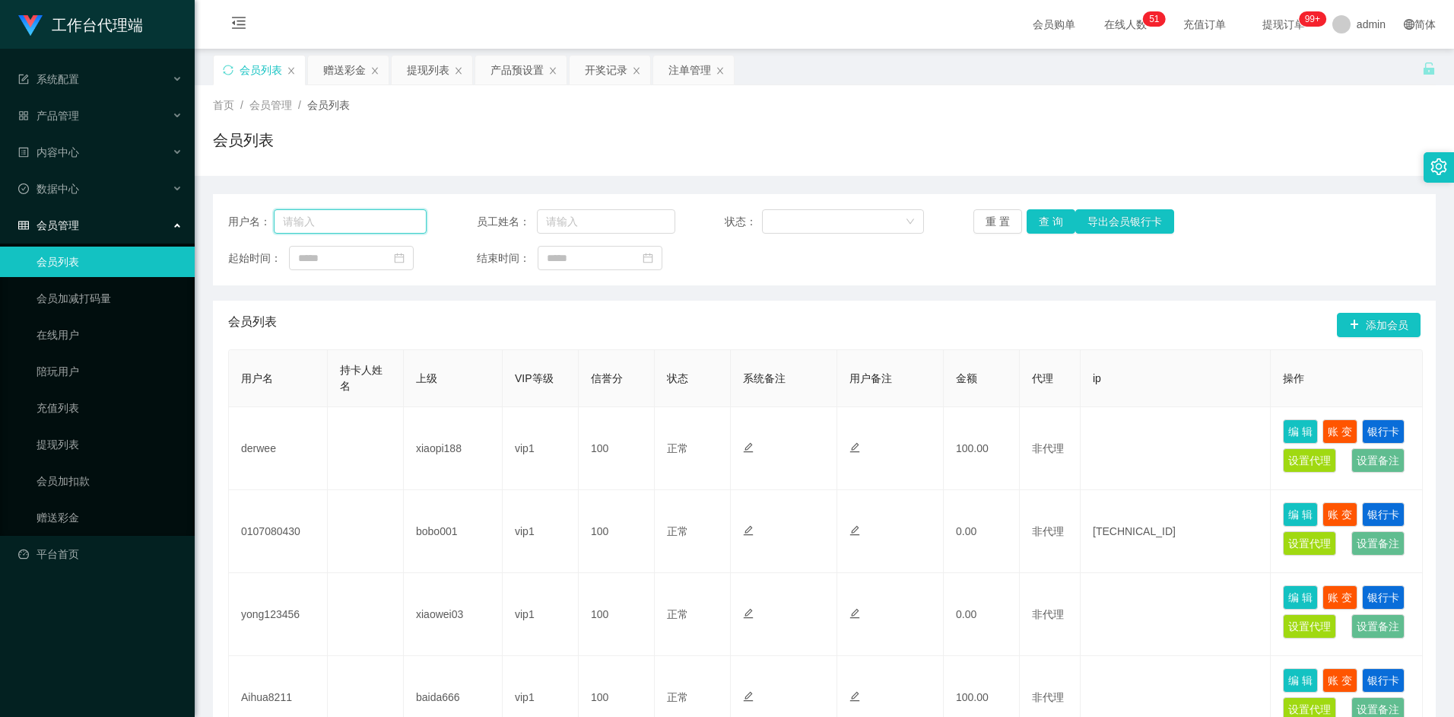
click at [363, 218] on input "text" at bounding box center [351, 221] width 154 height 24
paste input "Bhumik"
type input "Bhumik"
click at [1057, 216] on button "查 询" at bounding box center [1051, 221] width 49 height 24
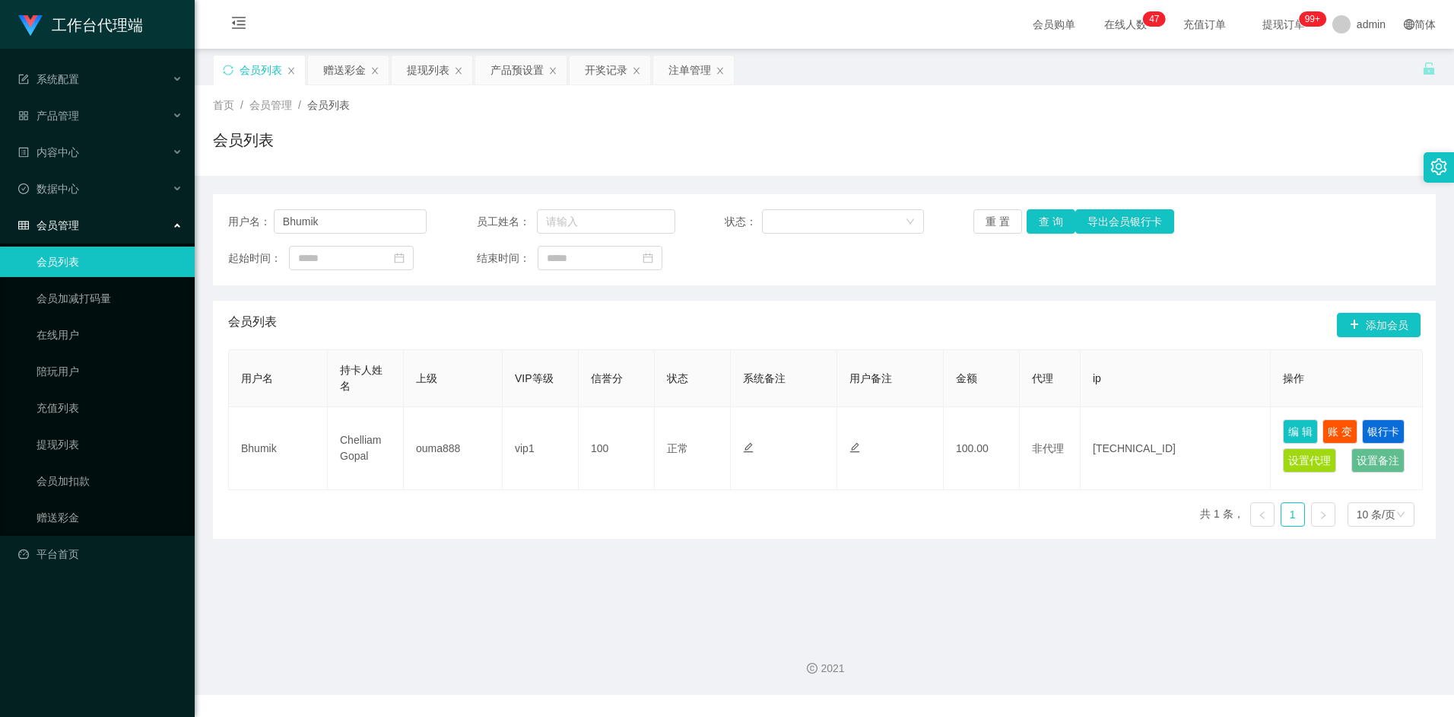
click at [641, 511] on div "用户名 持卡人姓名 上级 VIP等级 信誉分 状态 系统备注 用户备注 金额 代理 ip 操作 Bhumik Chelliam Gopal ouma888 v…" at bounding box center [824, 443] width 1193 height 189
click at [680, 76] on div "注单管理" at bounding box center [690, 70] width 43 height 29
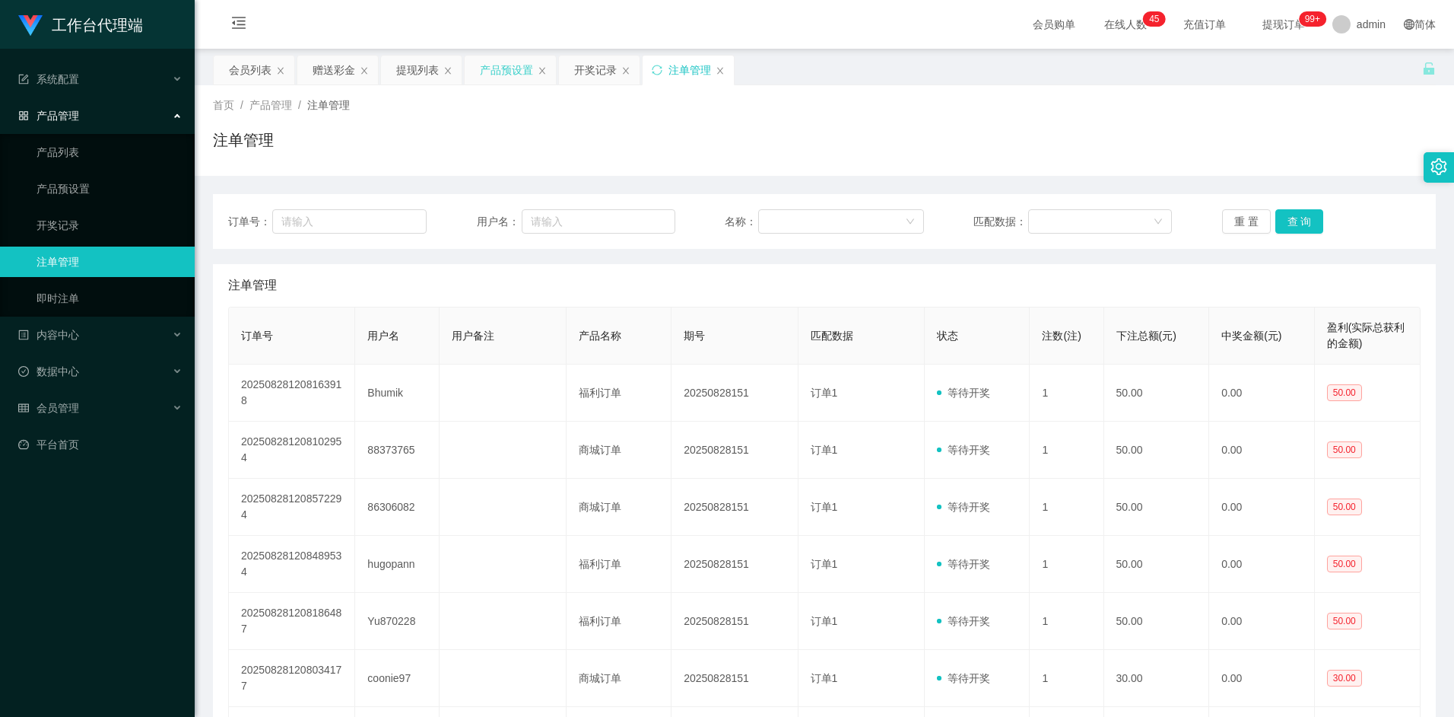
click at [510, 66] on div "产品预设置" at bounding box center [506, 70] width 53 height 29
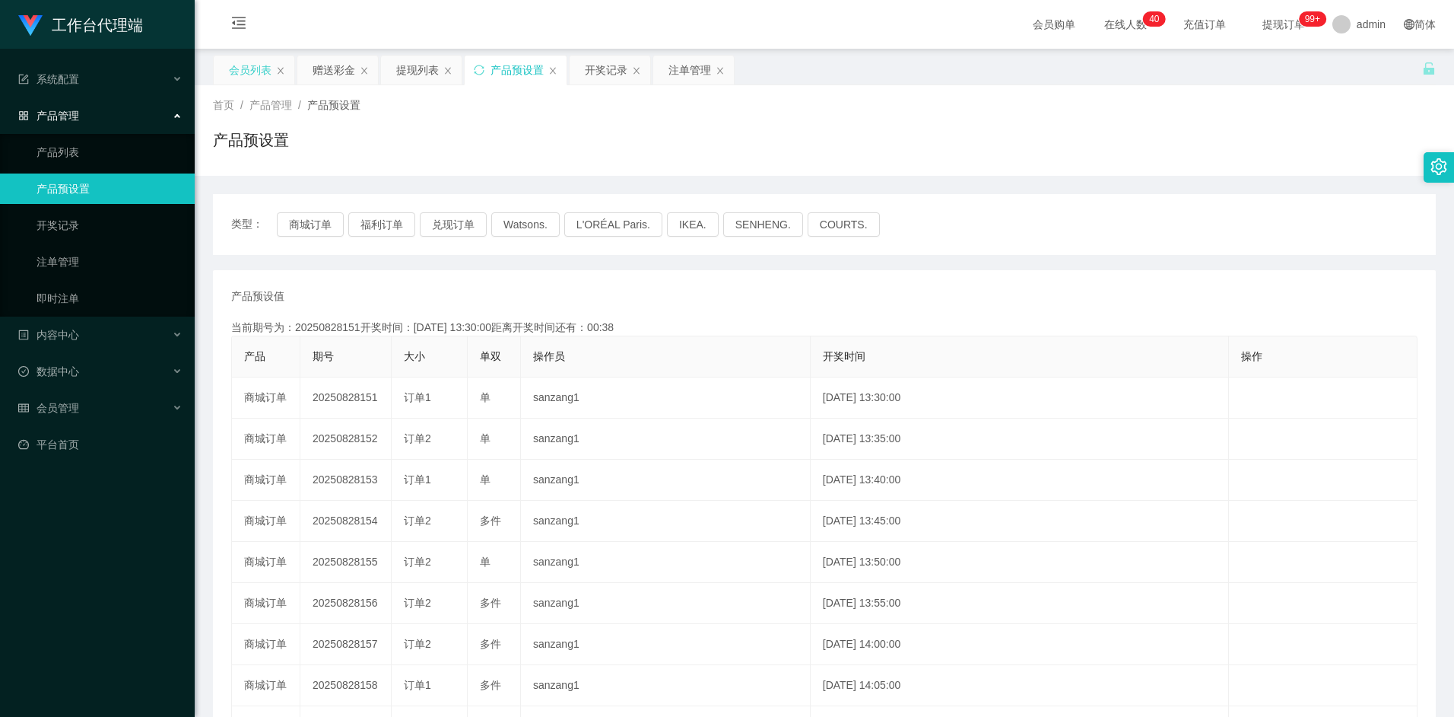
click at [246, 70] on div "会员列表" at bounding box center [250, 70] width 43 height 29
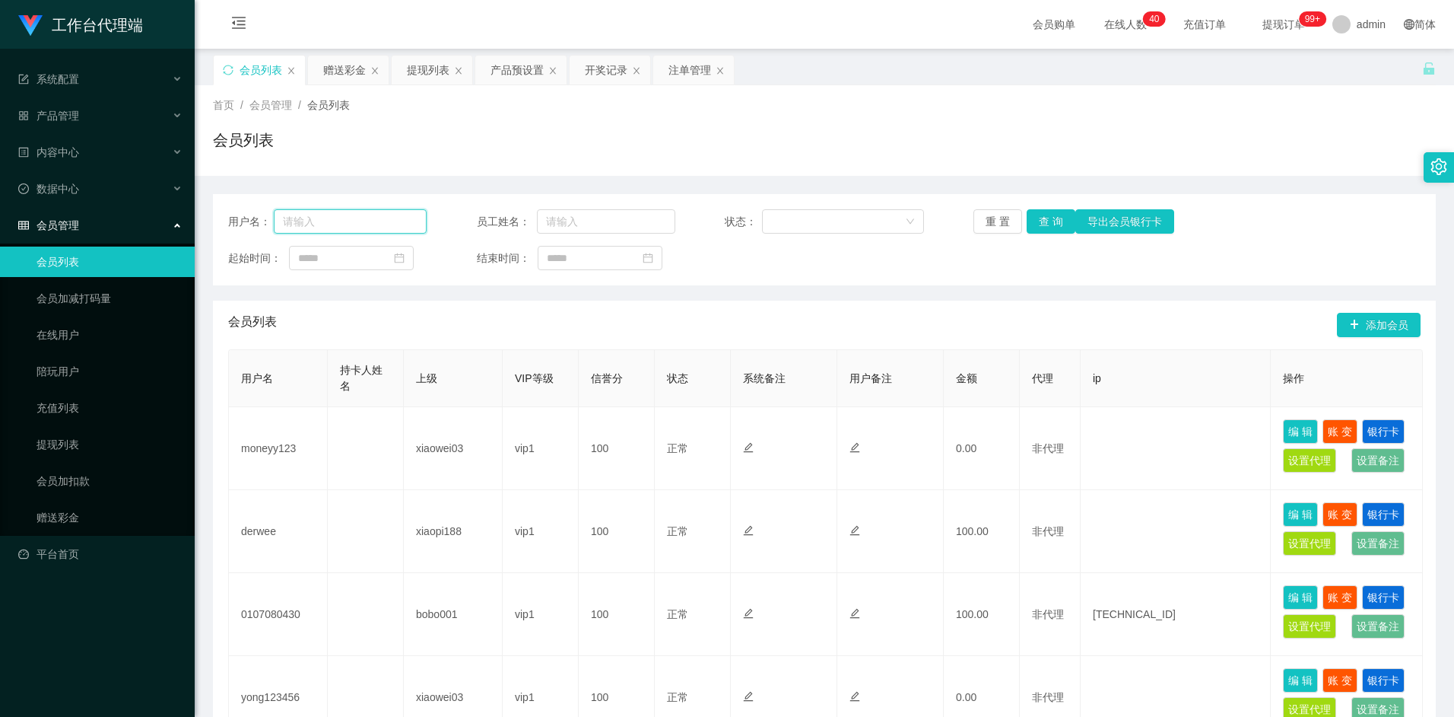
click at [377, 223] on input "text" at bounding box center [351, 221] width 154 height 24
paste input "Bhumik"
type input "Bhumik"
click at [1067, 218] on button "查 询" at bounding box center [1051, 221] width 49 height 24
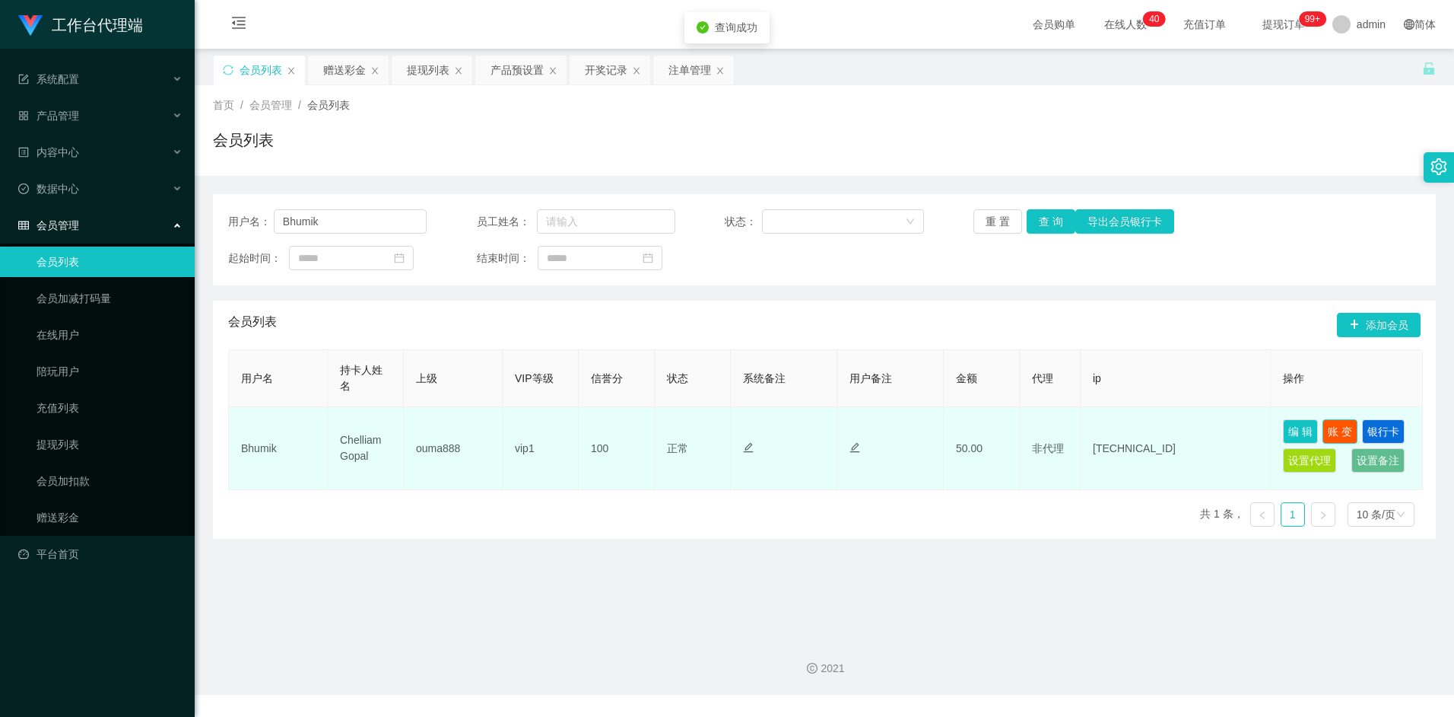
click at [1336, 428] on button "账 变" at bounding box center [1340, 431] width 35 height 24
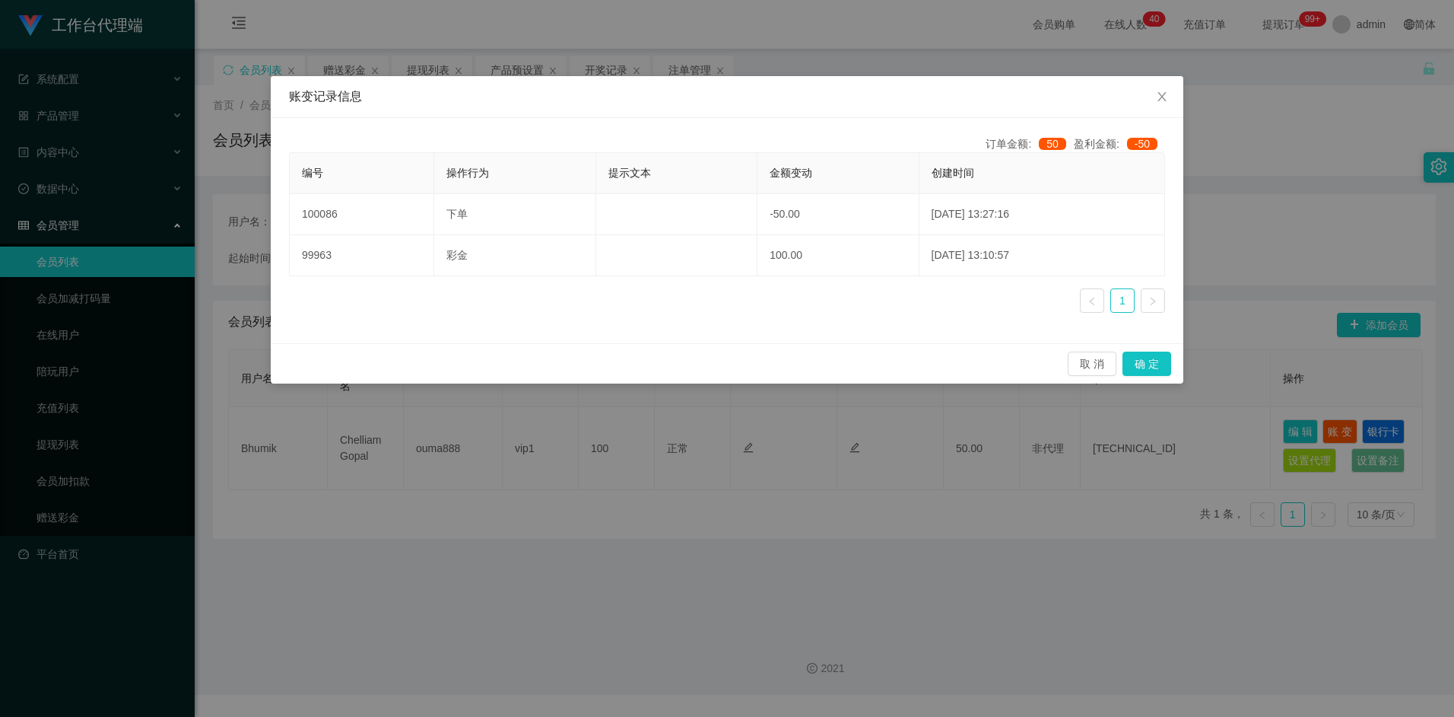
click at [864, 484] on div "账变记录信息 订单金额: 50 盈利金额: -50 编号 操作行为 提示文本 金额变动 创建时间 100086 下单 -50.00 [DATE] 13:27:…" at bounding box center [727, 358] width 1454 height 717
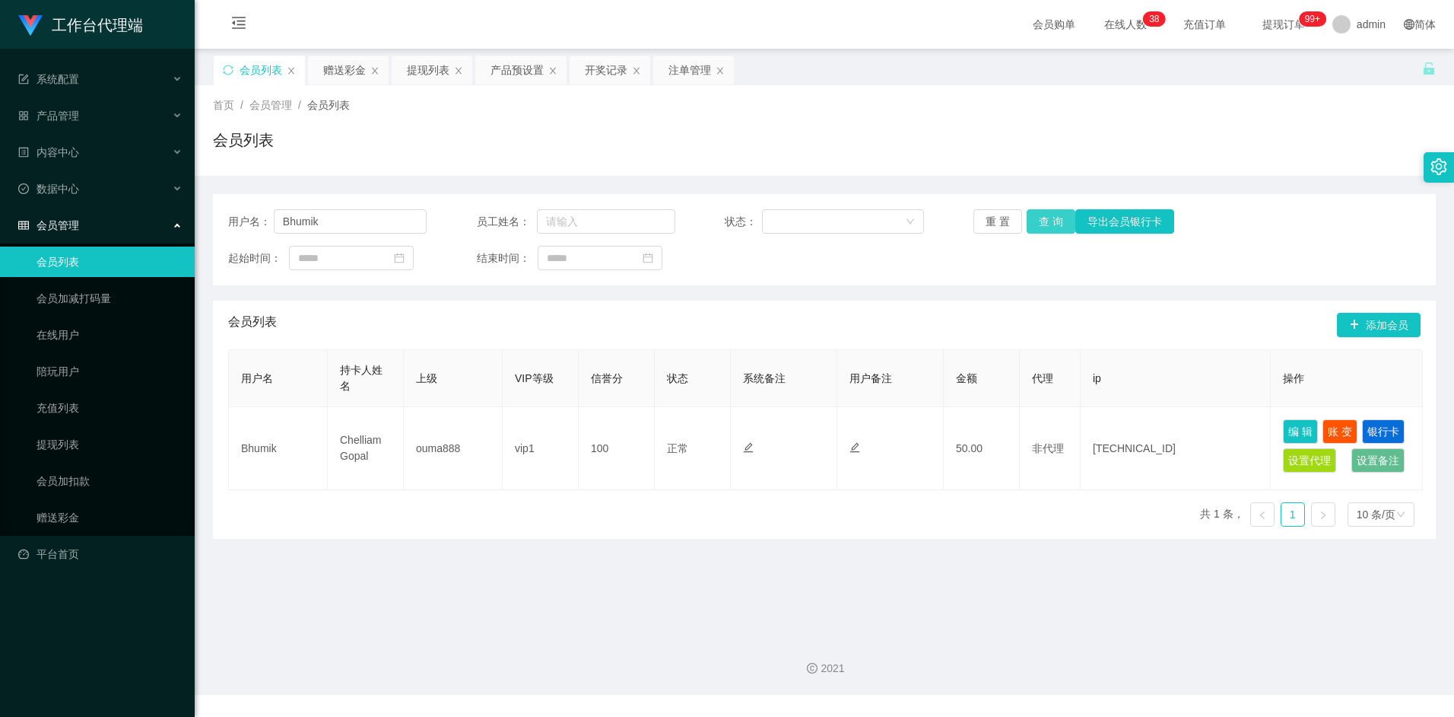
click at [1057, 216] on button "查 询" at bounding box center [1051, 221] width 49 height 24
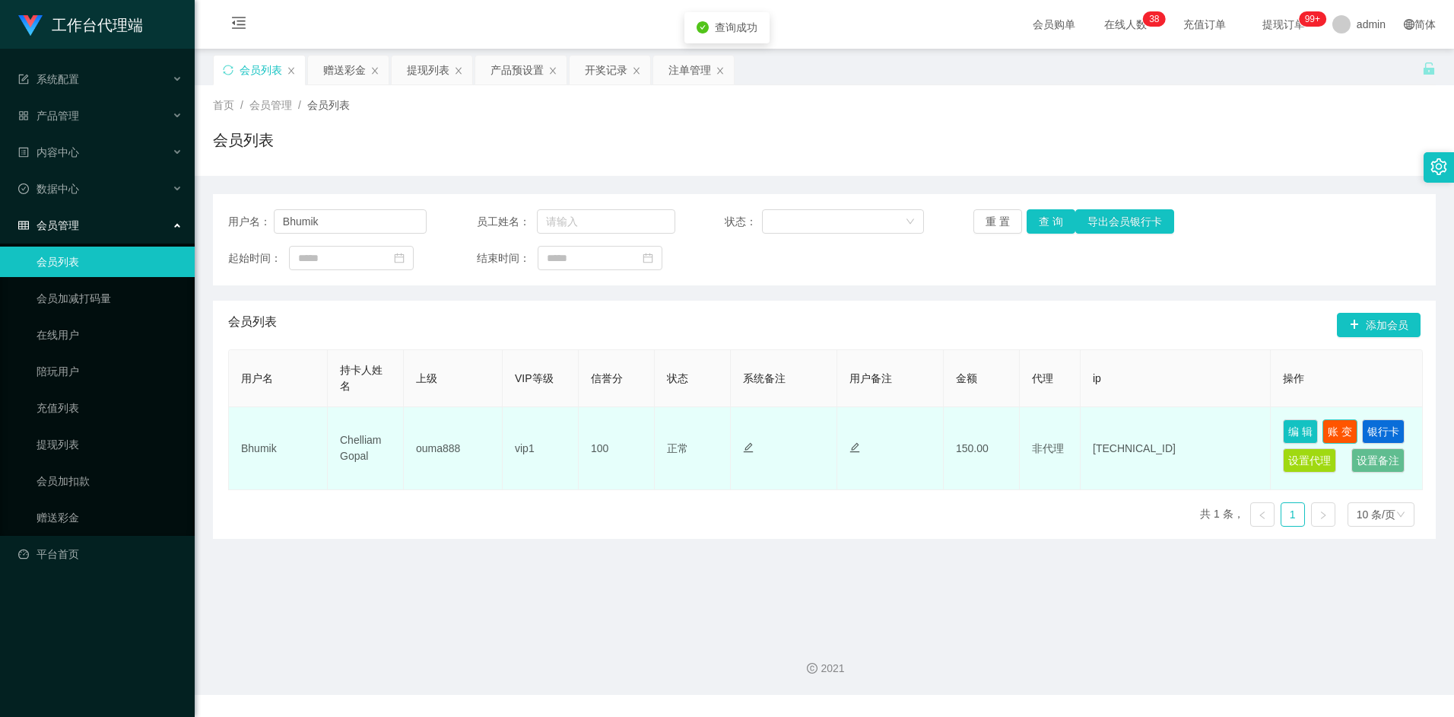
click at [1350, 428] on button "账 变" at bounding box center [1340, 431] width 35 height 24
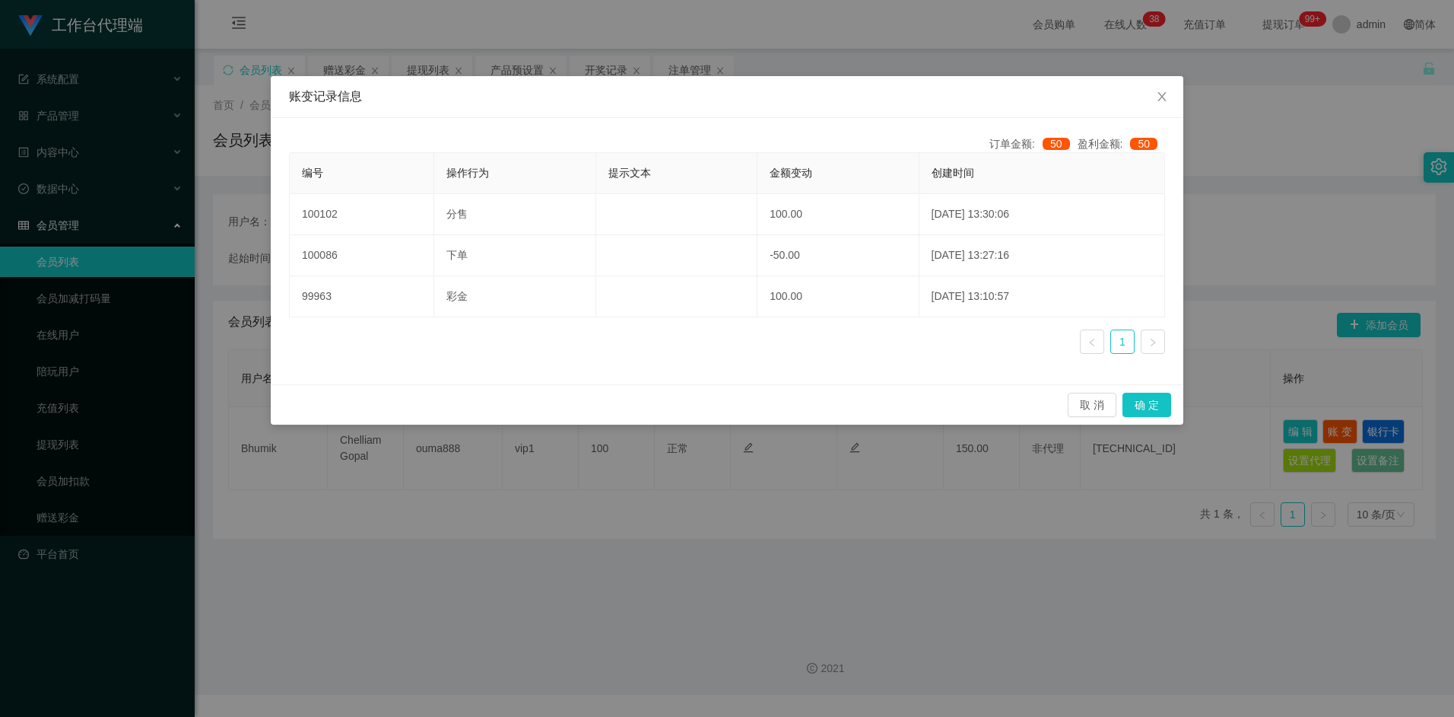
click at [1244, 141] on div "账变记录信息 订单金额: 50 盈利金额: 50 编号 操作行为 提示文本 金额变动 创建时间 100102 分售 100.00 [DATE] 13:30:0…" at bounding box center [727, 358] width 1454 height 717
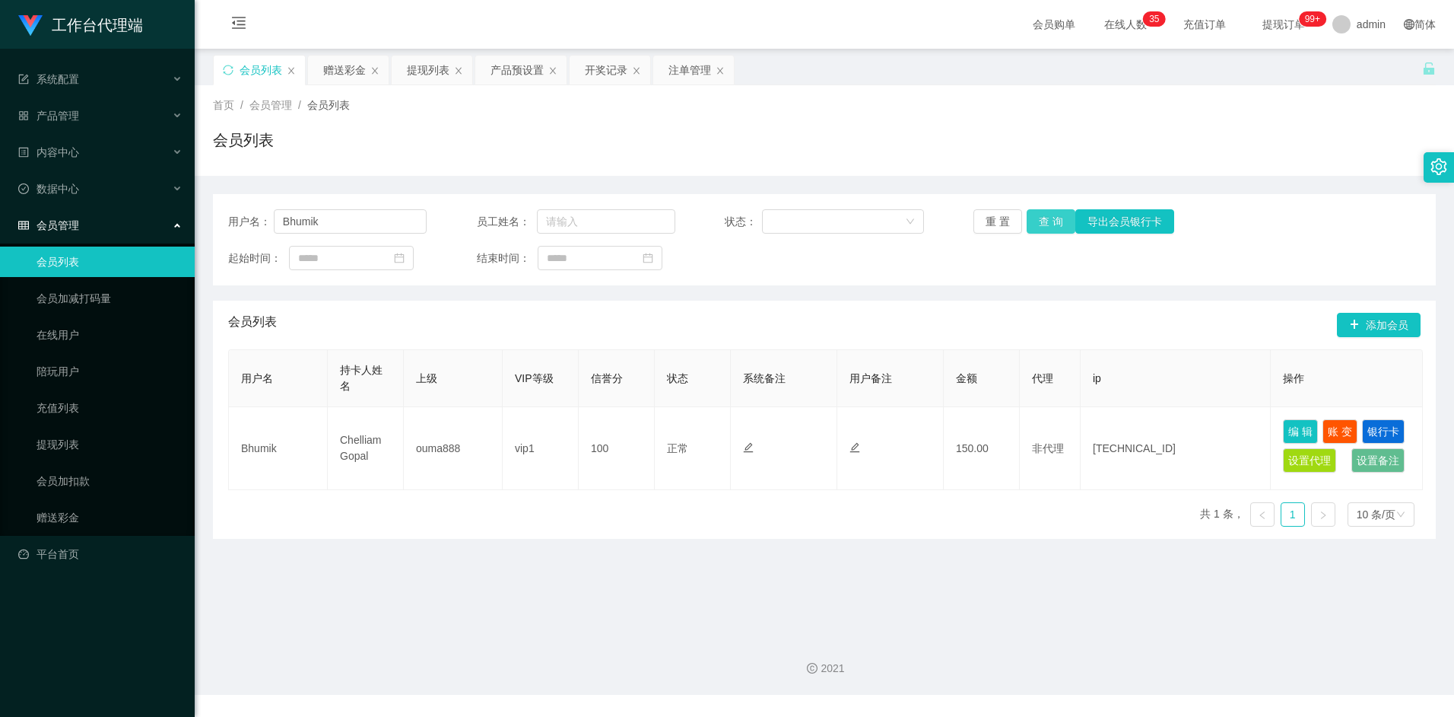
click at [1050, 220] on button "查 询" at bounding box center [1051, 221] width 49 height 24
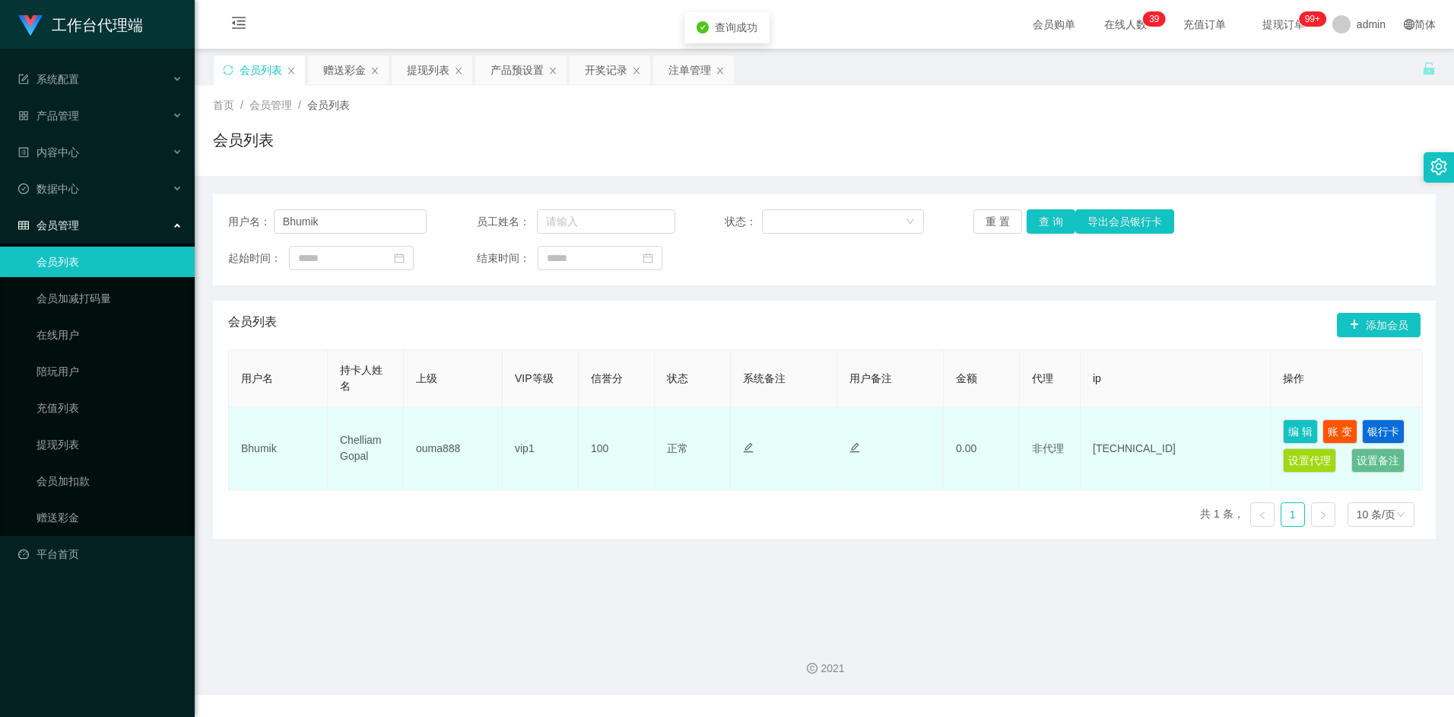
click at [1140, 432] on td "[TECHNICAL_ID]" at bounding box center [1176, 448] width 190 height 83
click at [1345, 435] on button "账 变" at bounding box center [1340, 431] width 35 height 24
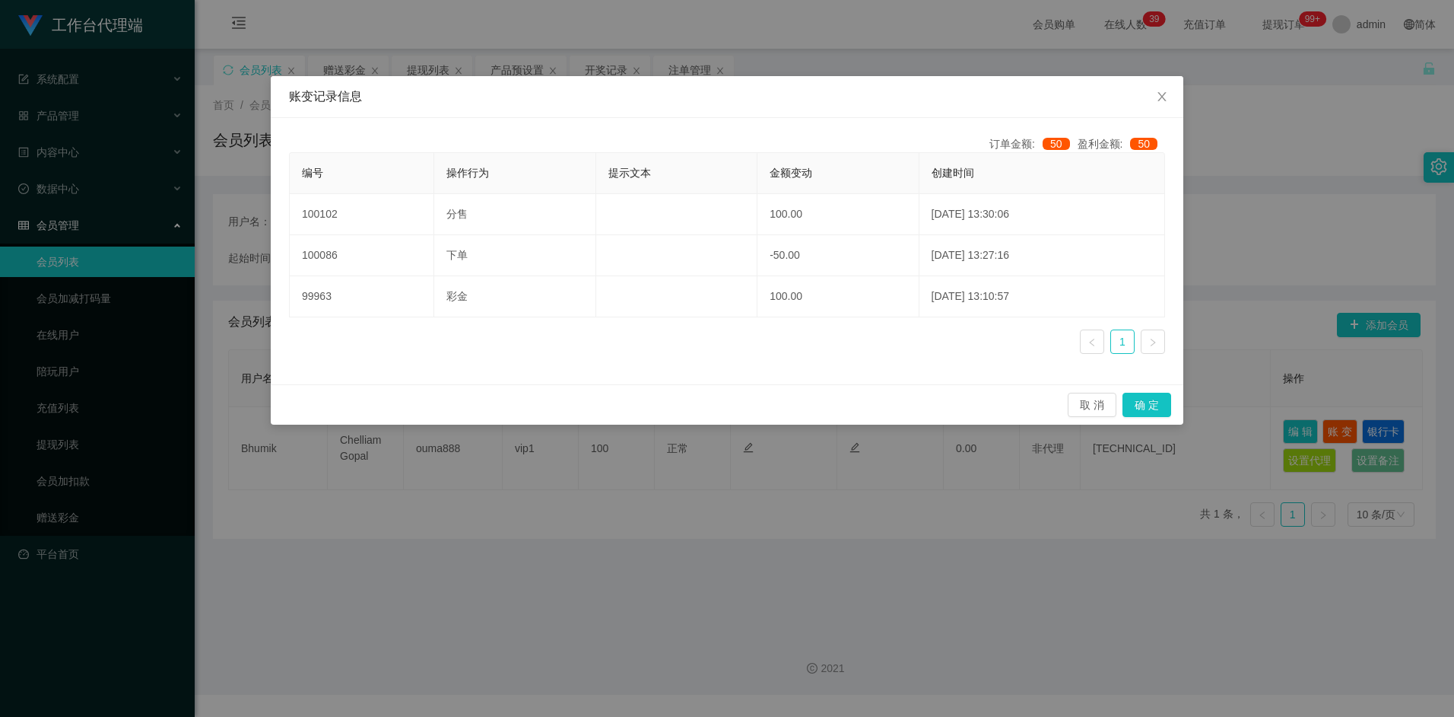
click at [1155, 332] on link at bounding box center [1153, 341] width 24 height 24
click at [1152, 348] on link at bounding box center [1153, 341] width 24 height 24
click at [1096, 404] on button "取 消" at bounding box center [1092, 405] width 49 height 24
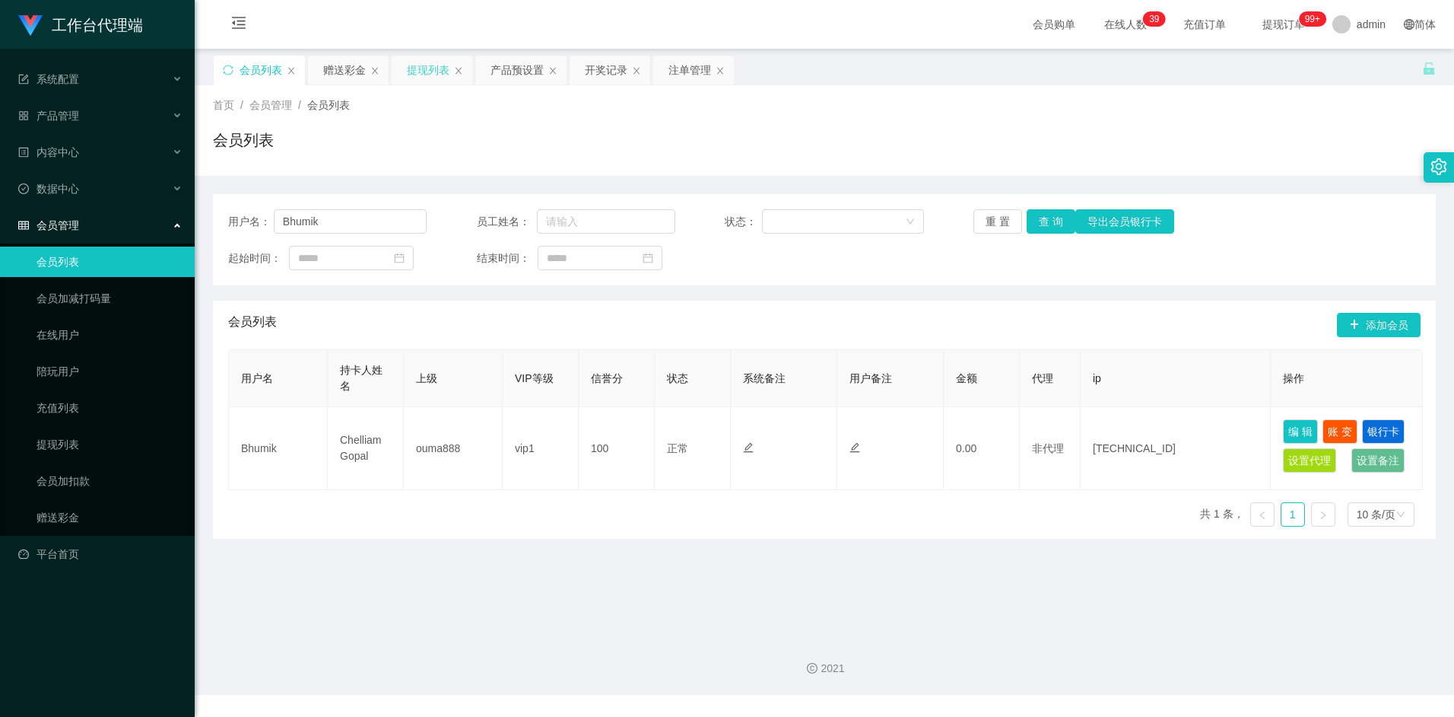
click at [416, 68] on div "提现列表" at bounding box center [428, 70] width 43 height 29
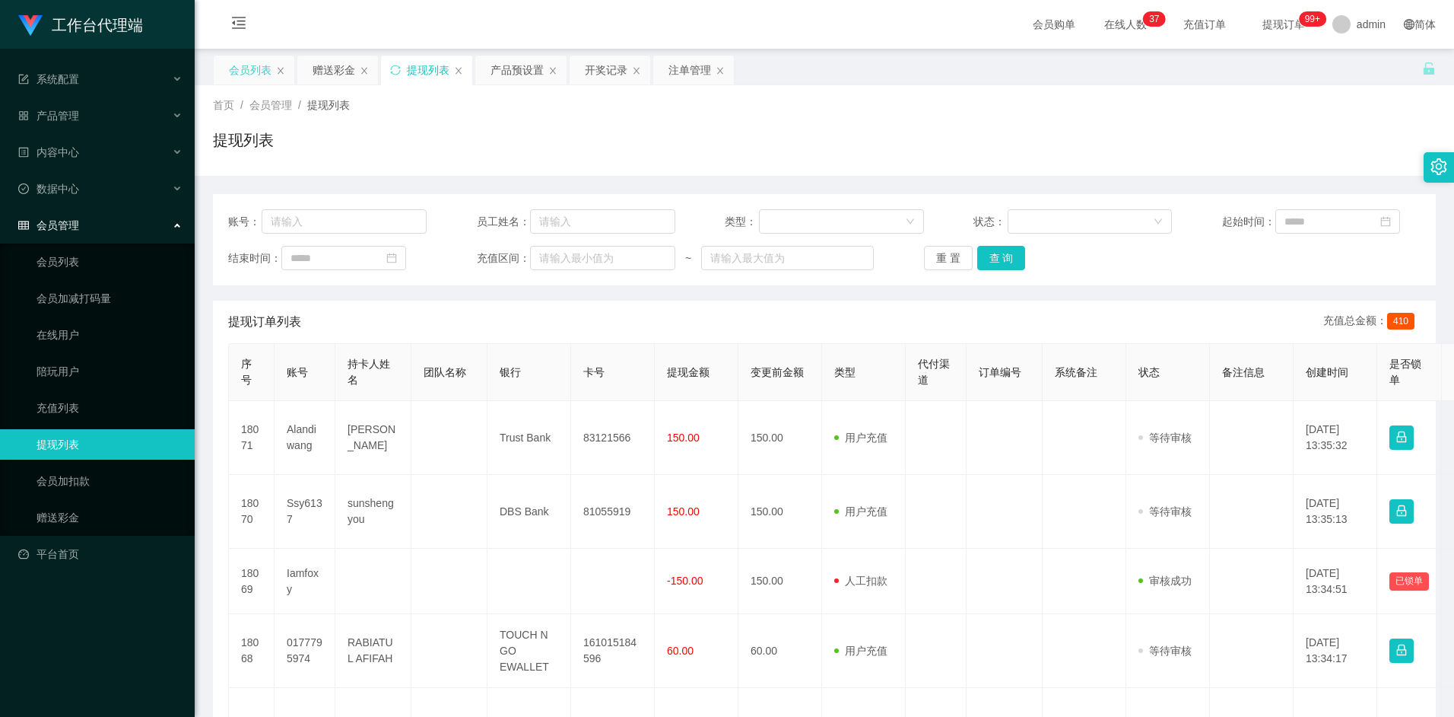
click at [253, 68] on div "会员列表" at bounding box center [250, 70] width 43 height 29
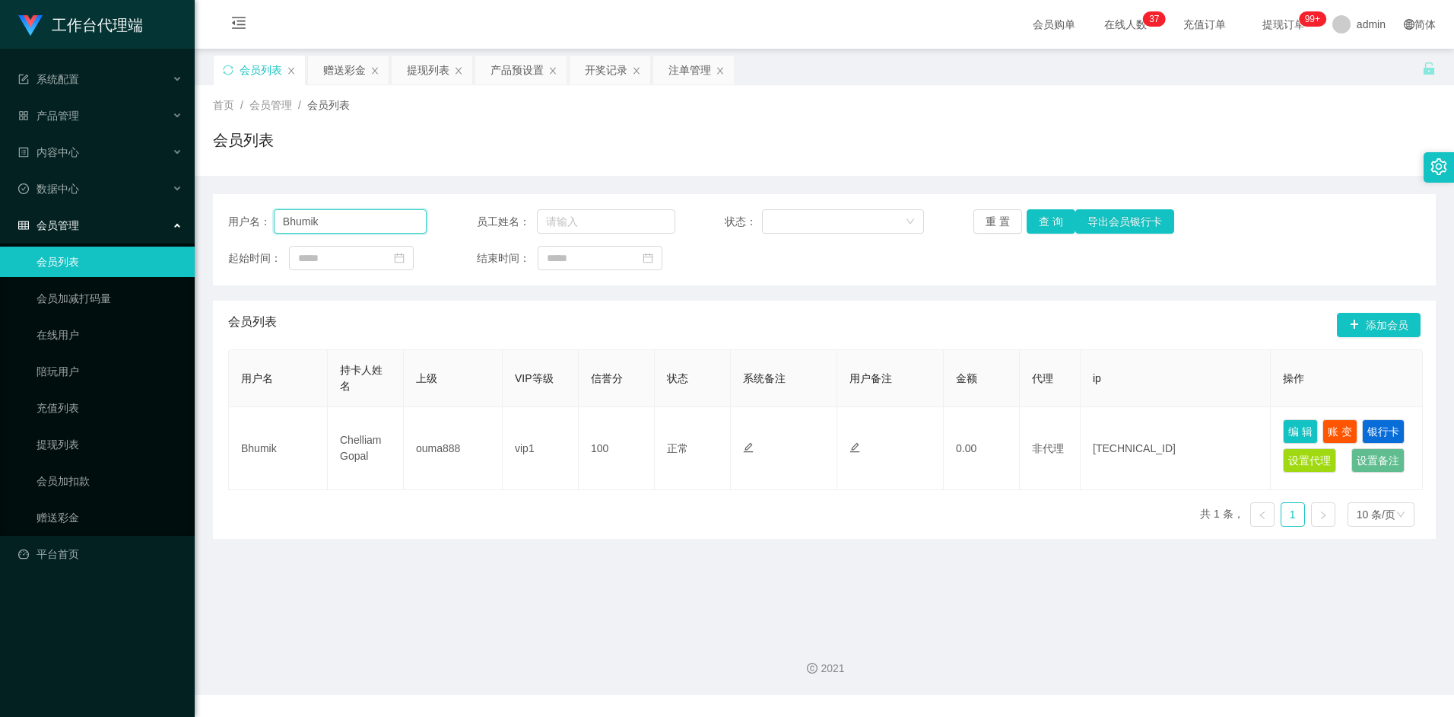
click at [329, 215] on input "Bhumik" at bounding box center [351, 221] width 154 height 24
drag, startPoint x: 437, startPoint y: 71, endPoint x: 438, endPoint y: 79, distance: 8.4
click at [437, 71] on div "提现列表" at bounding box center [428, 70] width 43 height 29
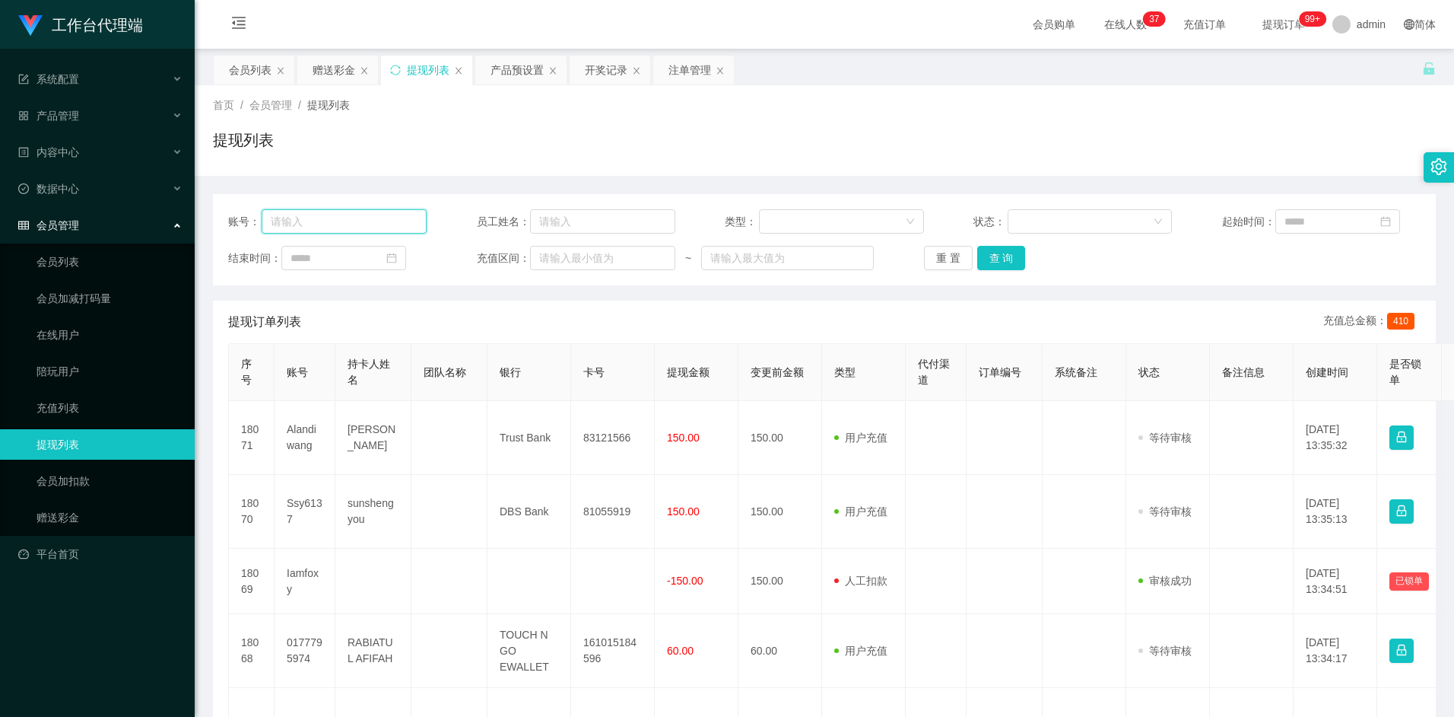
click at [367, 221] on input "text" at bounding box center [344, 221] width 165 height 24
paste input "Bhumik"
type input "Bhumik"
click at [1026, 258] on div "重 置 查 询" at bounding box center [1023, 258] width 199 height 24
click at [1024, 258] on button "查 询" at bounding box center [1002, 258] width 49 height 24
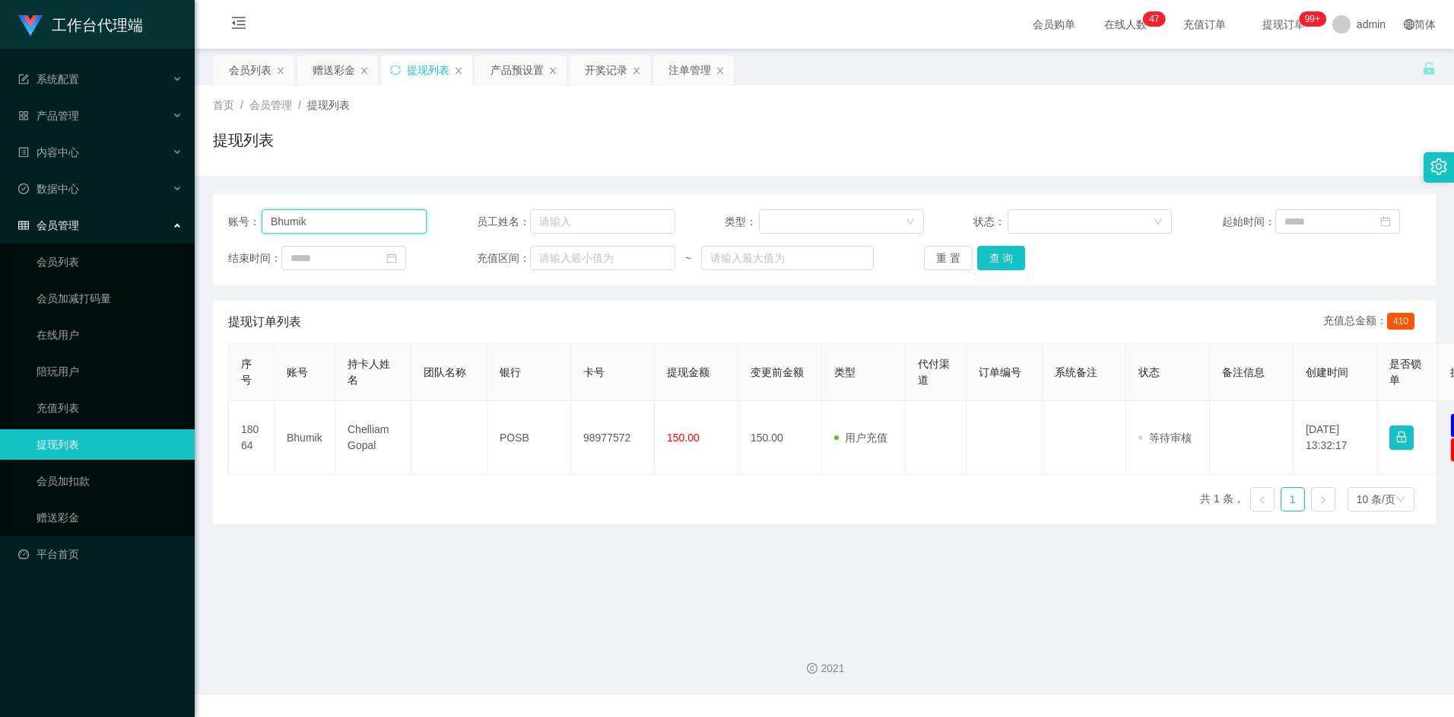
drag, startPoint x: 314, startPoint y: 218, endPoint x: 253, endPoint y: 221, distance: 61.7
click at [253, 221] on div "账号： Bhumik" at bounding box center [327, 221] width 199 height 24
click at [1001, 260] on button "查 询" at bounding box center [1002, 258] width 49 height 24
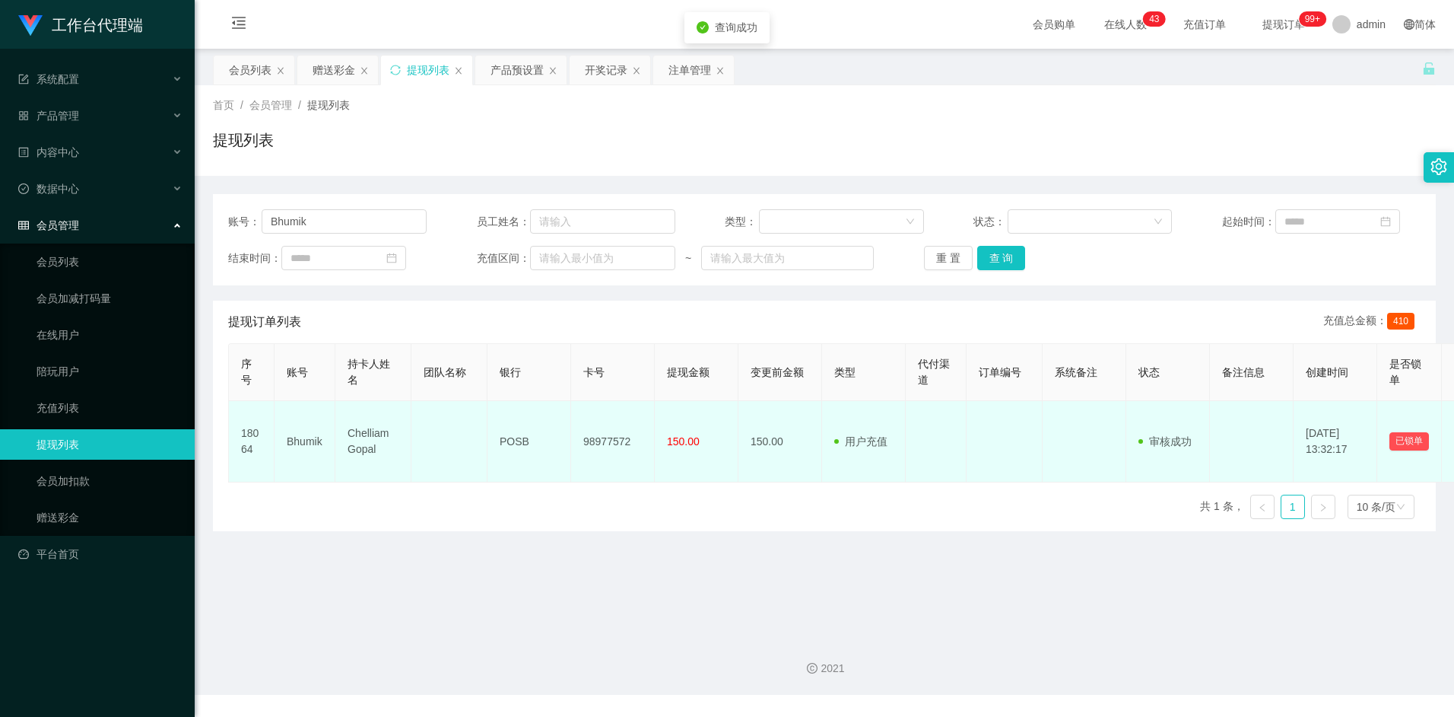
click at [364, 436] on td "Chelliam Gopal" at bounding box center [373, 441] width 76 height 81
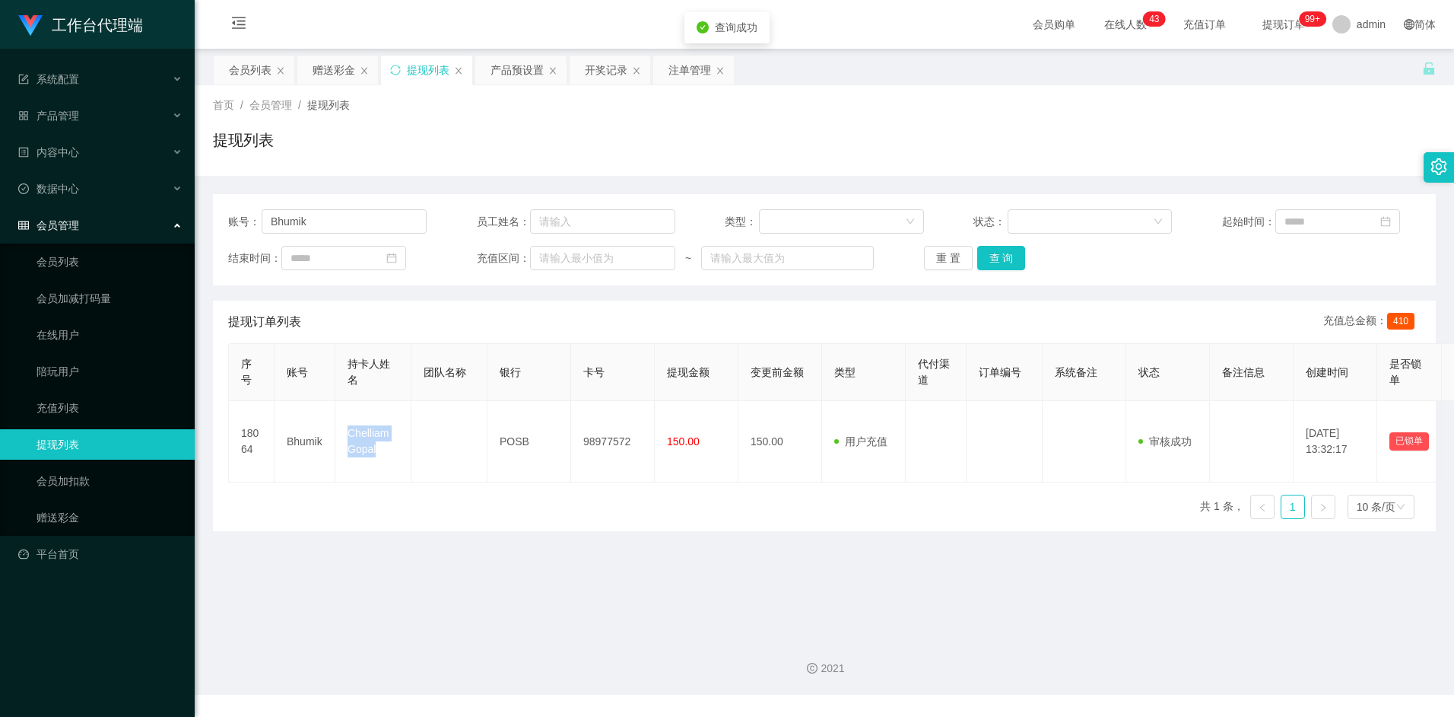
copy td "Chelliam Gopal"
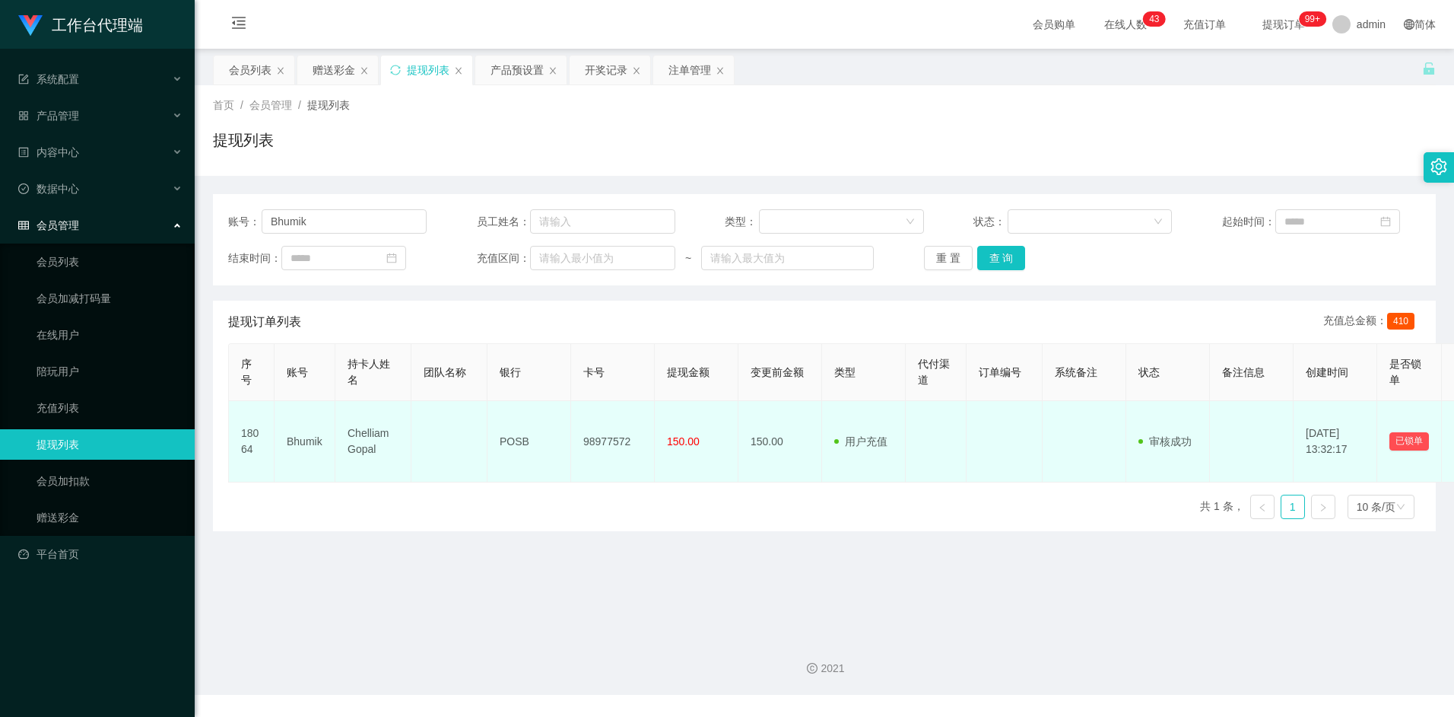
click at [516, 438] on td "POSB" at bounding box center [530, 441] width 84 height 81
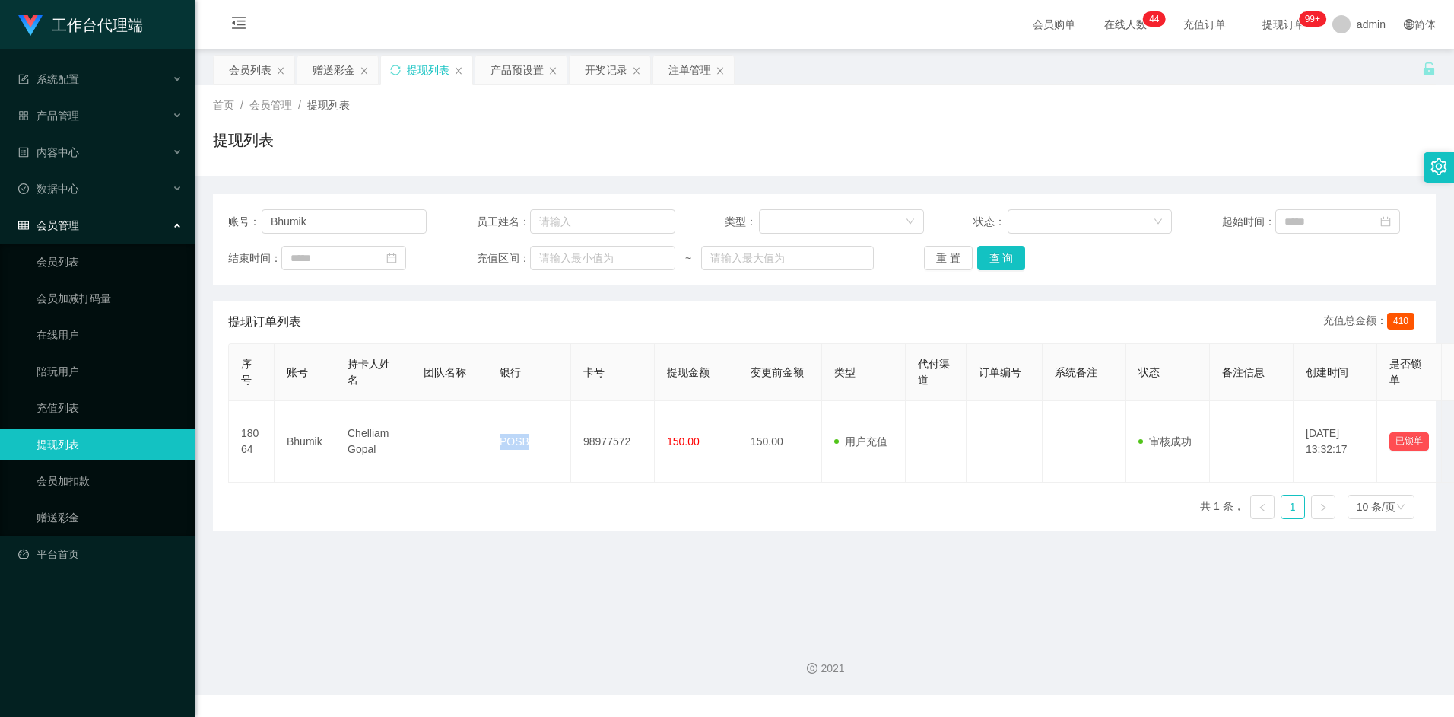
copy td "POSB"
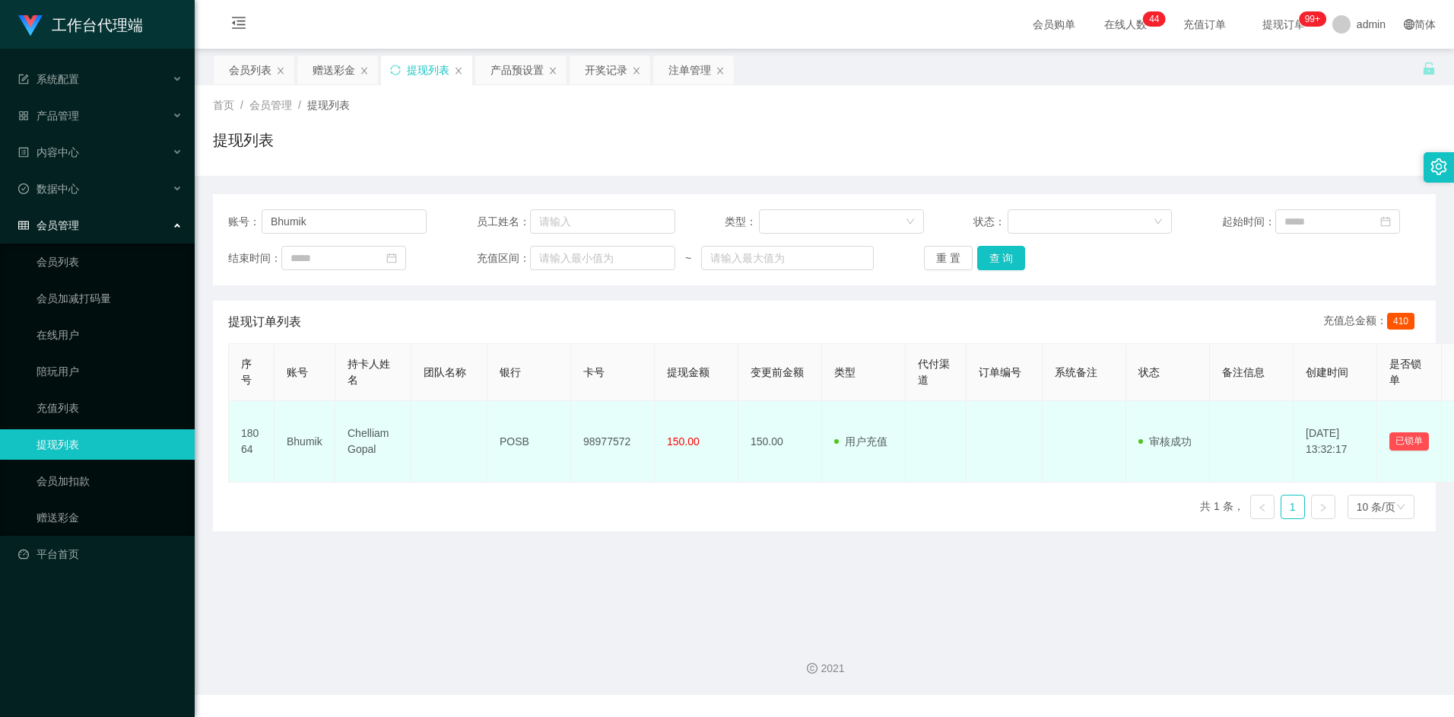
click at [606, 443] on td "98977572" at bounding box center [613, 441] width 84 height 81
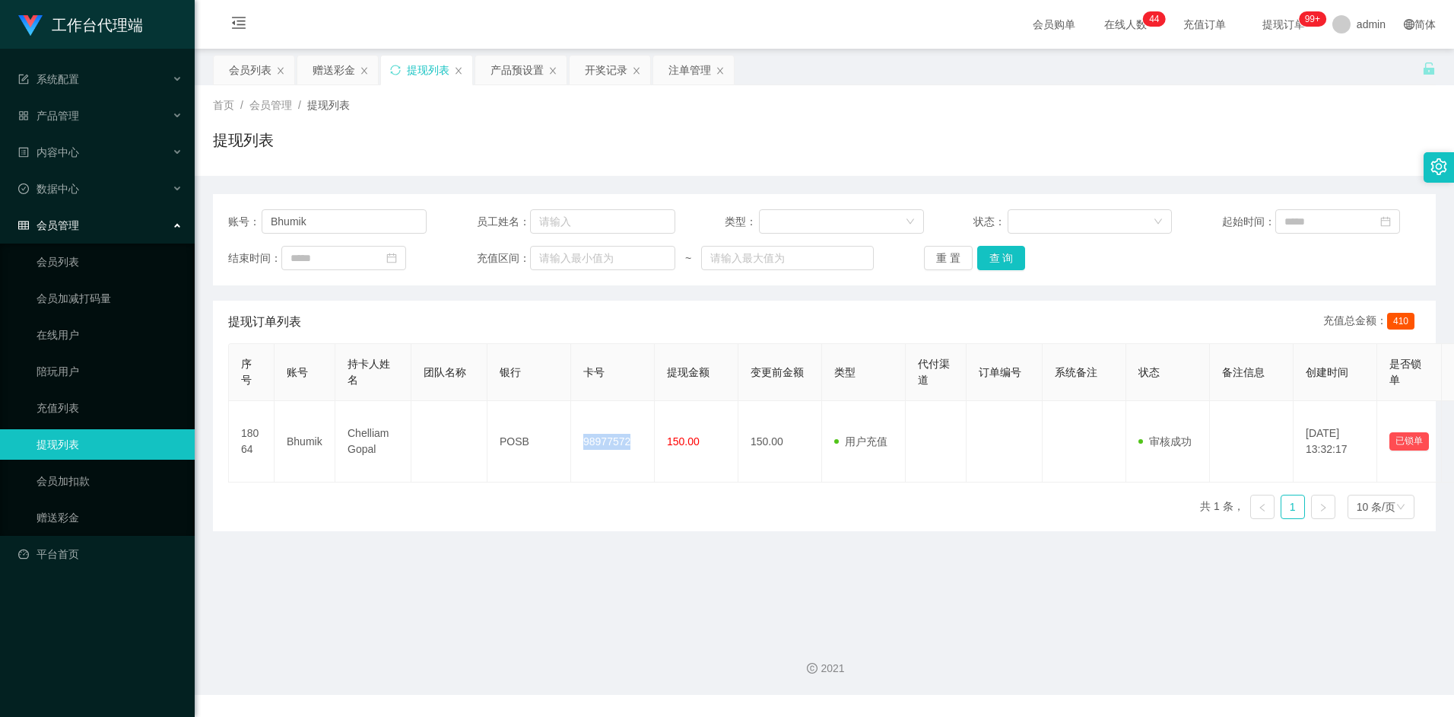
copy td "98977572"
click at [741, 491] on div "序号 账号 持卡人姓名 团队名称 银行 卡号 提现金额 变更前金额 类型 代付渠道 订单编号 系统备注 状态 备注信息 创建时间 是否锁单 操作 18064 …" at bounding box center [824, 437] width 1193 height 188
click at [511, 145] on div "提现列表" at bounding box center [824, 146] width 1223 height 35
click at [345, 224] on input "Bhumik" at bounding box center [344, 221] width 165 height 24
drag, startPoint x: 345, startPoint y: 224, endPoint x: 195, endPoint y: 221, distance: 149.9
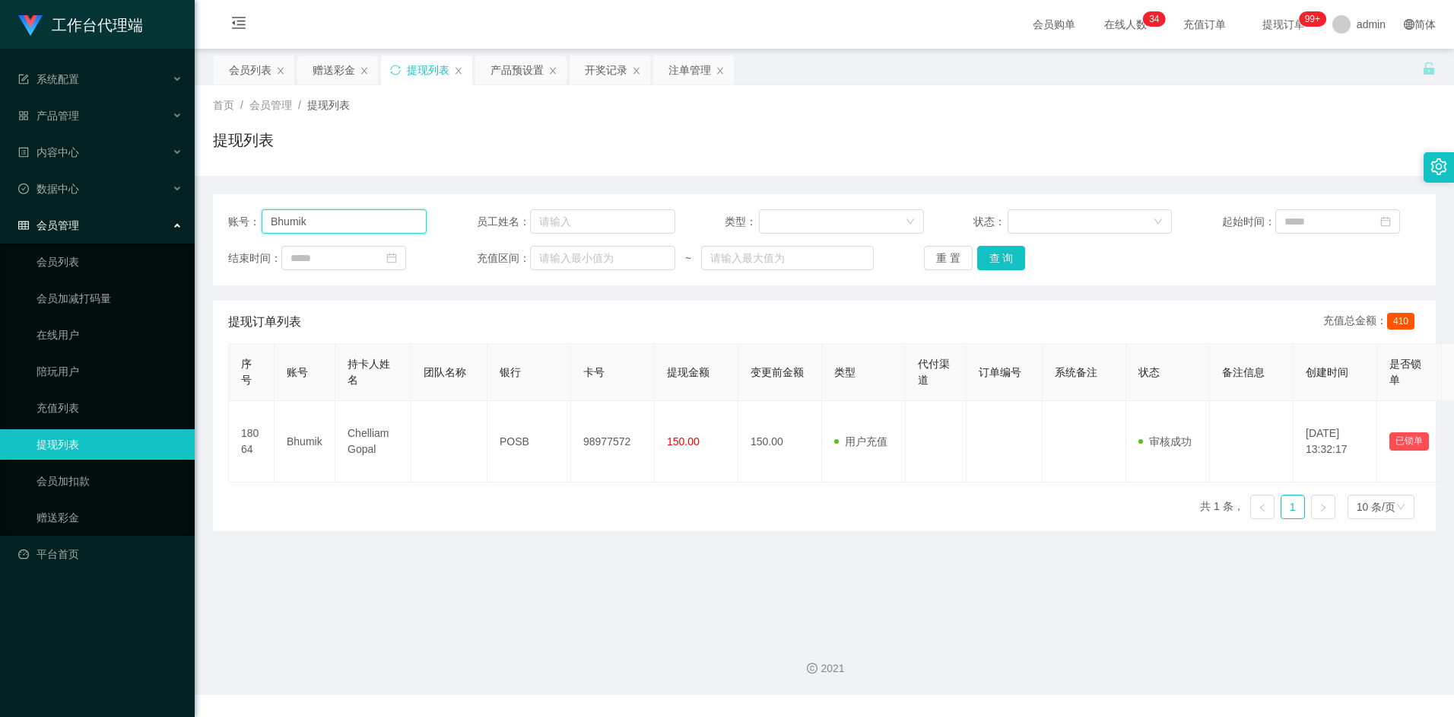
click at [192, 220] on section "工作台代理端 系统配置 产品管理 产品列表 产品预设置 开奖记录 注单管理 即时注单 内容中心 数据中心 会员管理 会员列表 会员加减打码量 在线用户 陪玩用…" at bounding box center [727, 347] width 1454 height 695
click at [1006, 262] on button "查 询" at bounding box center [1002, 258] width 49 height 24
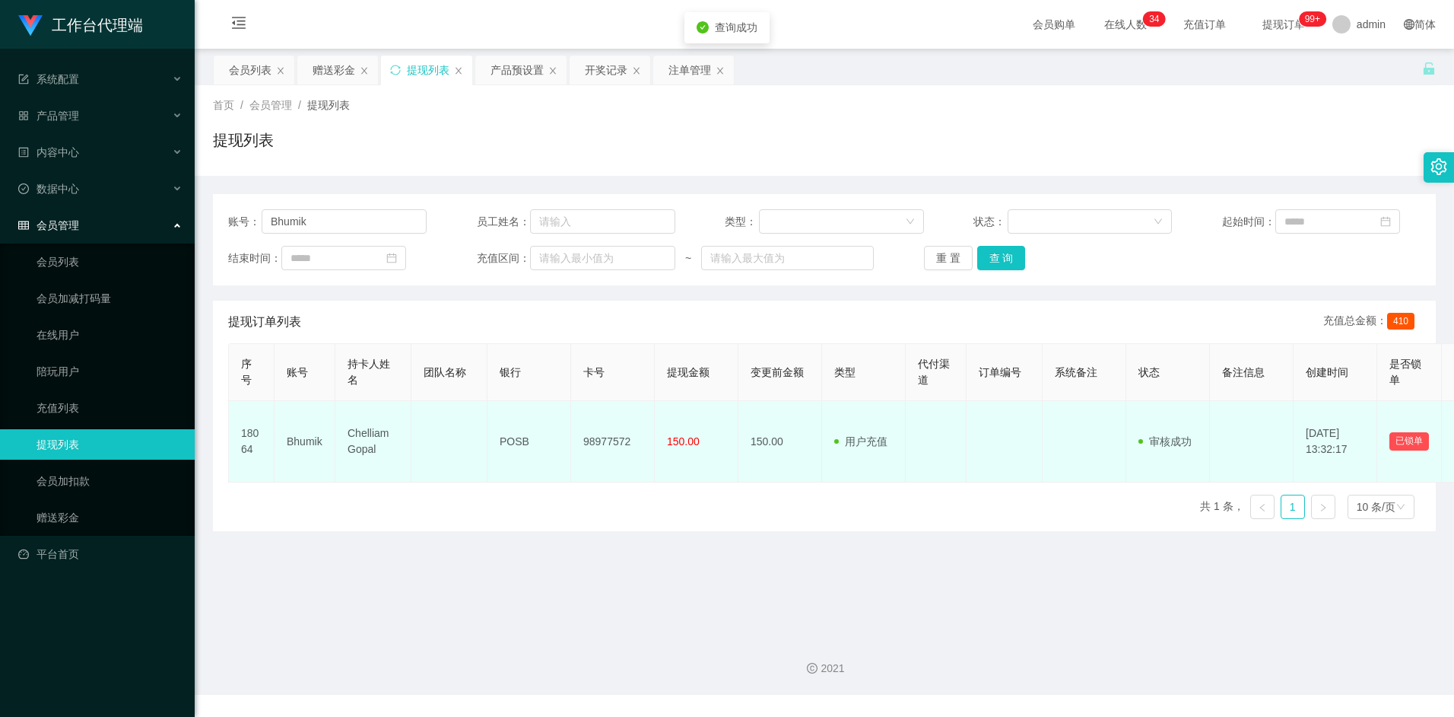
click at [785, 447] on td "150.00" at bounding box center [781, 441] width 84 height 81
